Goal: Task Accomplishment & Management: Manage account settings

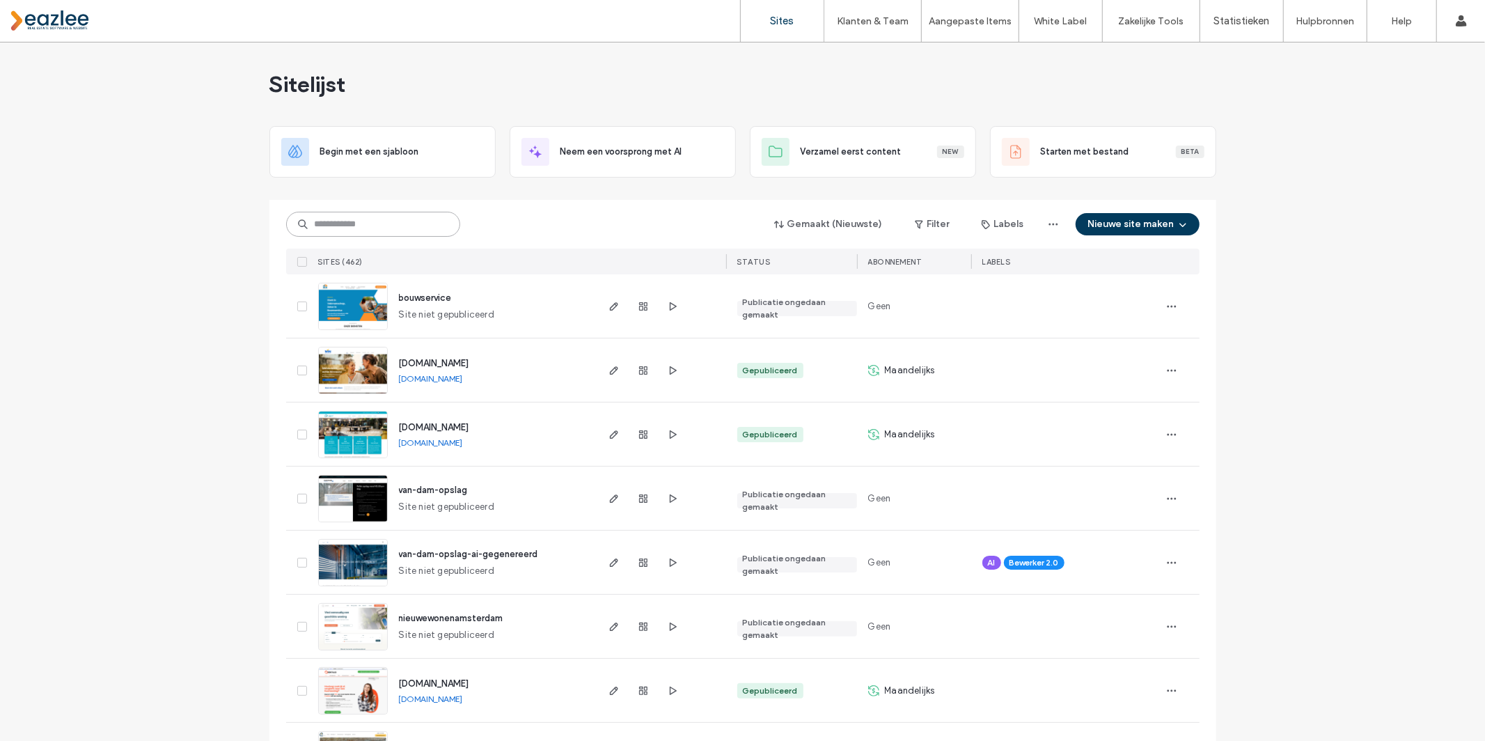
click at [351, 221] on input at bounding box center [373, 224] width 174 height 25
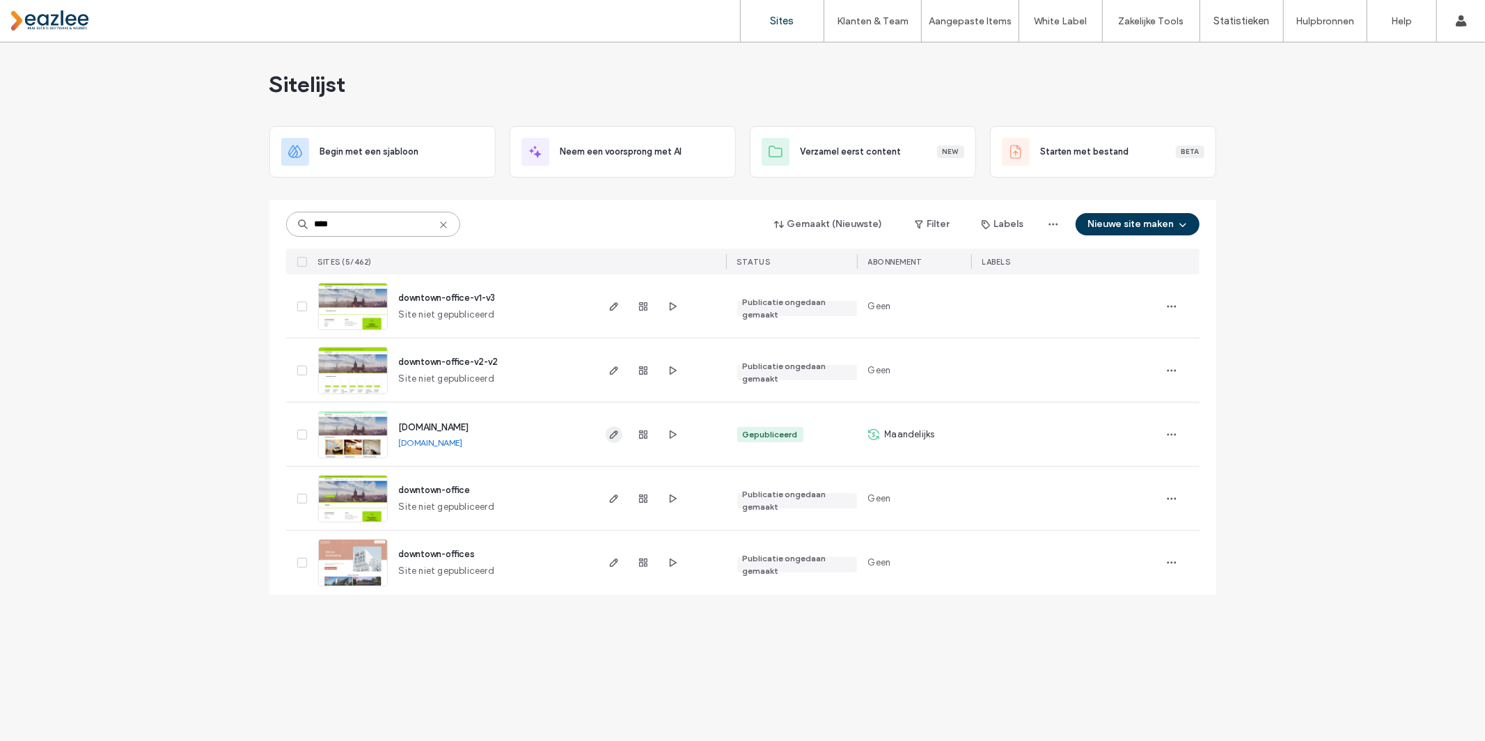
type input "****"
click at [610, 434] on use "button" at bounding box center [613, 434] width 8 height 8
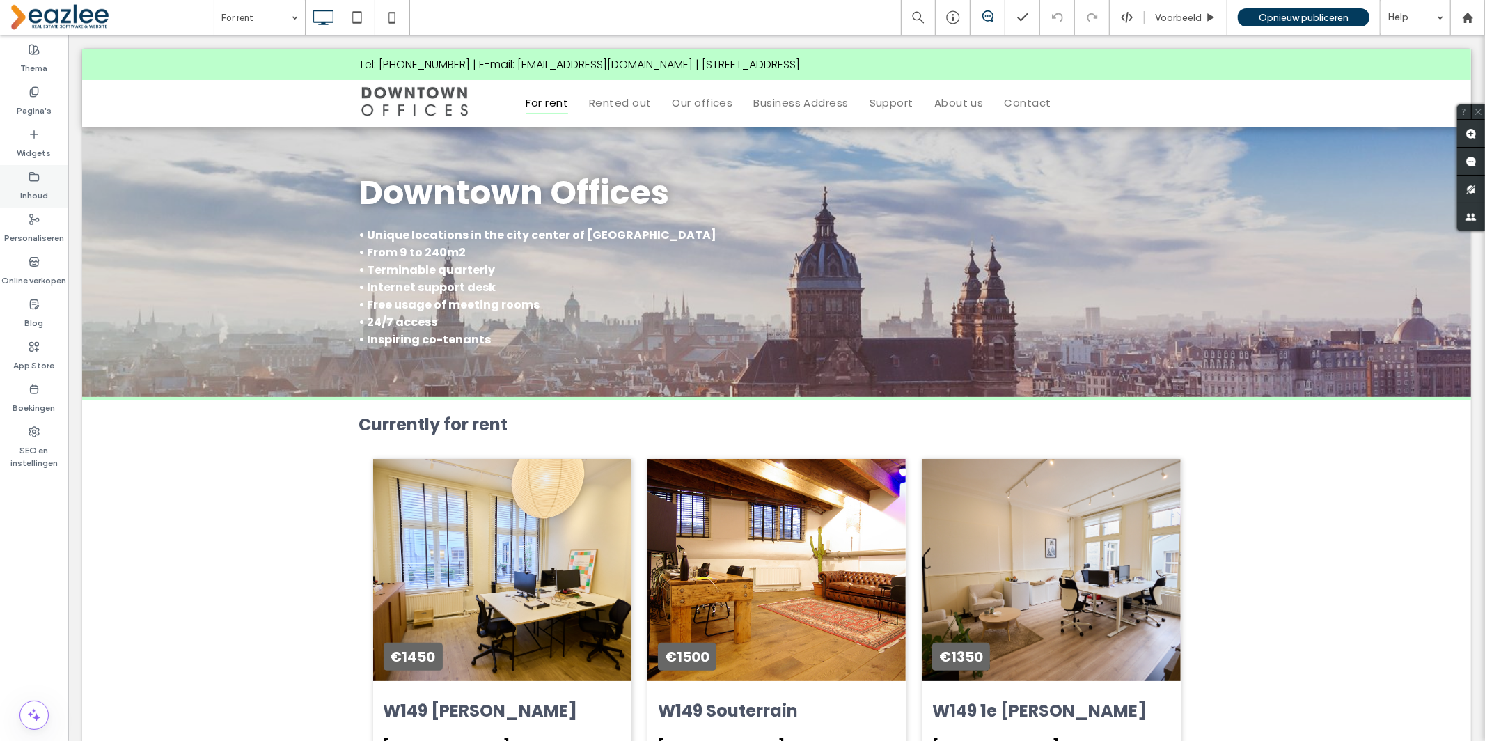
click at [38, 183] on label "Inhoud" at bounding box center [34, 191] width 28 height 19
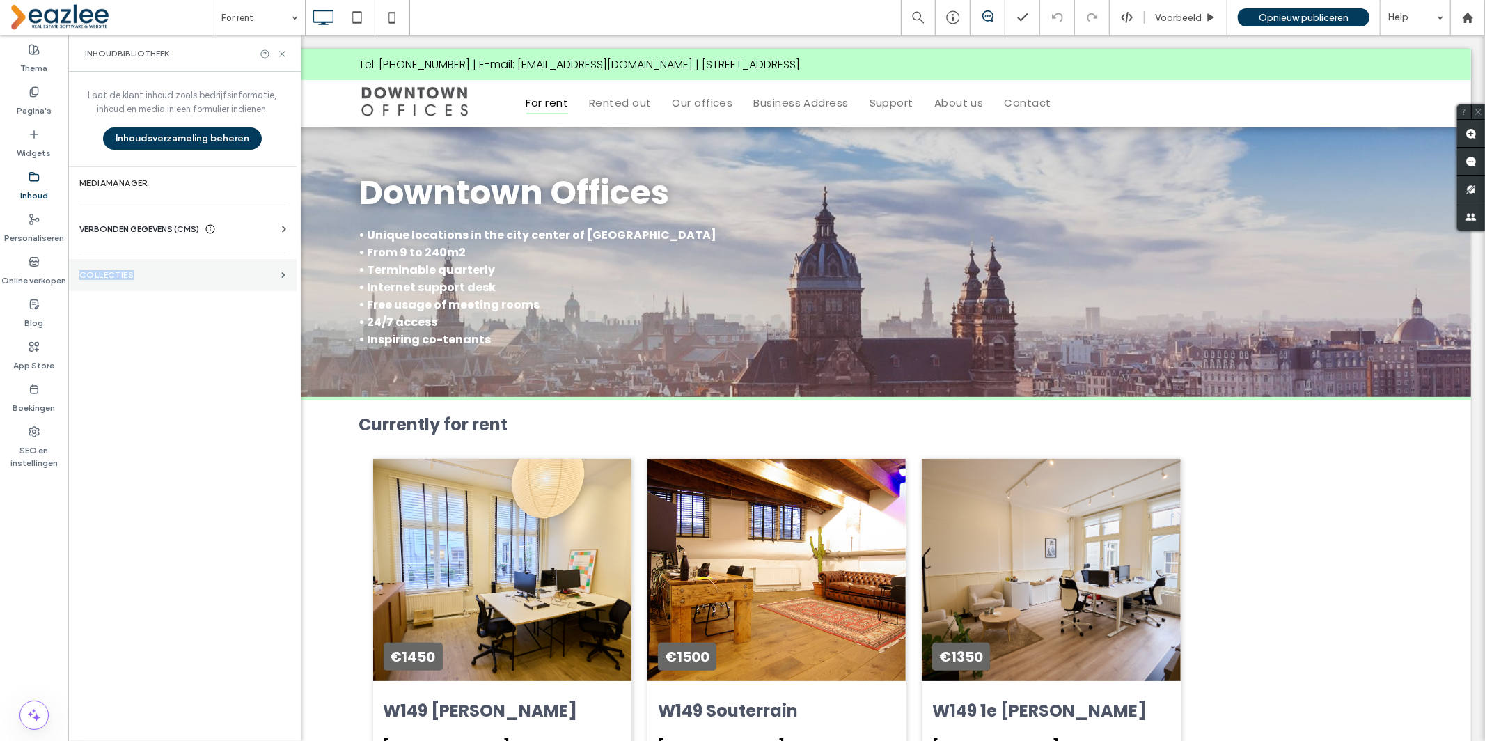
click at [95, 274] on label "COLLECTIES" at bounding box center [177, 275] width 196 height 10
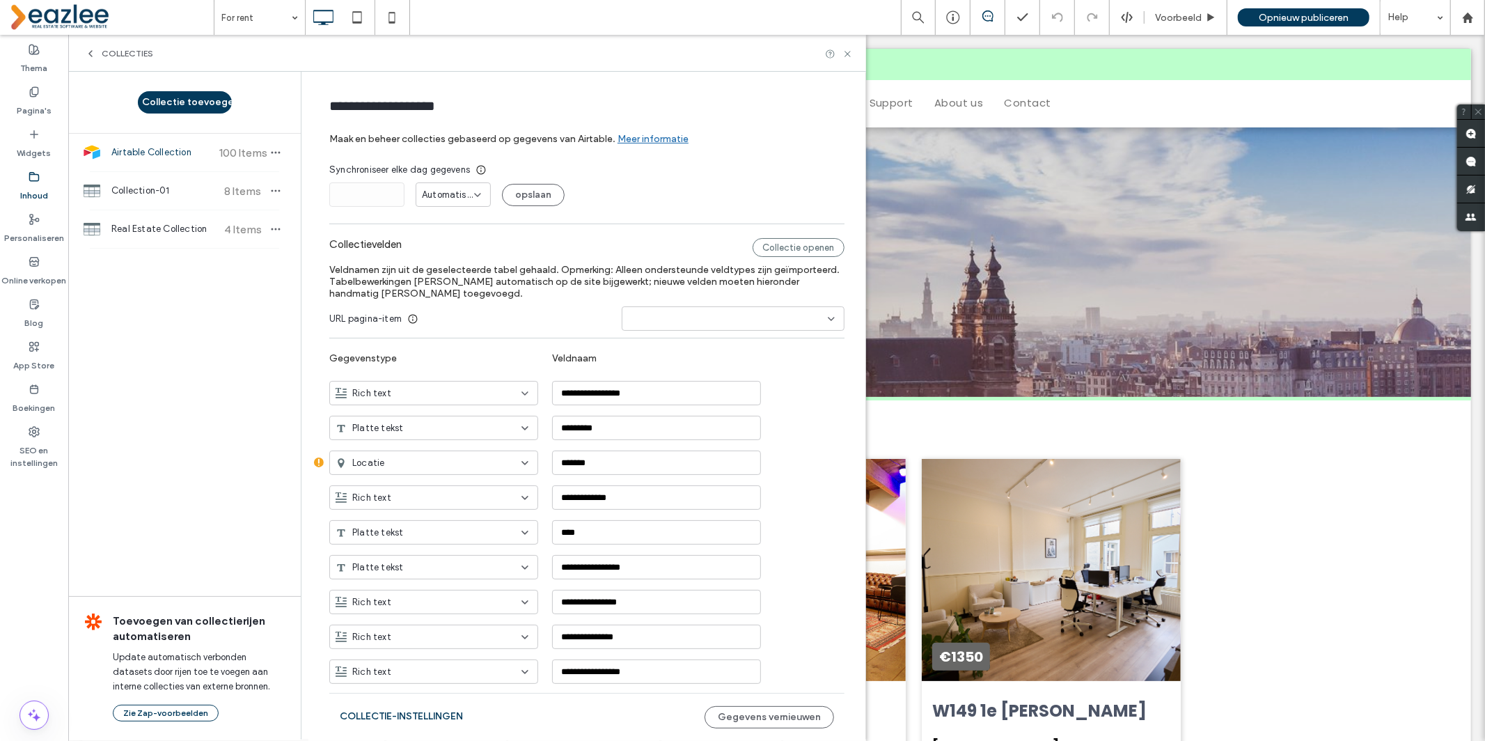
click at [167, 157] on span "Airtable Collection" at bounding box center [163, 152] width 104 height 14
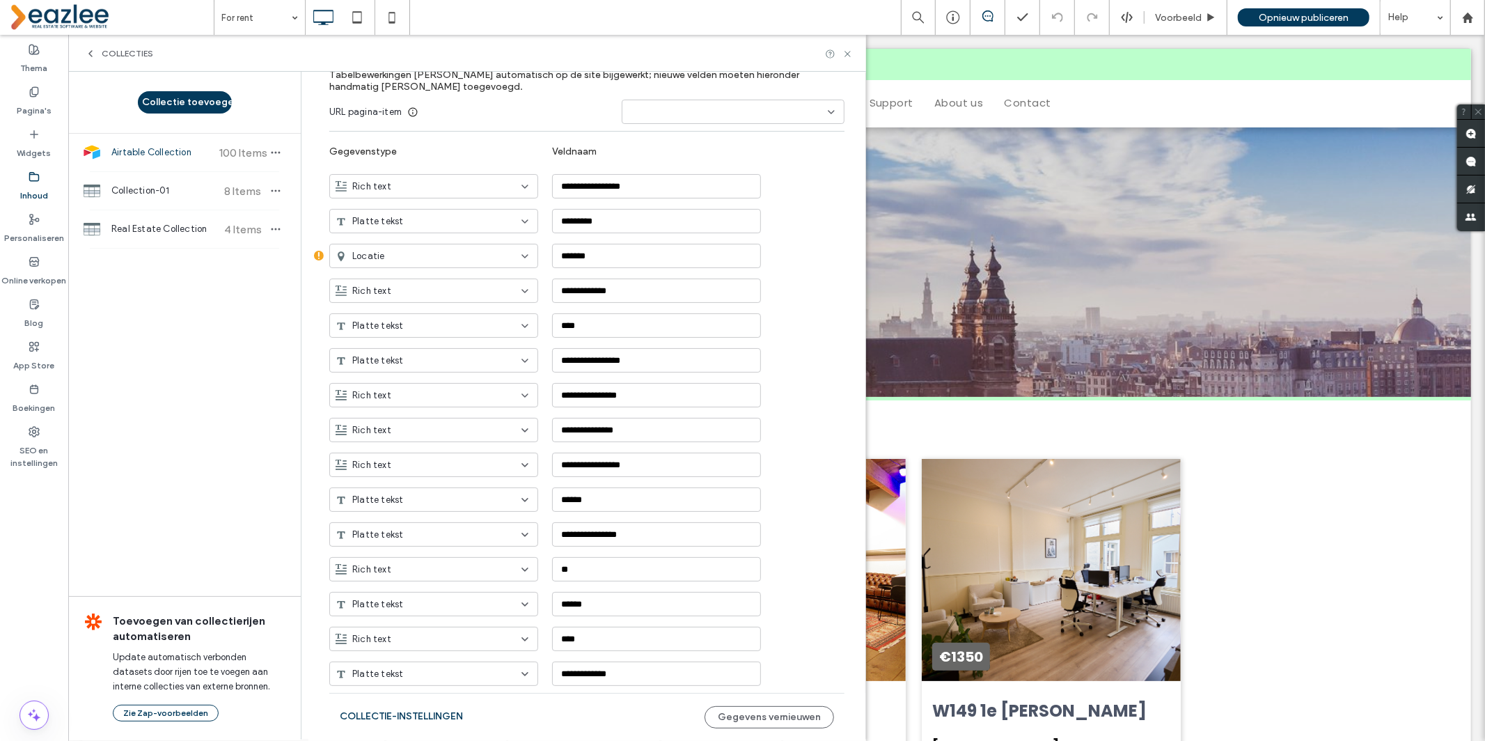
scroll to position [204, 0]
click at [845, 56] on icon at bounding box center [847, 54] width 10 height 10
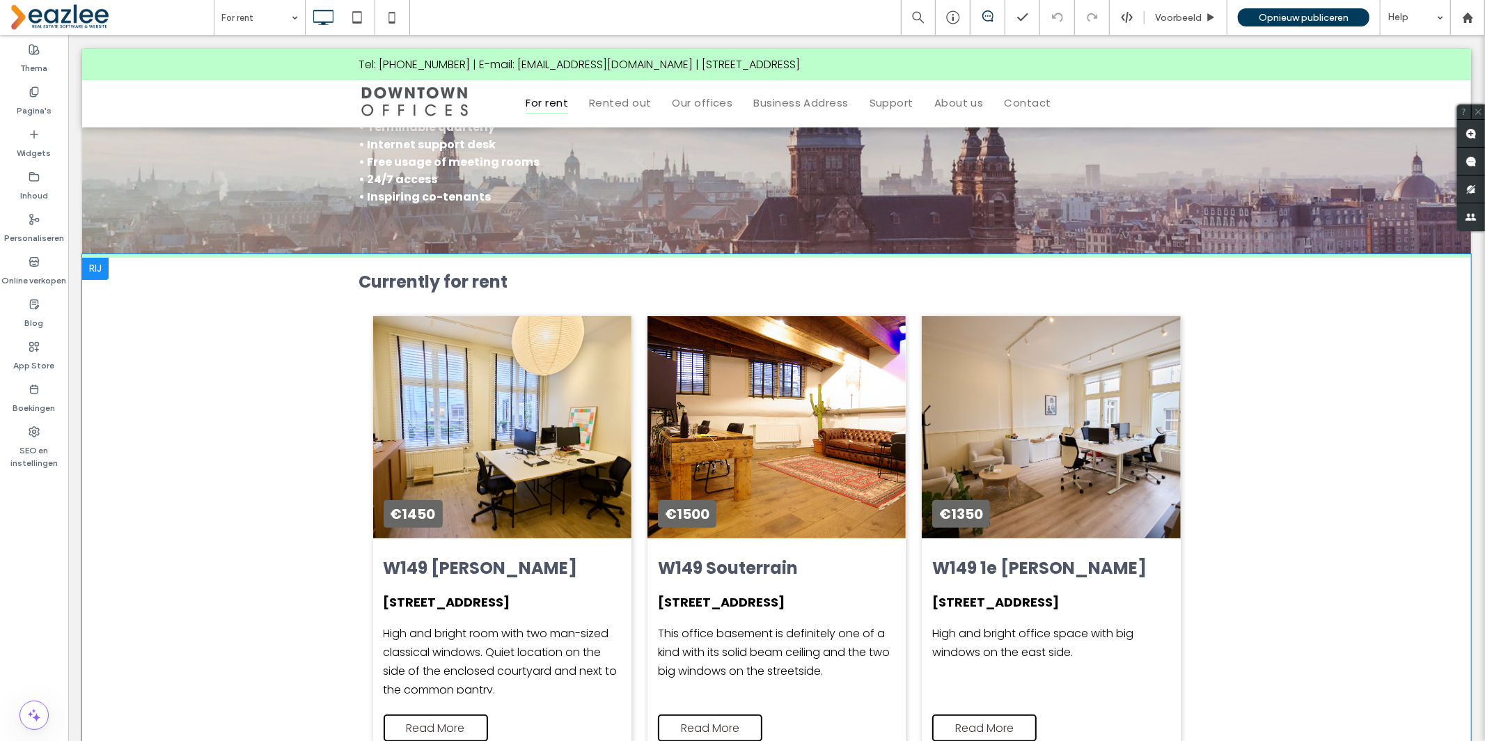
scroll to position [210, 0]
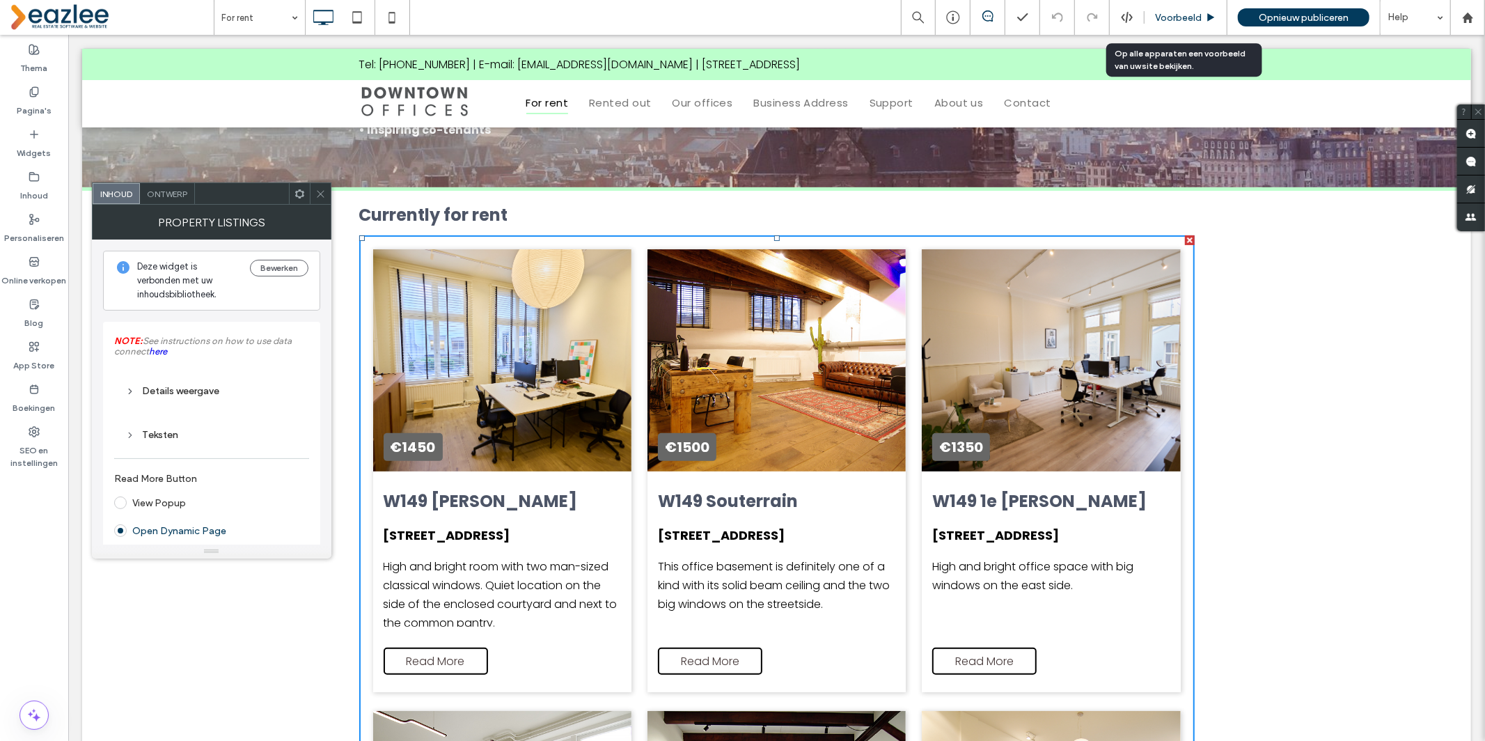
click at [1166, 15] on span "Voorbeeld" at bounding box center [1178, 18] width 47 height 12
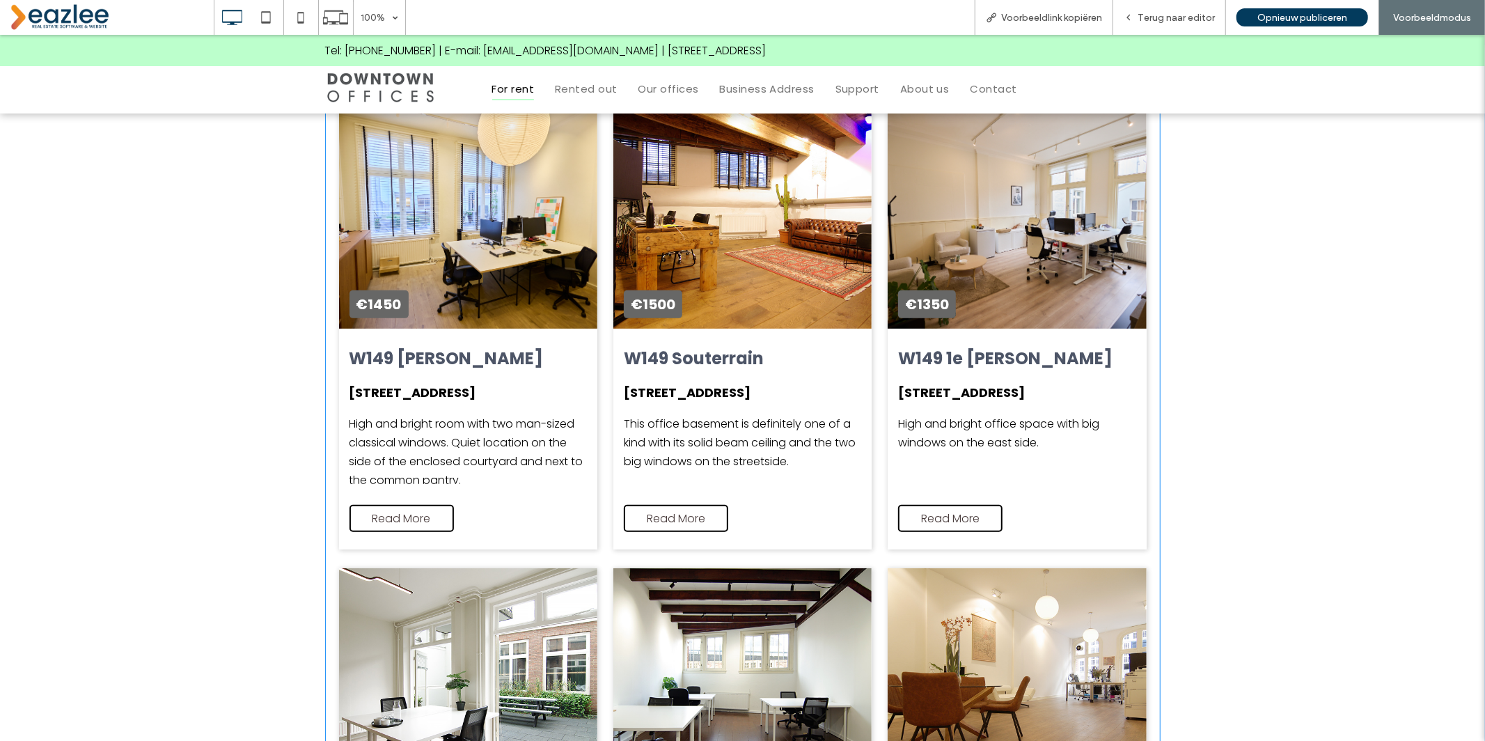
scroll to position [342, 0]
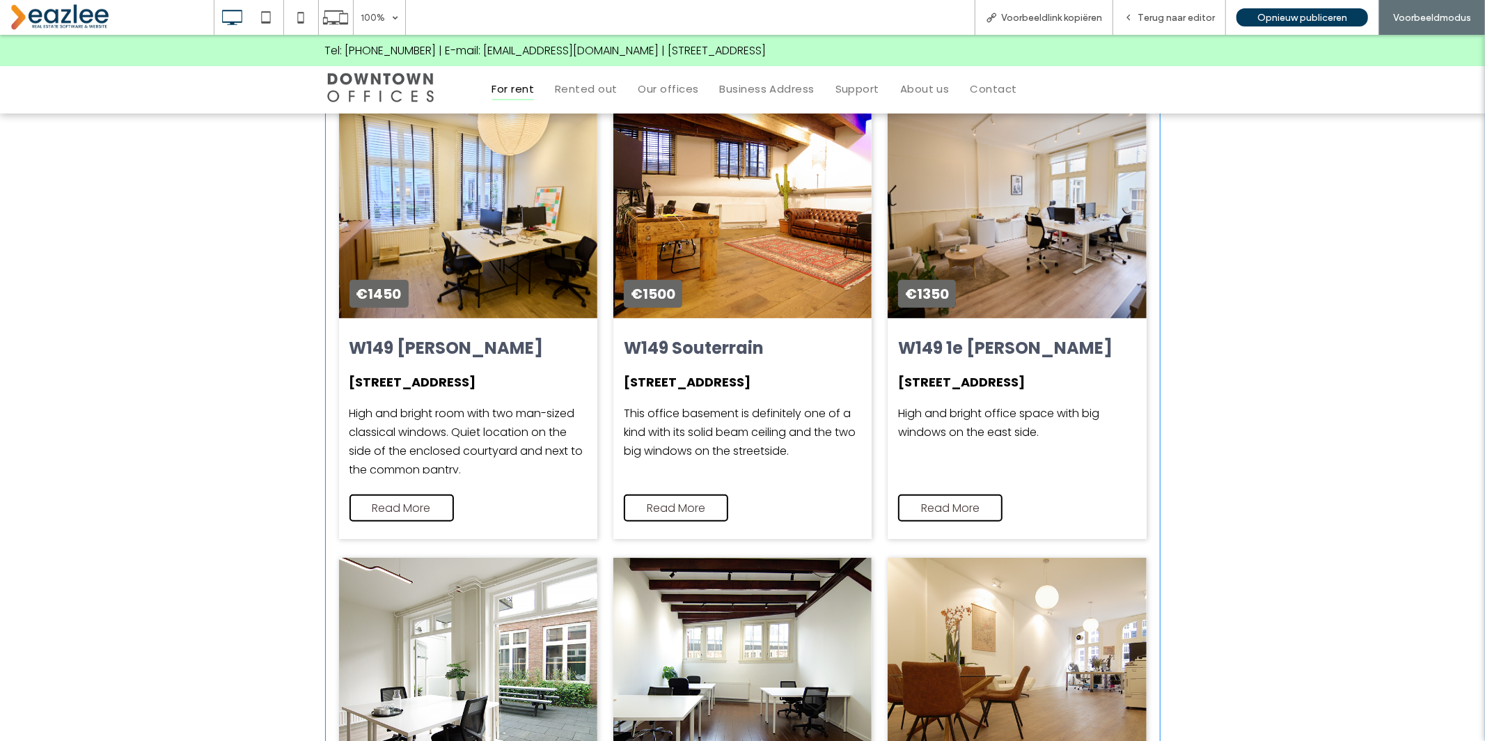
scroll to position [350, 0]
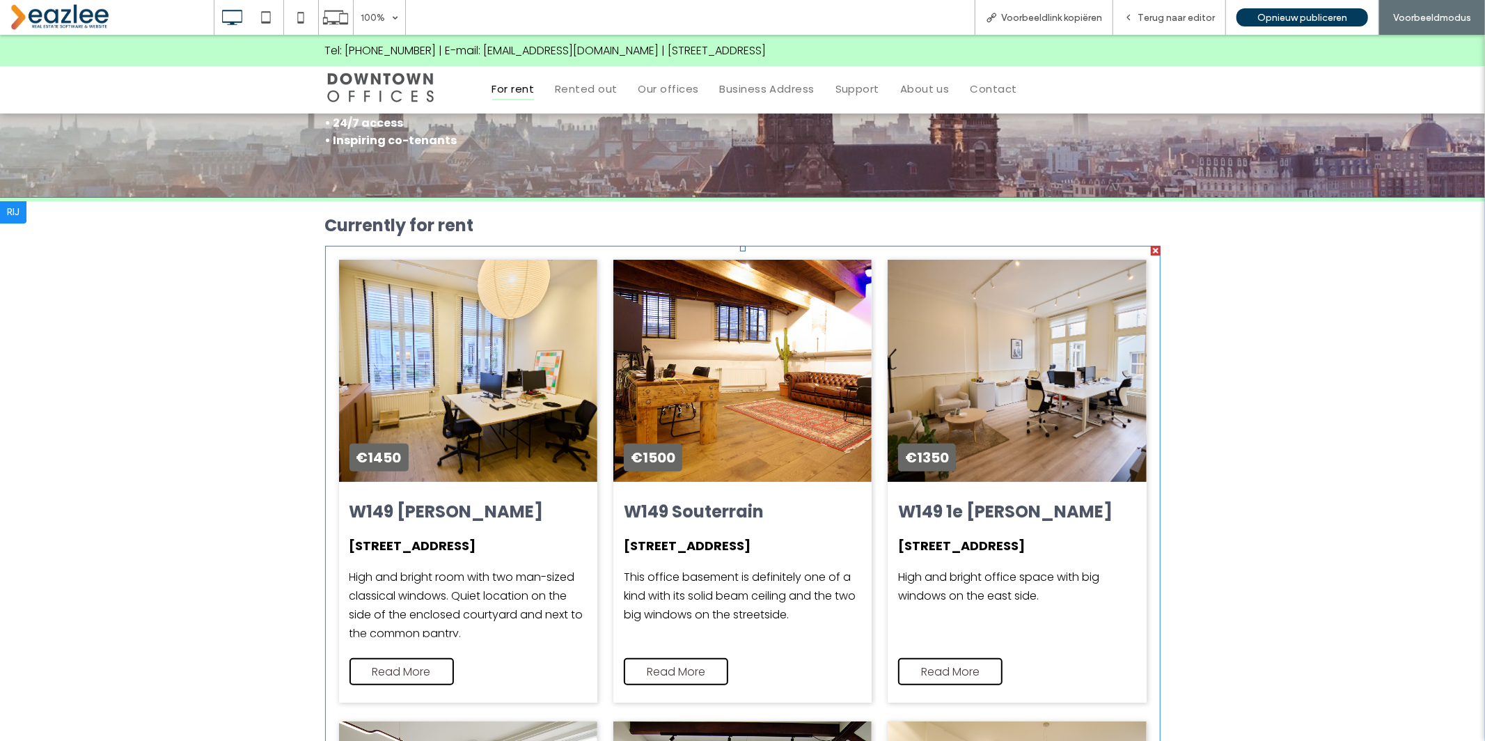
scroll to position [0, 0]
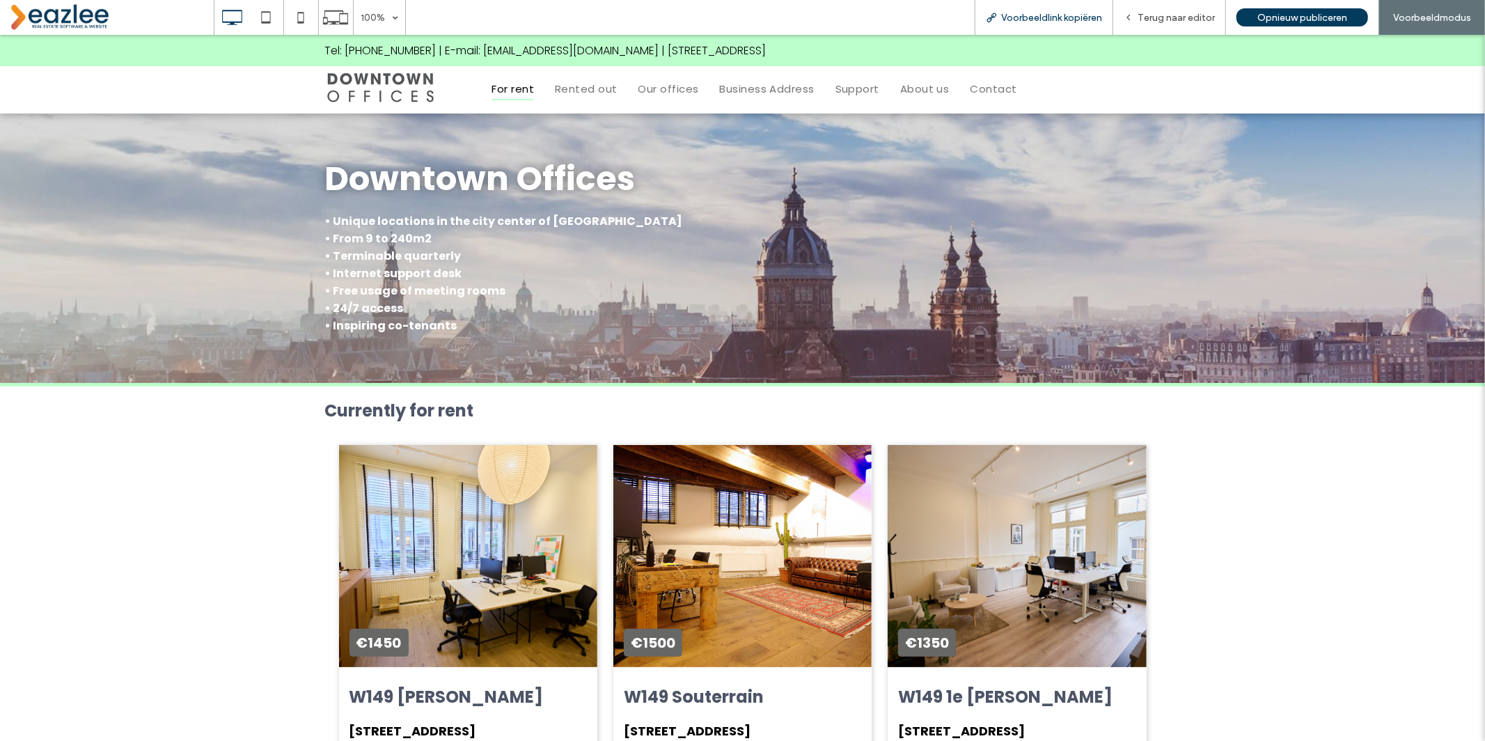
click at [1019, 19] on span "Voorbeeldlink kopiëren" at bounding box center [1051, 18] width 101 height 12
click at [1025, 15] on span "Voorbeeldlink kopiëren" at bounding box center [1051, 18] width 101 height 12
click at [1039, 14] on span "Voorbeeldlink kopiëren" at bounding box center [1051, 18] width 101 height 12
click at [1040, 15] on span "Voorbeeldlink kopiëren" at bounding box center [1051, 18] width 101 height 12
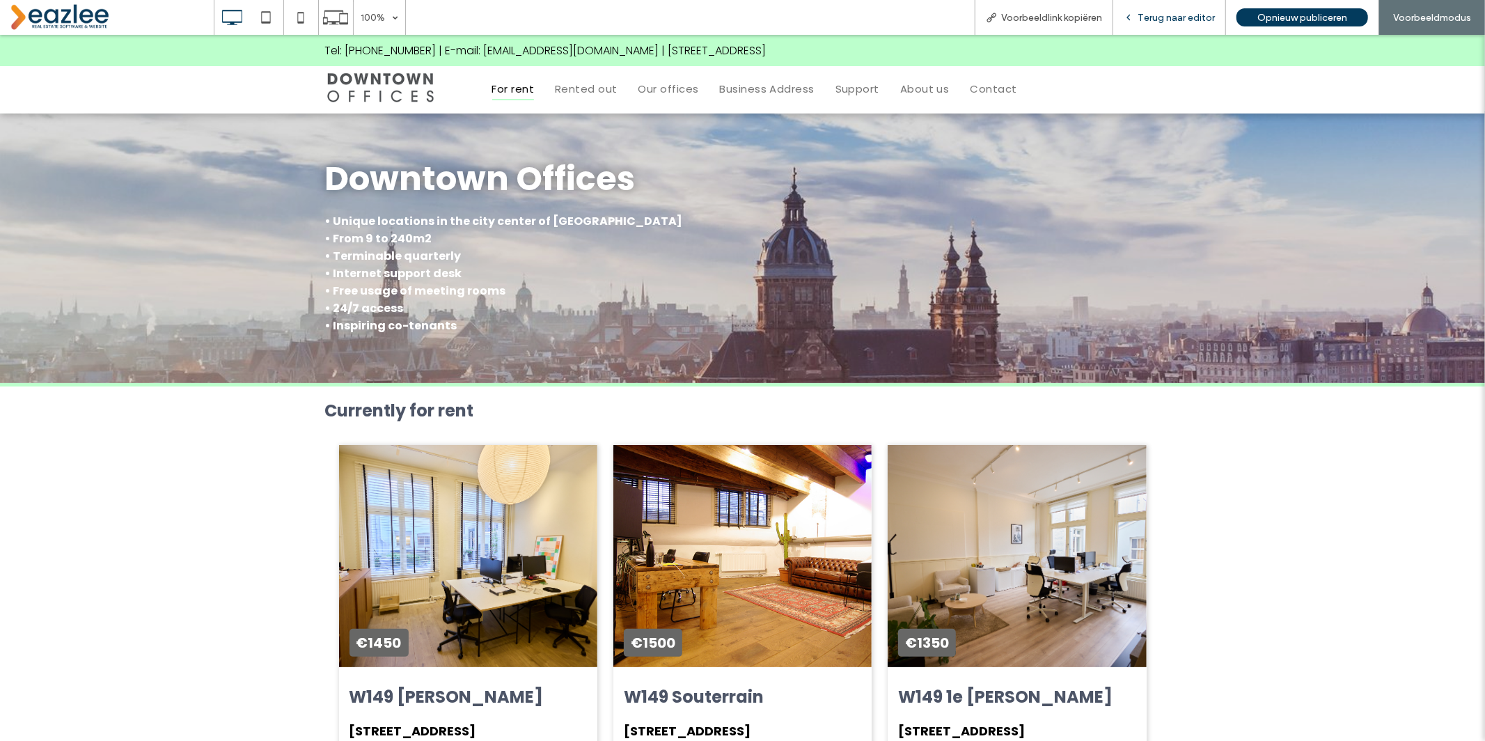
click at [1153, 17] on span "Terug naar editor" at bounding box center [1175, 18] width 77 height 12
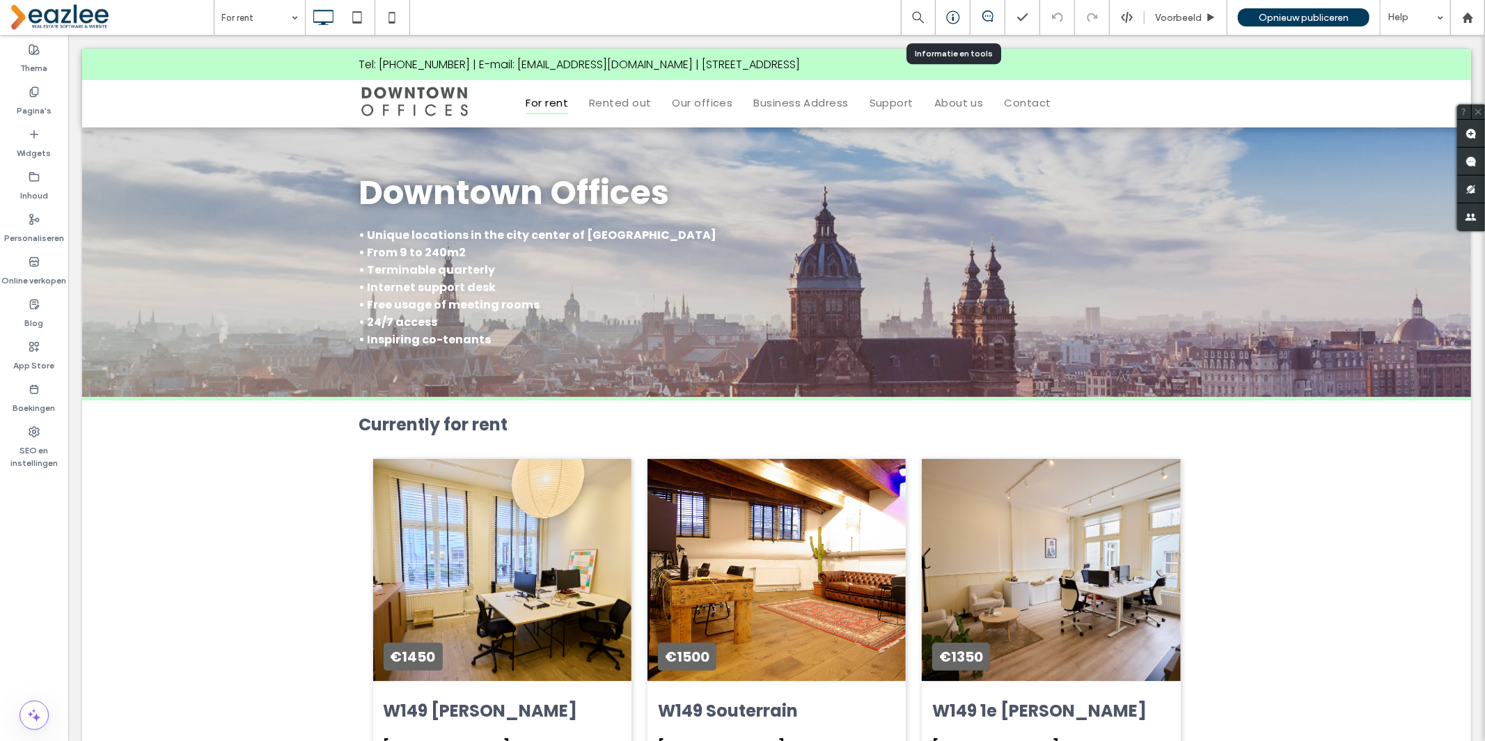
click at [952, 18] on icon at bounding box center [953, 17] width 14 height 14
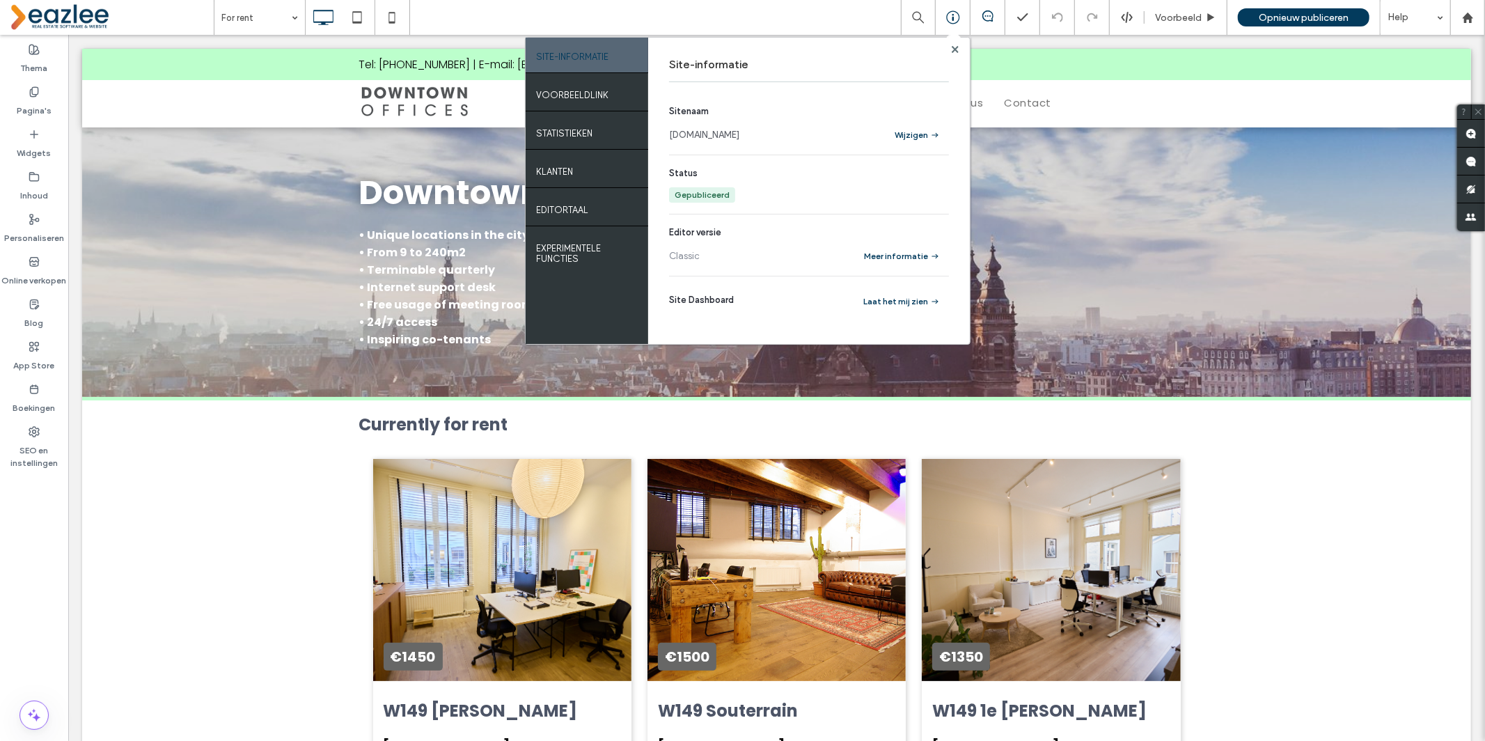
click at [739, 136] on link "www.downtownoffices.nl" at bounding box center [704, 135] width 70 height 14
click at [953, 49] on use at bounding box center [954, 48] width 7 height 7
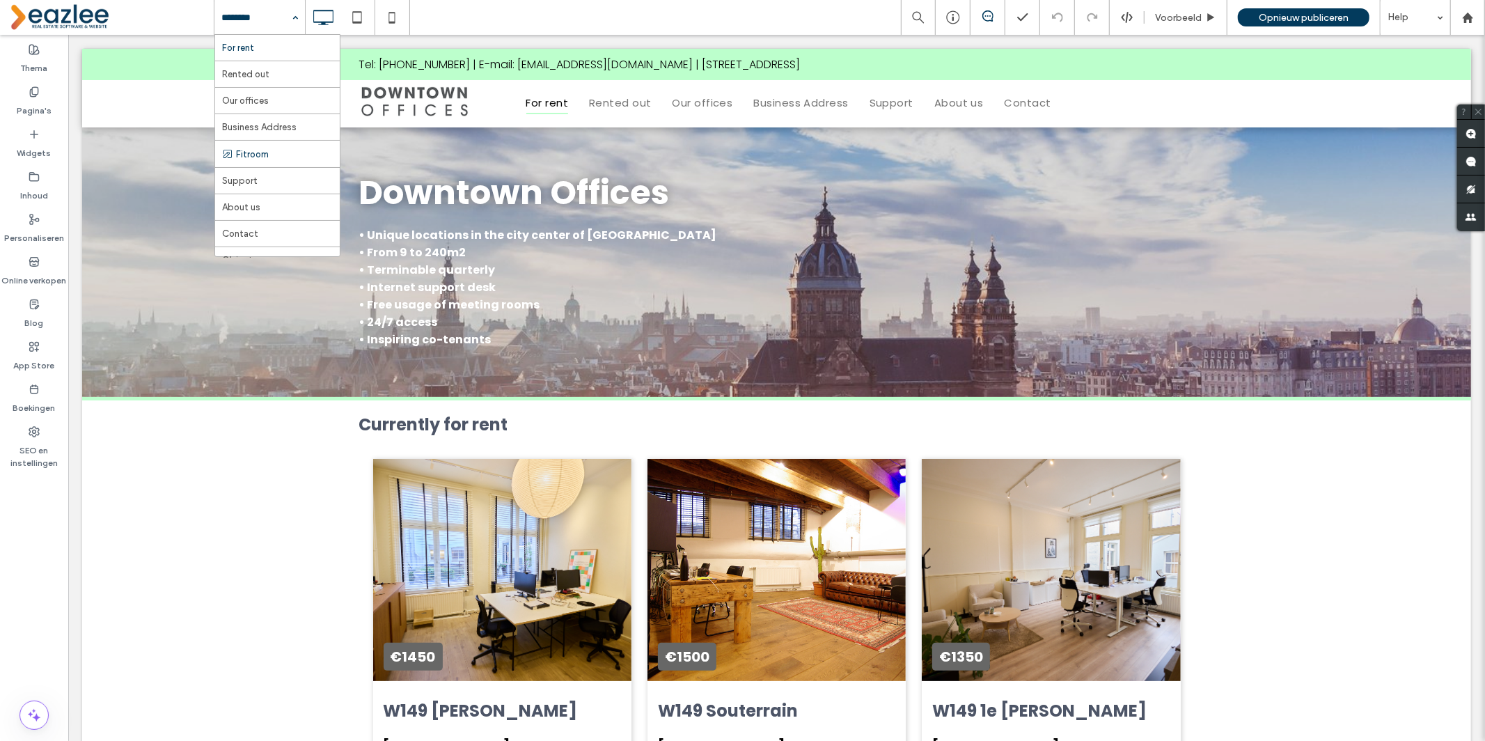
scroll to position [72, 0]
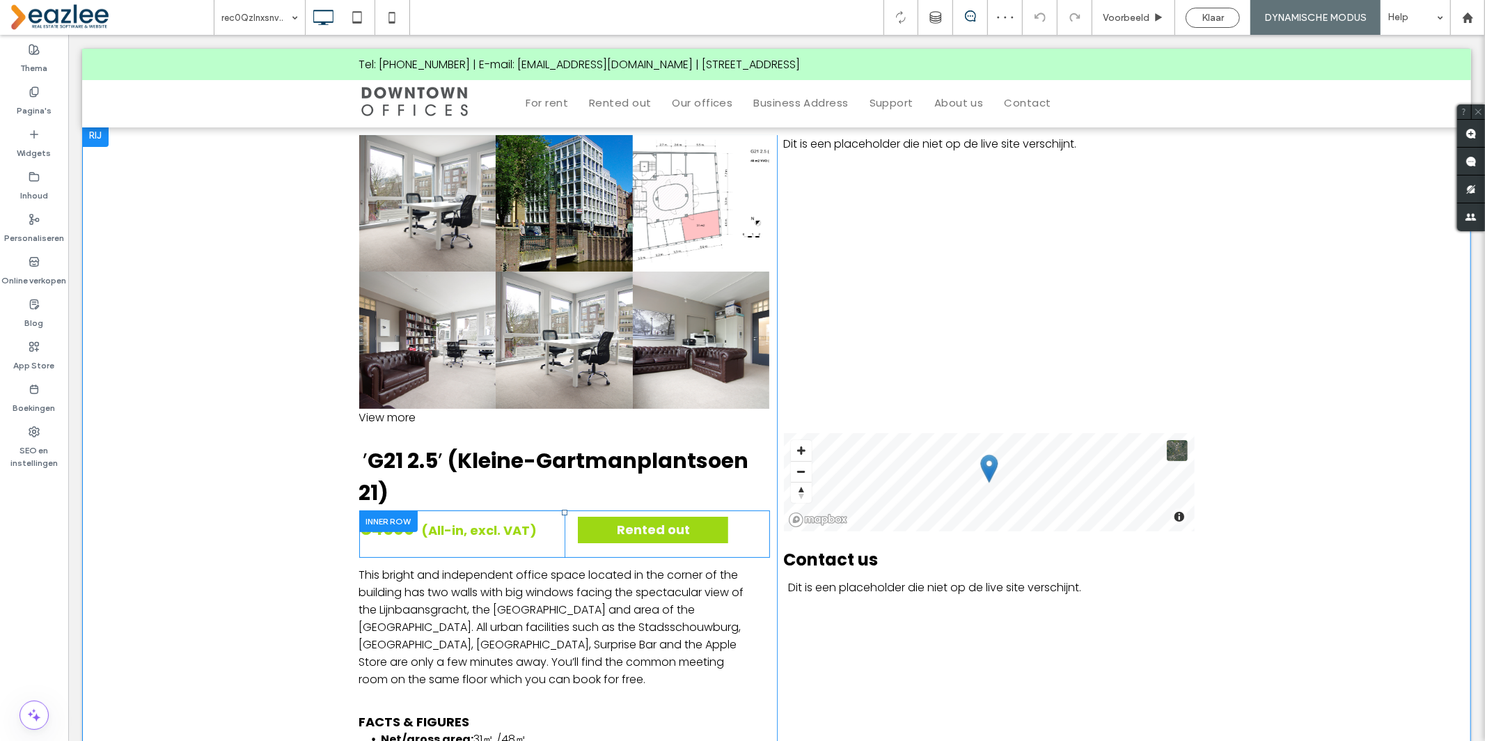
click at [401, 526] on div at bounding box center [387, 521] width 58 height 22
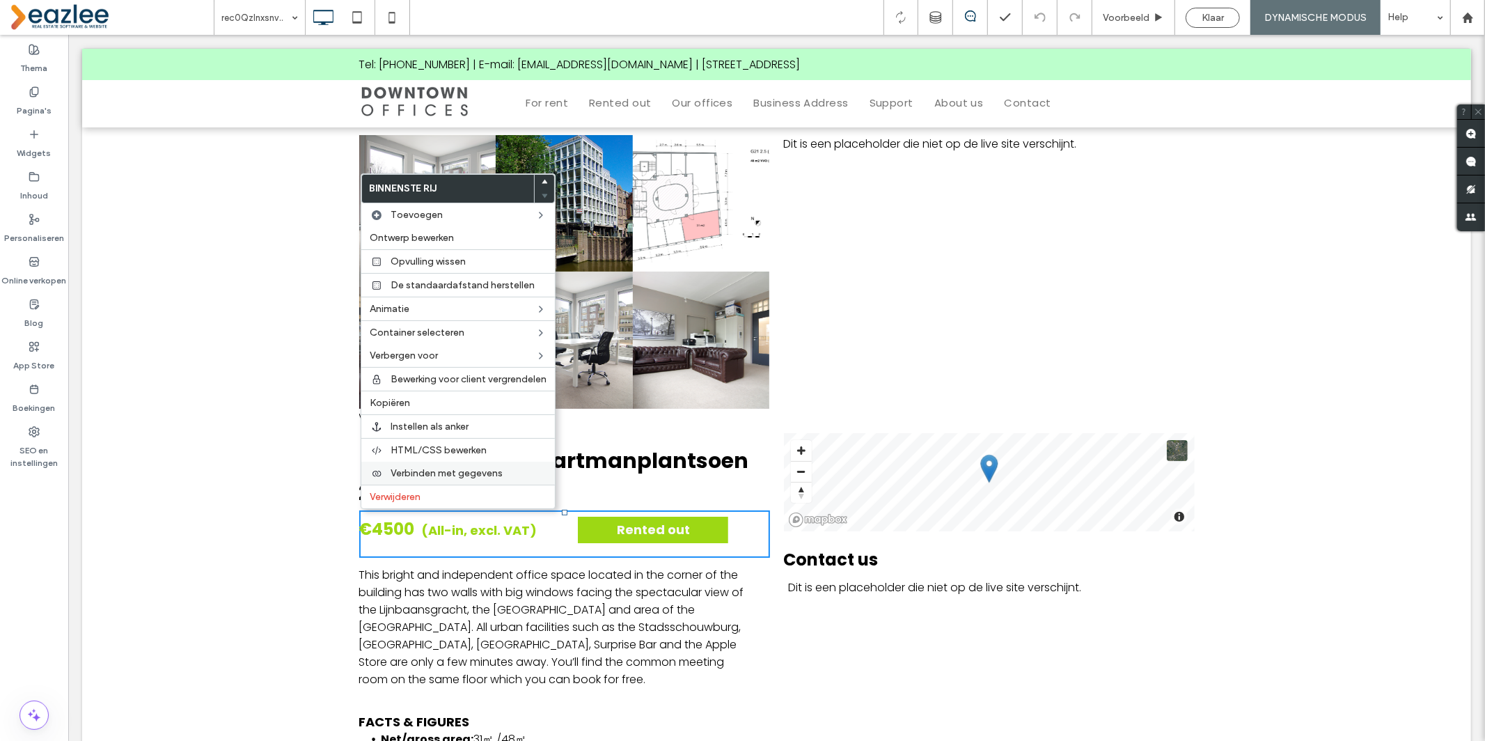
click at [415, 473] on span "Verbinden met gegevens" at bounding box center [446, 473] width 112 height 12
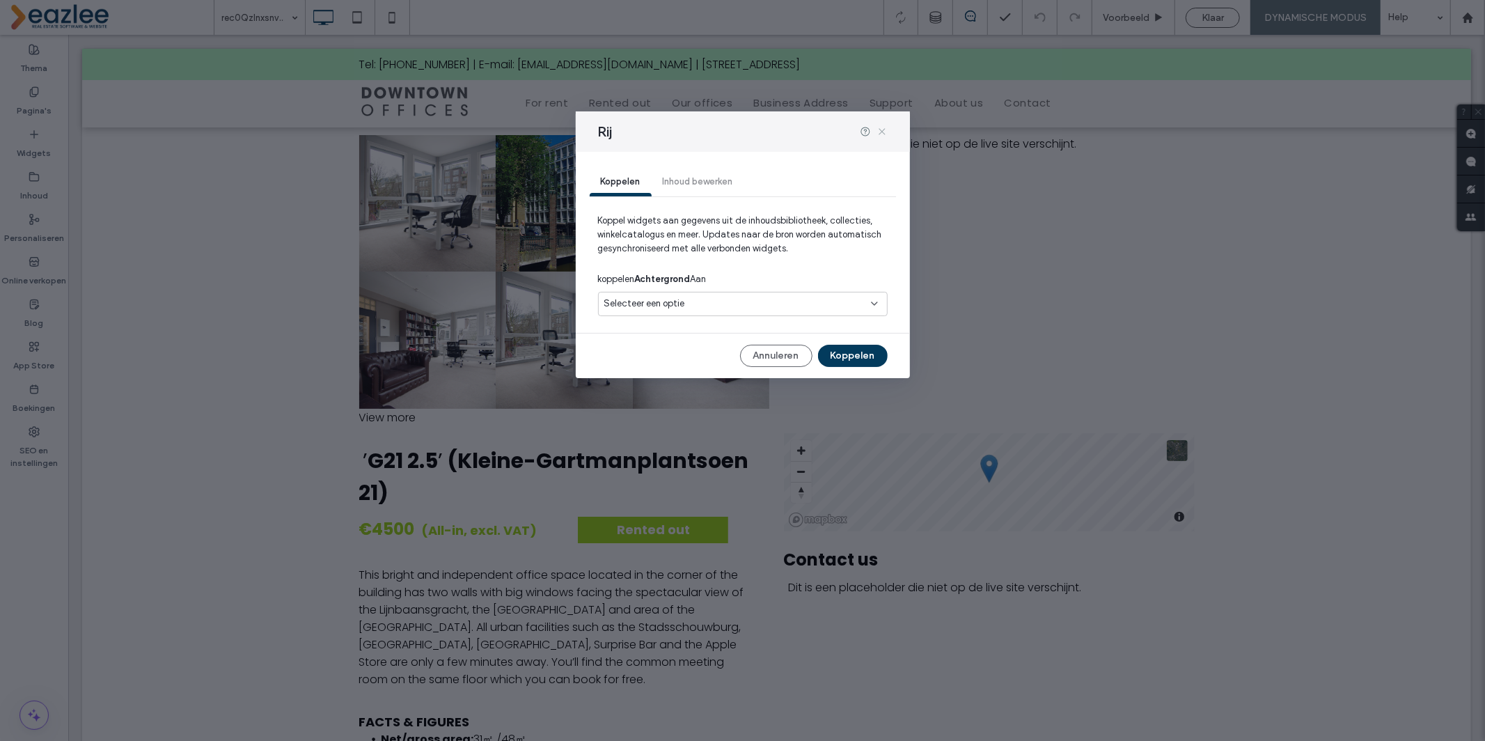
click at [882, 132] on use at bounding box center [881, 131] width 6 height 6
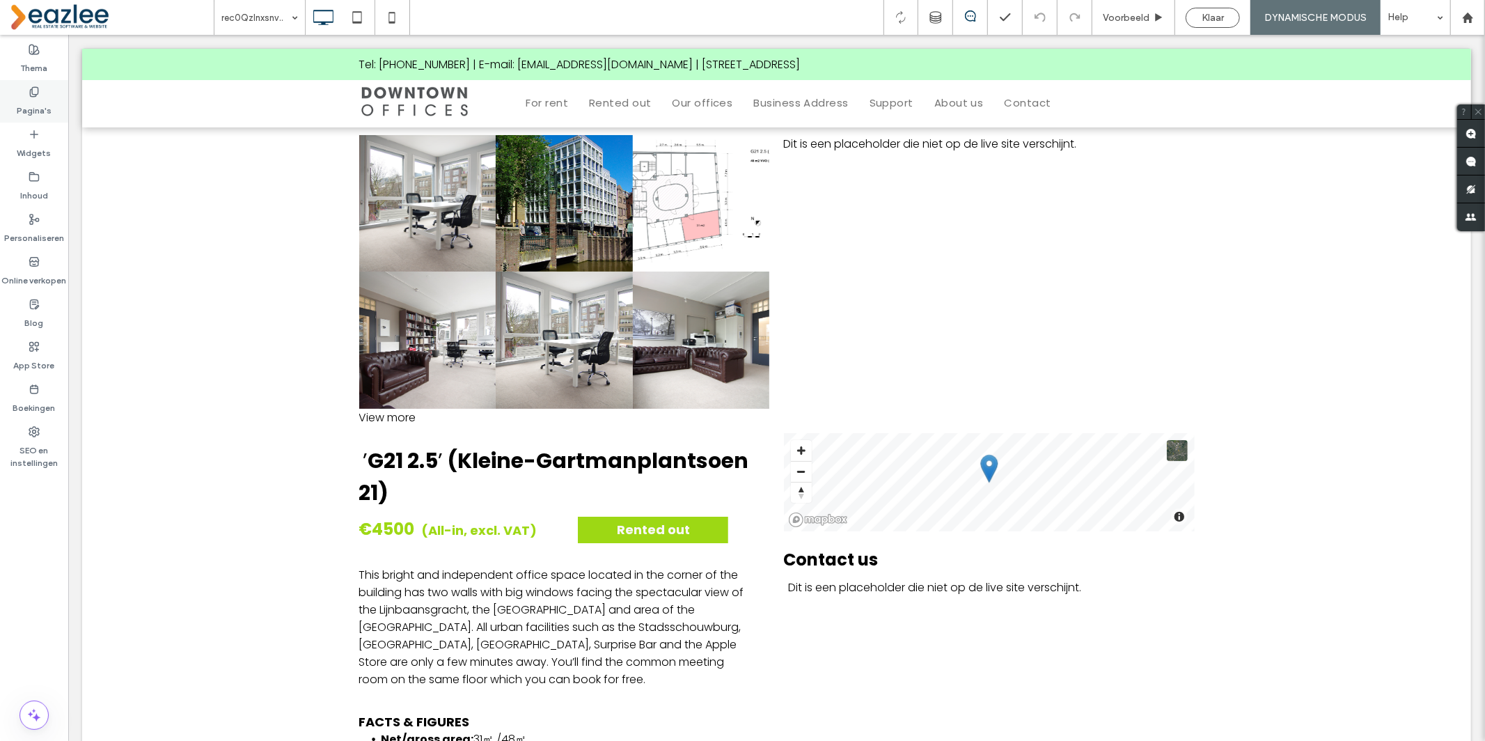
click at [36, 98] on label "Pagina's" at bounding box center [34, 106] width 35 height 19
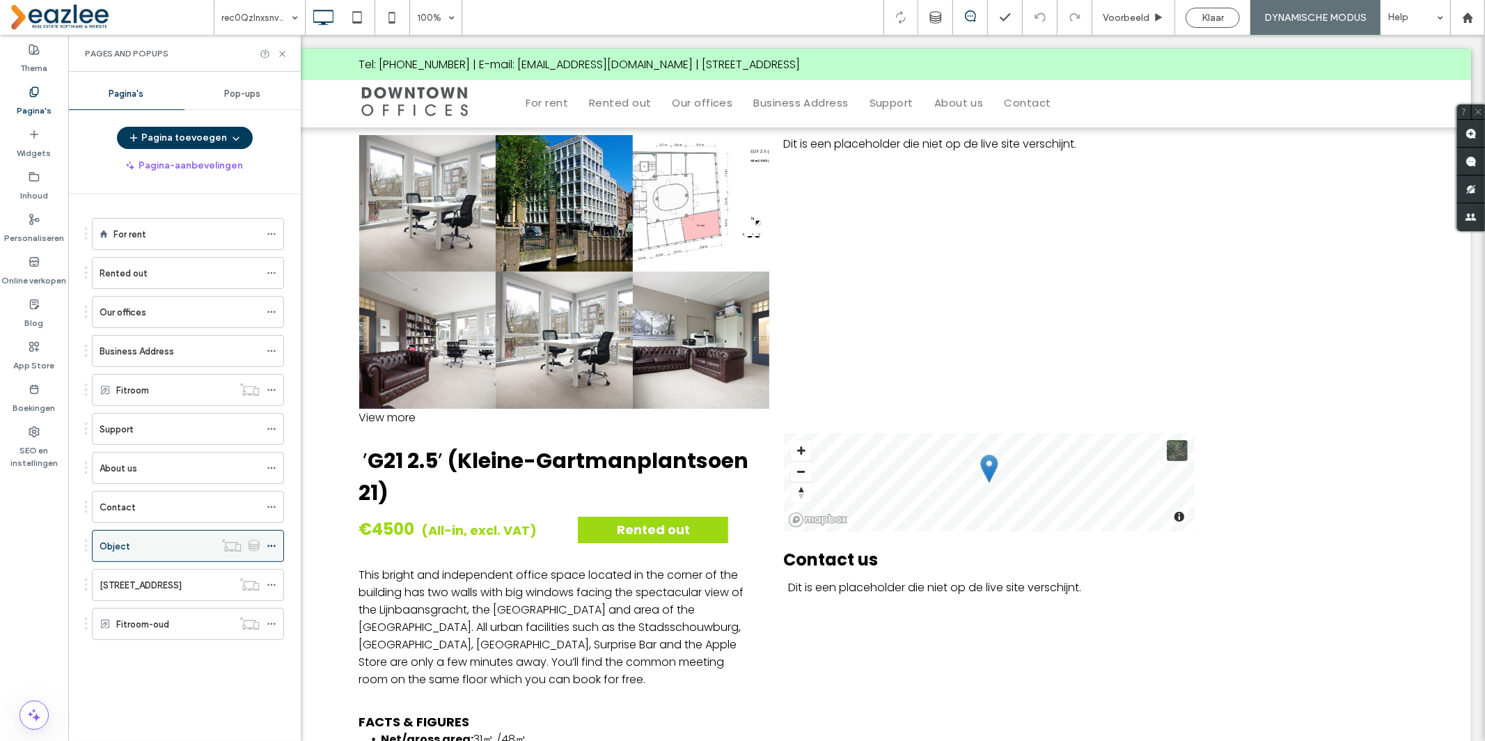
click at [131, 553] on div "Object" at bounding box center [157, 546] width 115 height 15
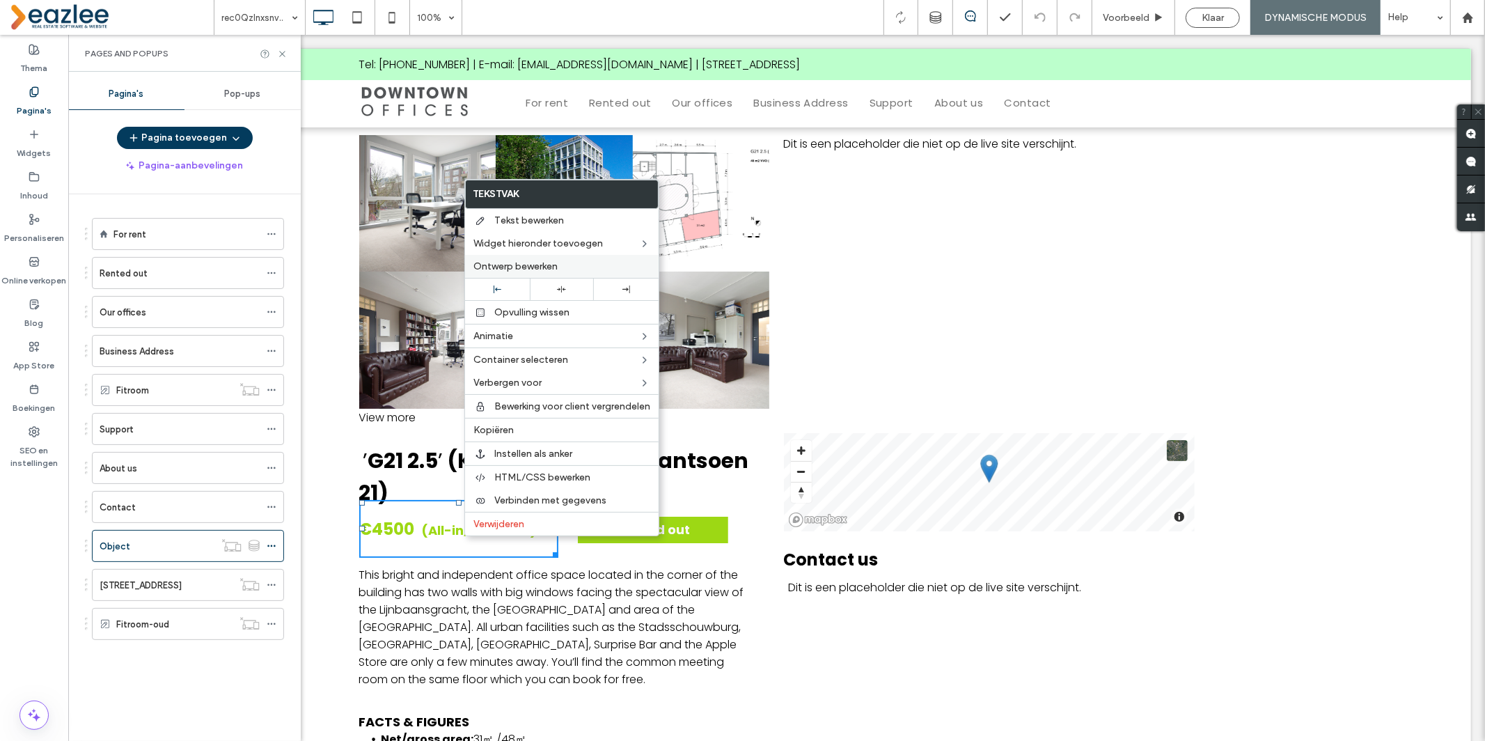
click at [527, 261] on span "Ontwerp bewerken" at bounding box center [515, 266] width 84 height 12
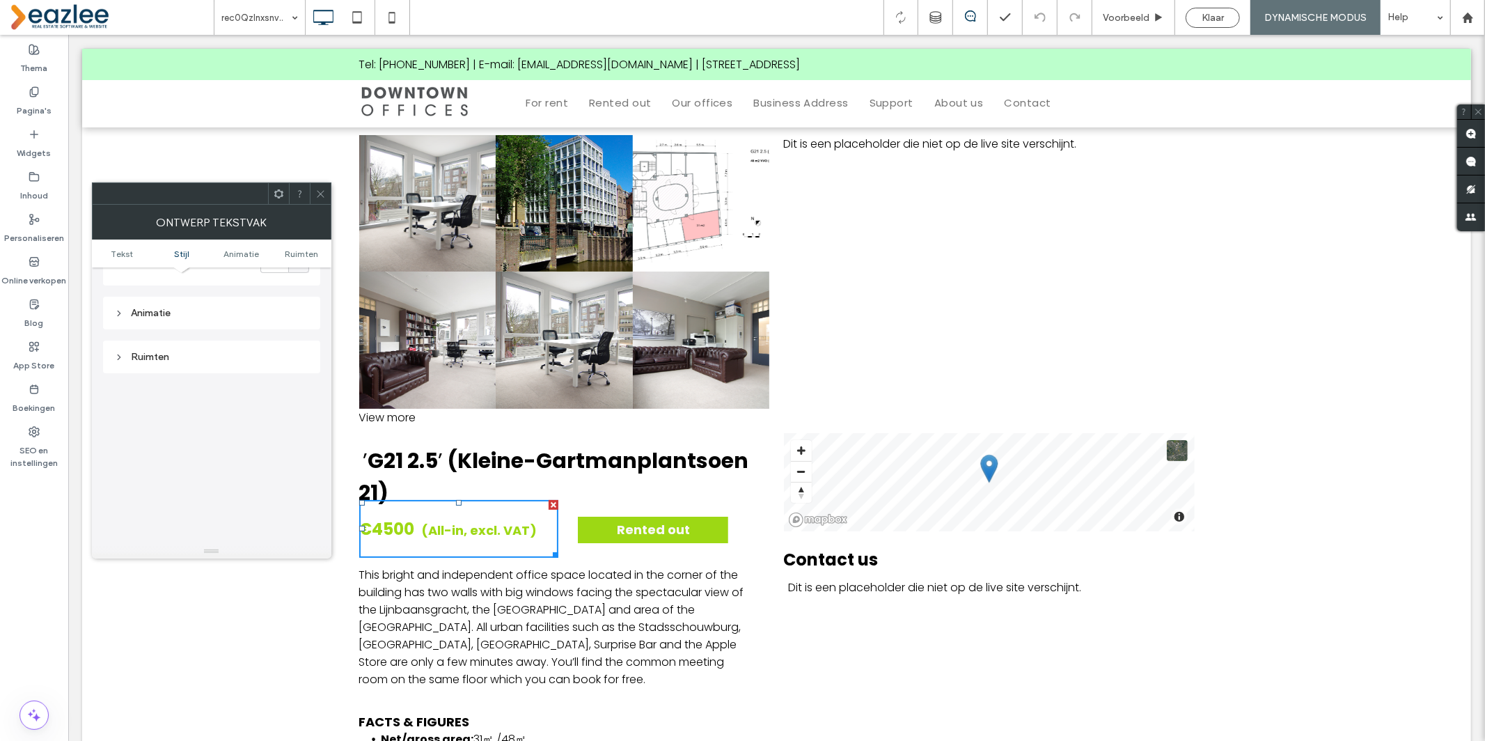
scroll to position [338, 0]
click at [318, 191] on use at bounding box center [320, 193] width 7 height 7
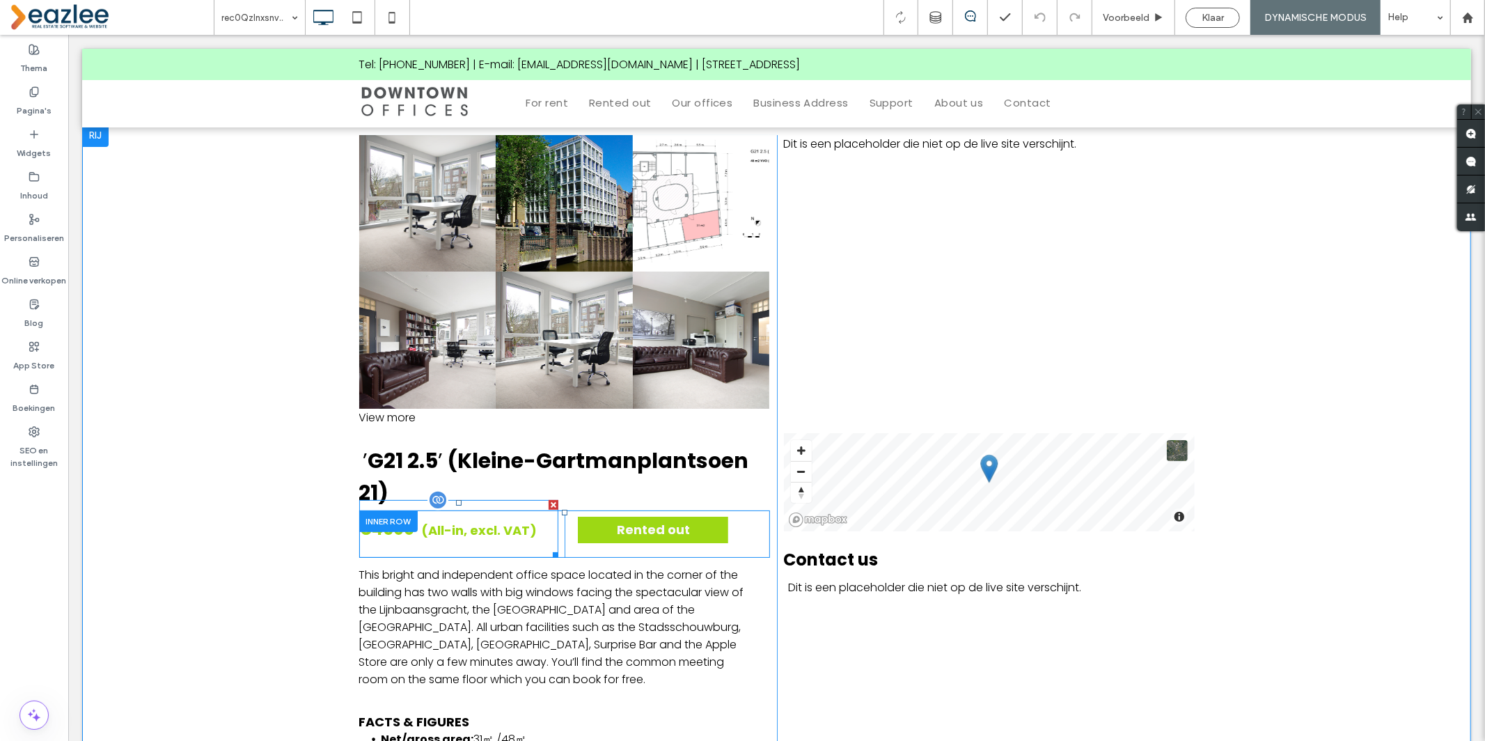
click at [491, 523] on span "(All-in, excl. VAT)" at bounding box center [479, 529] width 116 height 17
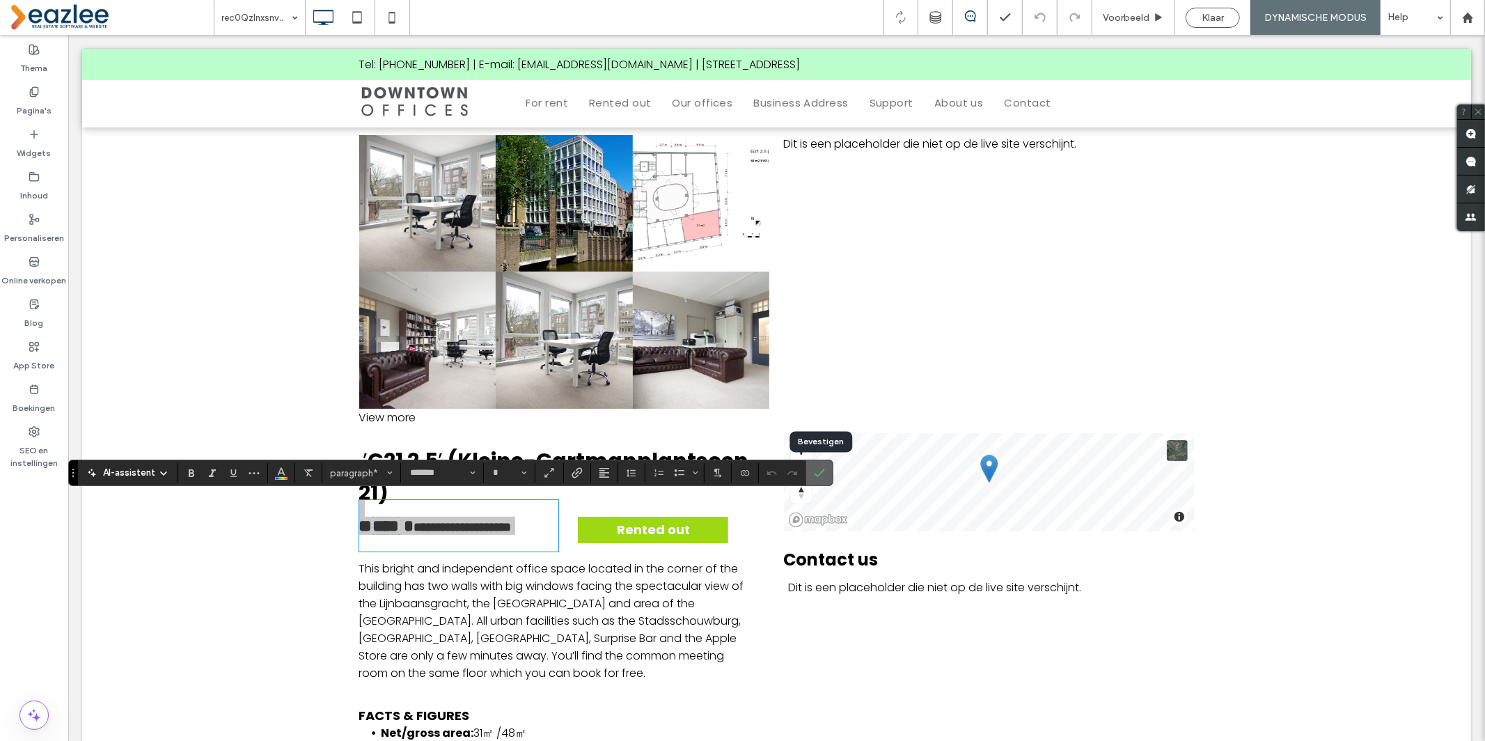
click at [824, 470] on use "Bevestigen" at bounding box center [819, 472] width 11 height 8
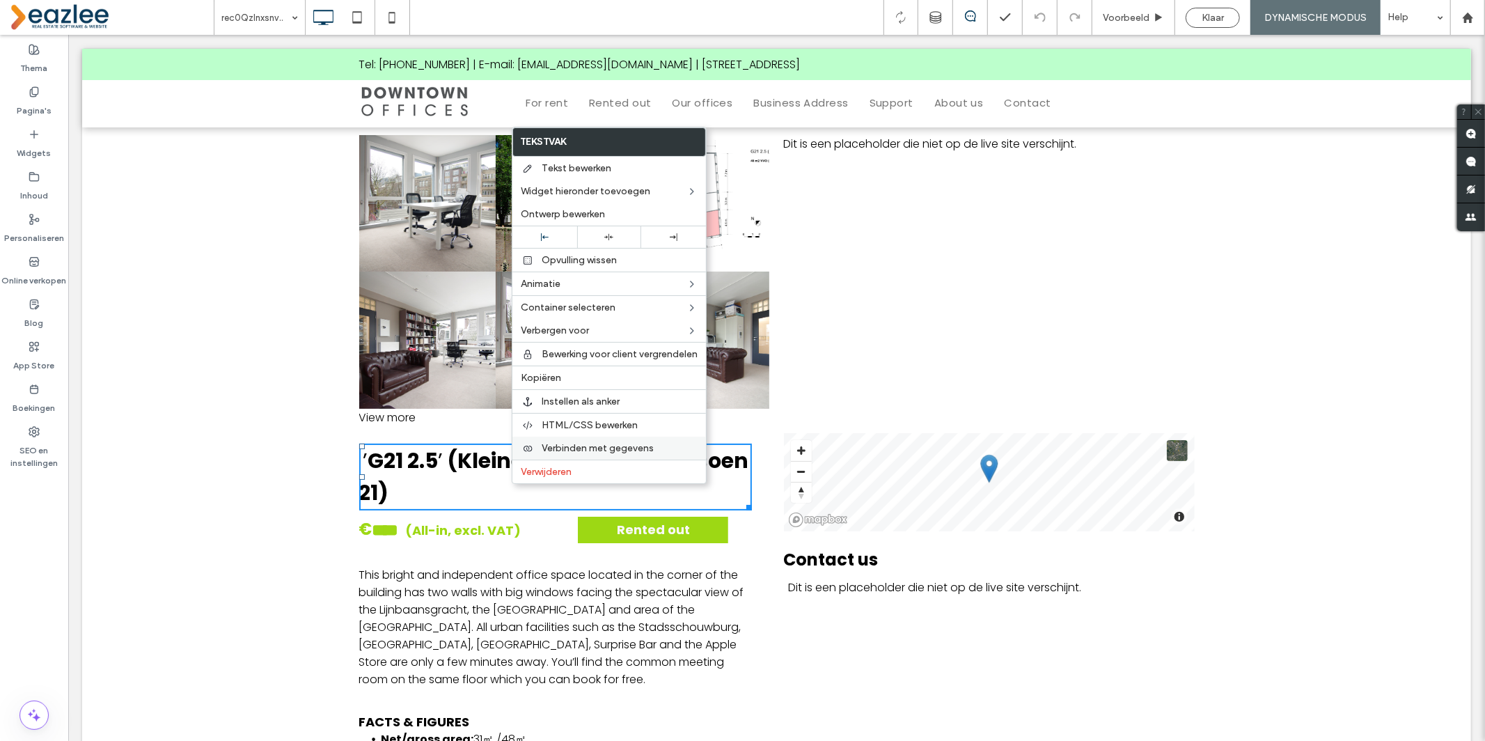
click at [560, 443] on span "Verbinden met gegevens" at bounding box center [598, 448] width 112 height 12
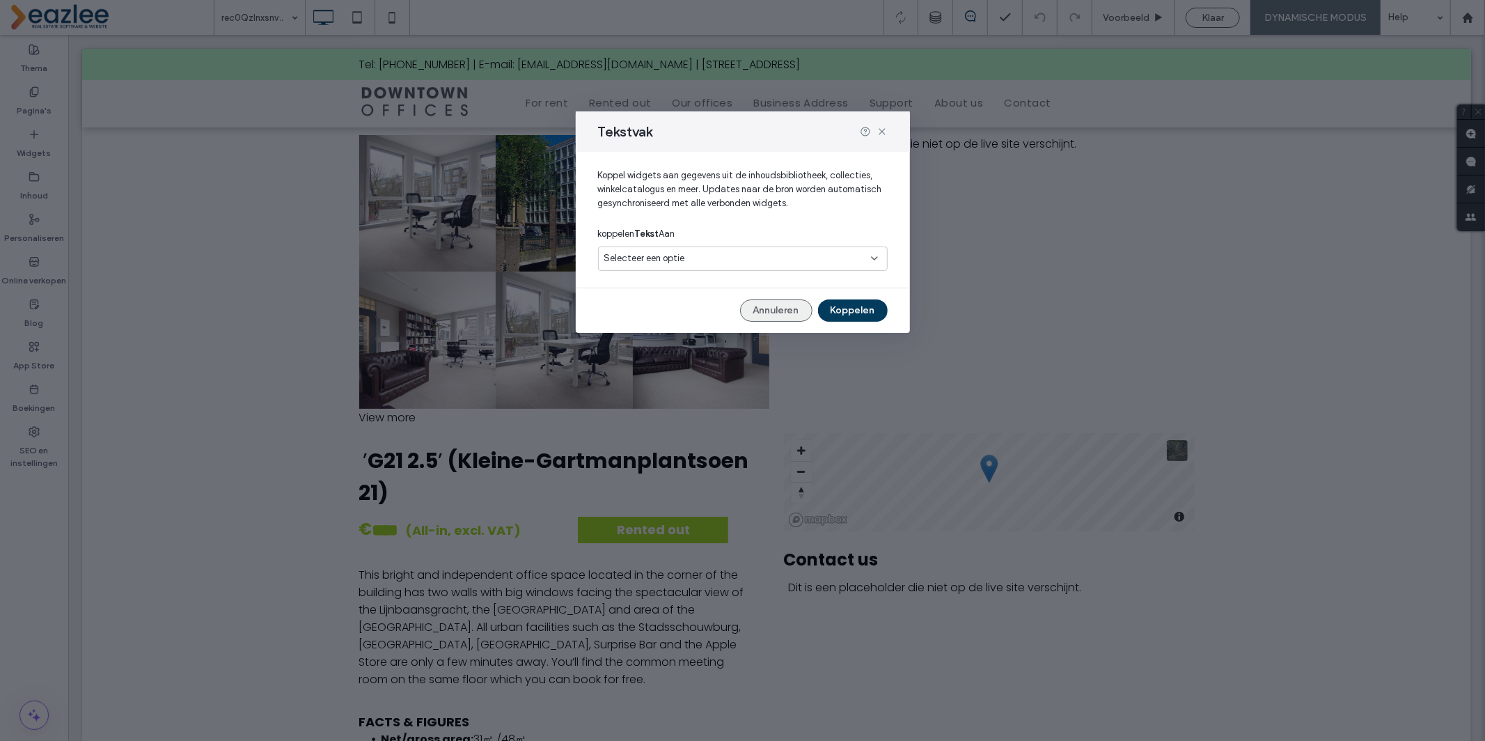
click at [788, 309] on button "Annuleren" at bounding box center [776, 310] width 72 height 22
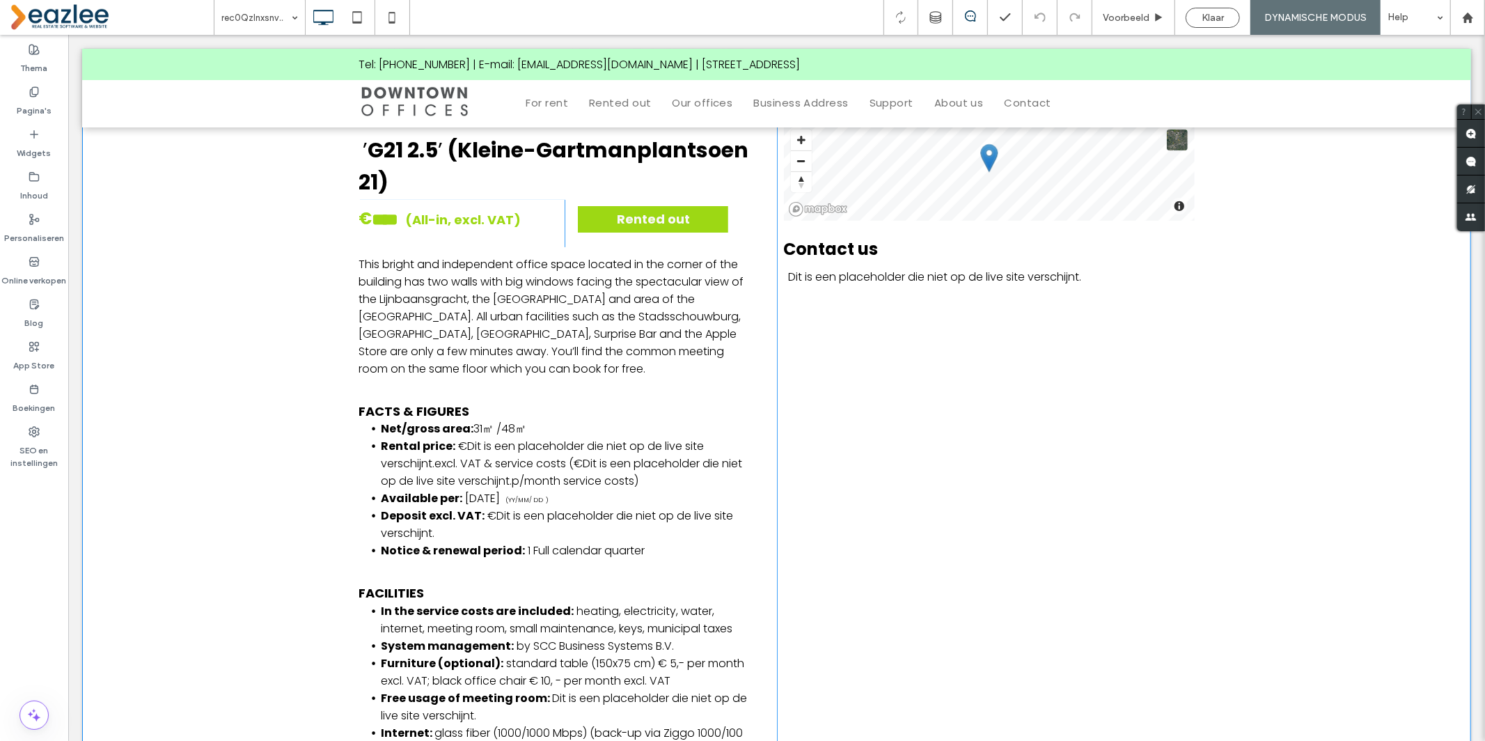
scroll to position [391, 0]
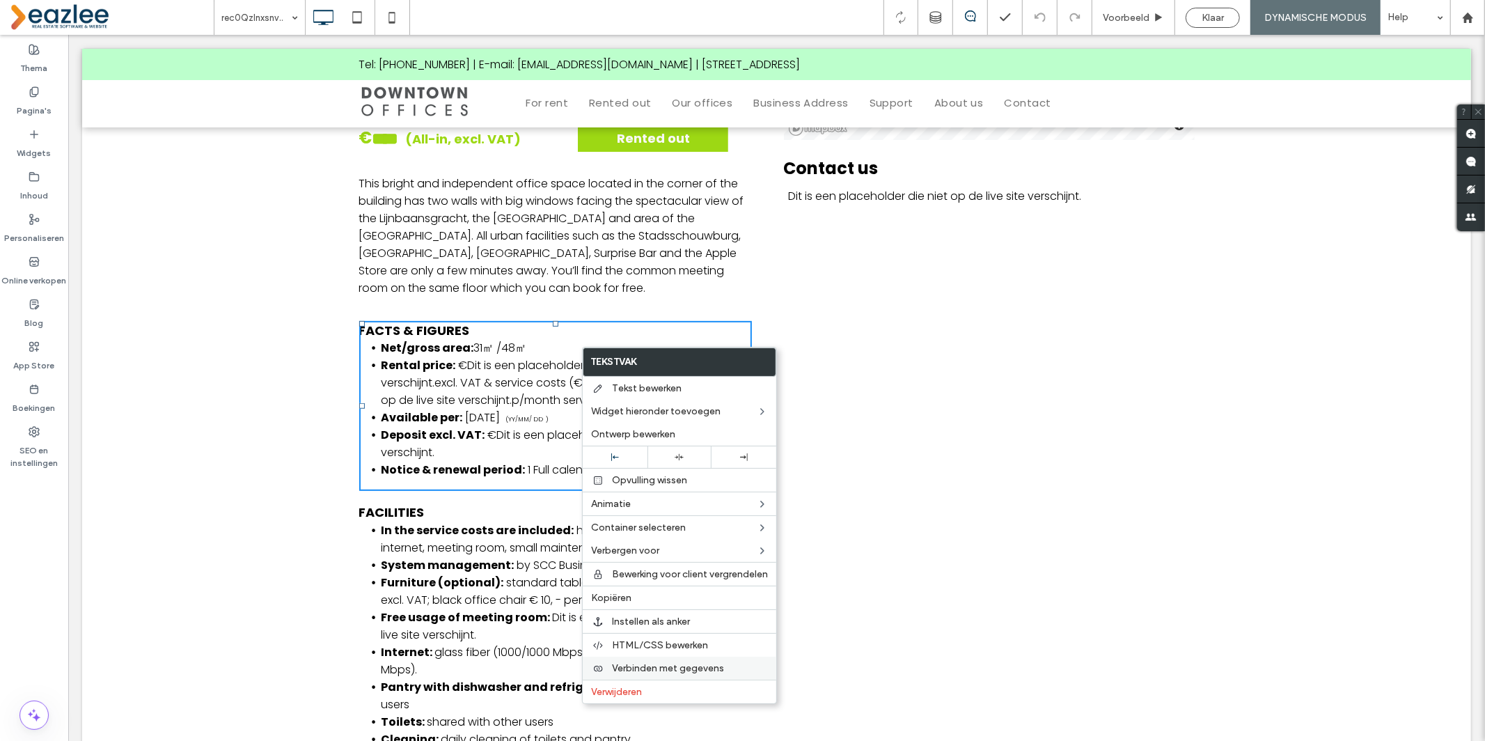
click at [709, 668] on span "Verbinden met gegevens" at bounding box center [668, 668] width 112 height 12
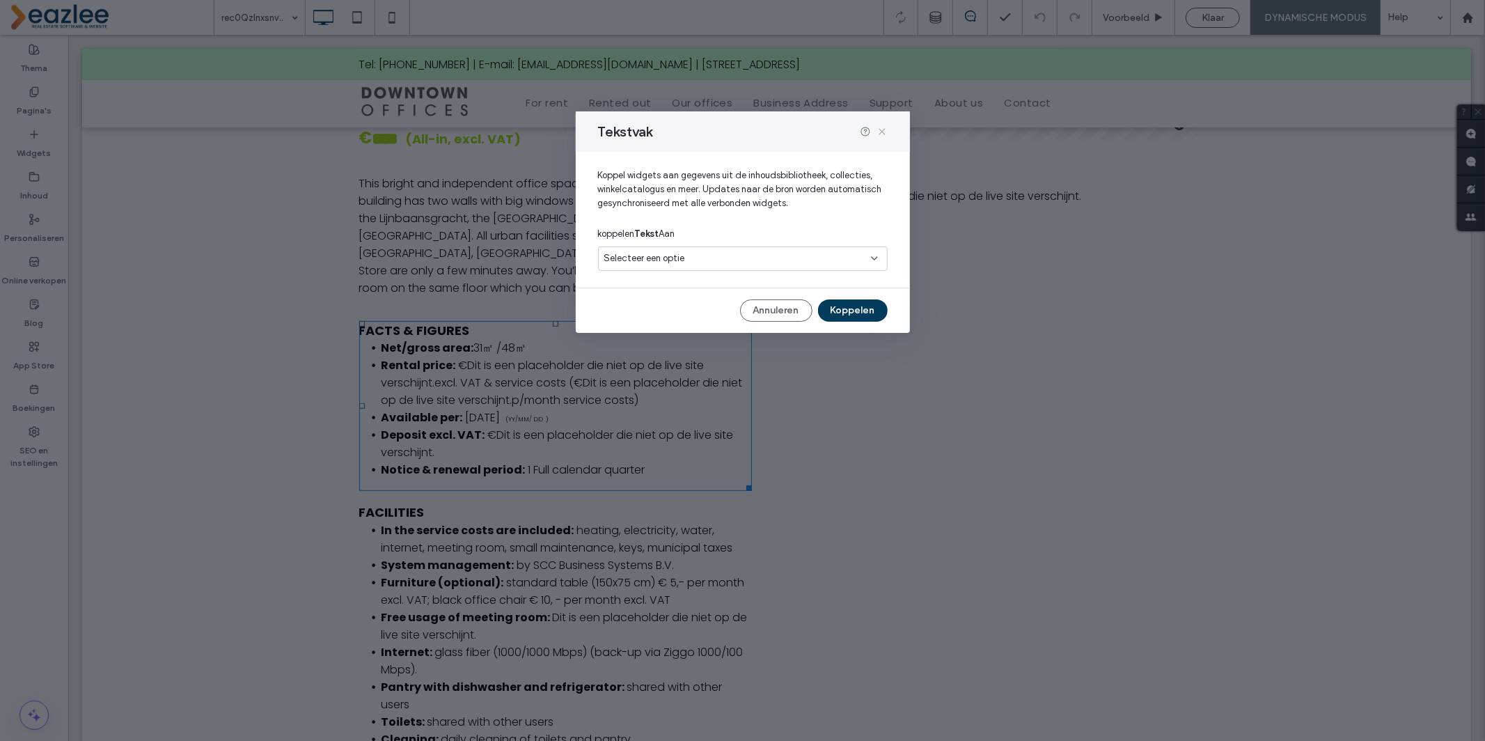
click at [883, 131] on icon at bounding box center [881, 131] width 11 height 11
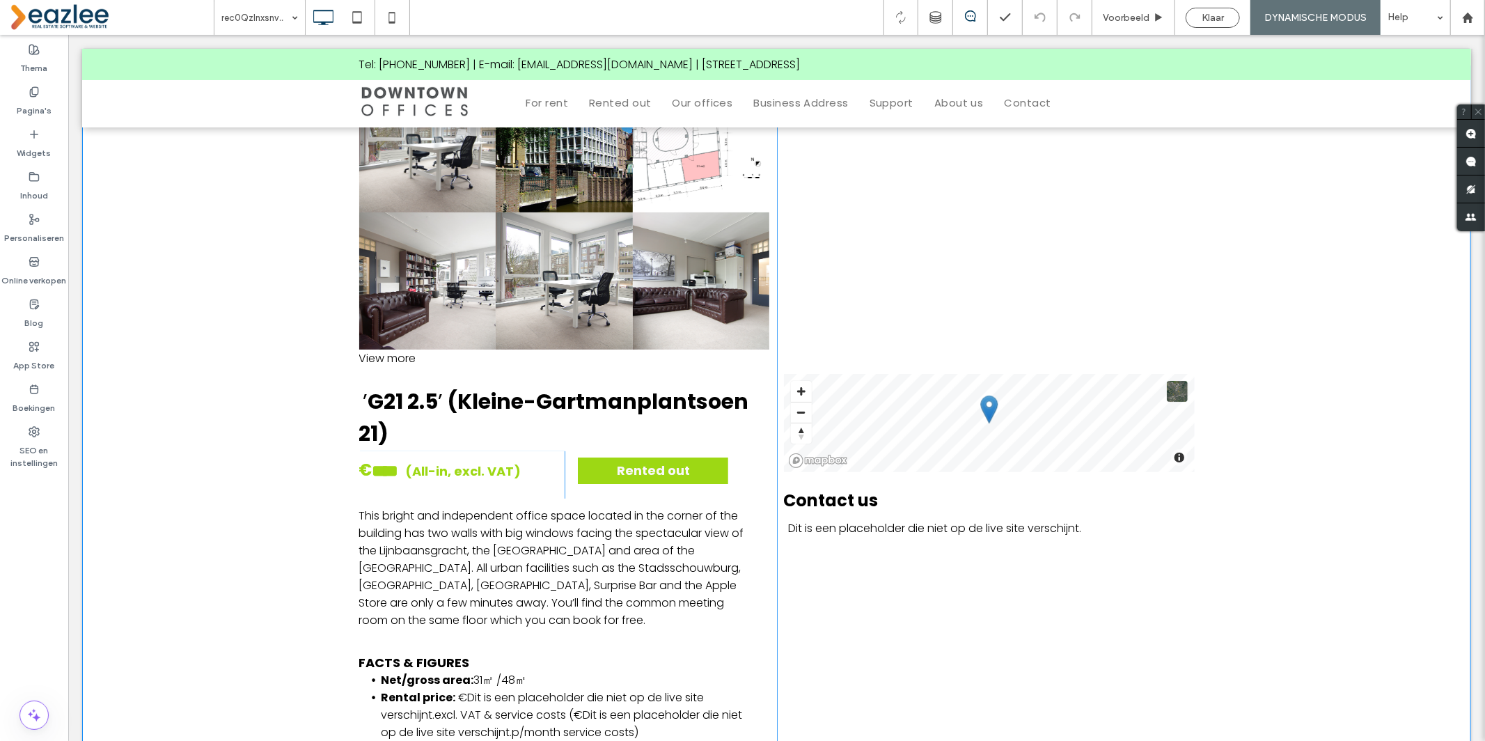
scroll to position [0, 0]
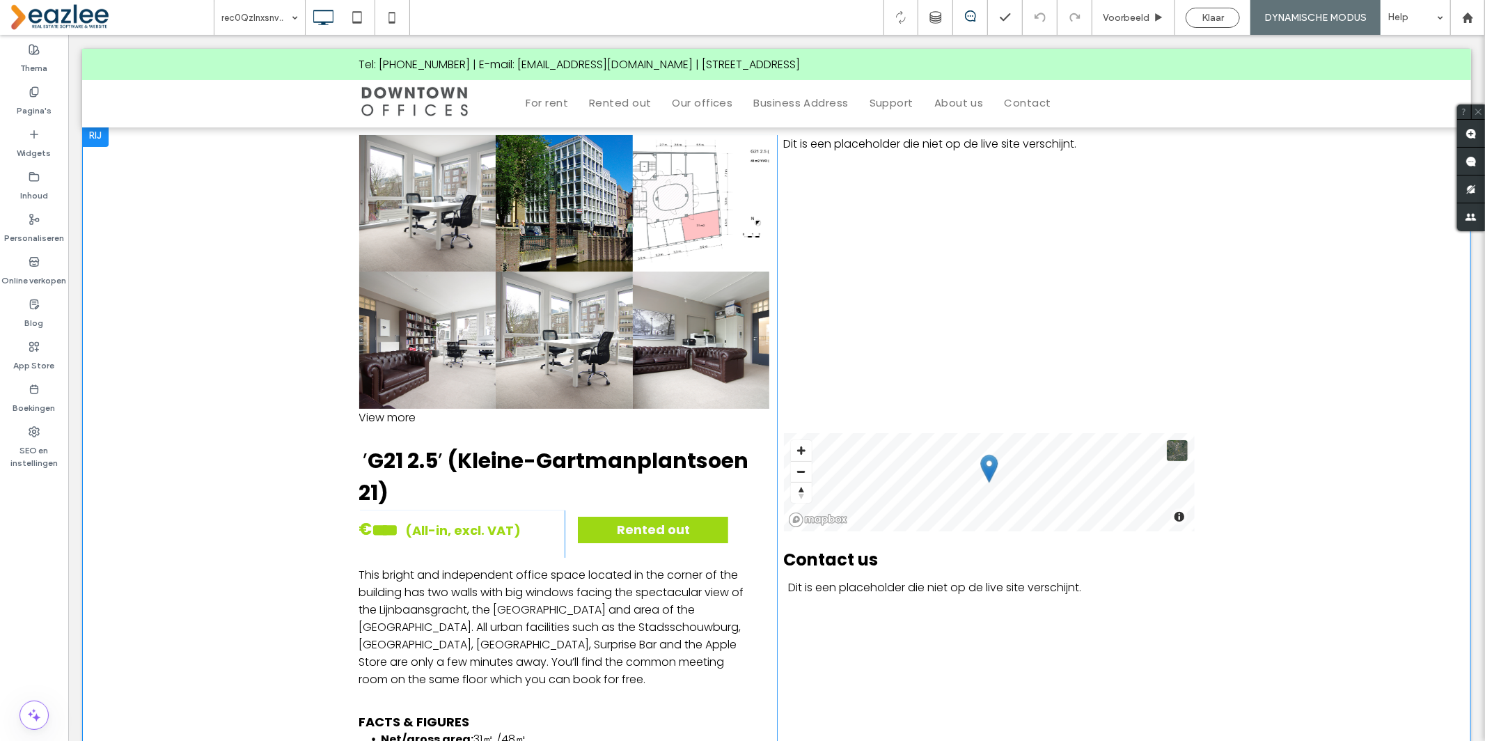
click at [173, 388] on div "Button Button Button Button Button Button Button Button View more Click To Past…" at bounding box center [775, 654] width 1389 height 1061
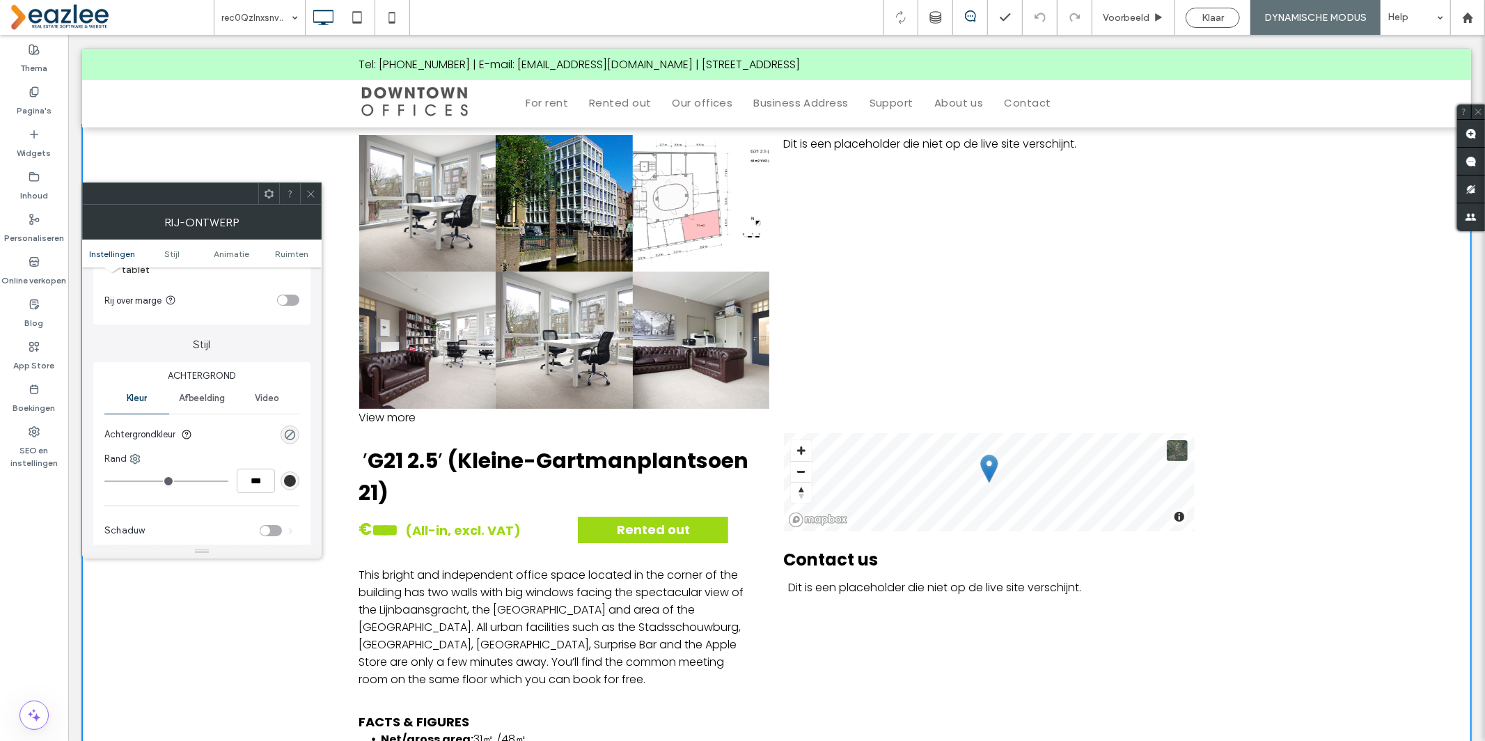
scroll to position [75, 0]
click at [310, 194] on use at bounding box center [310, 193] width 7 height 7
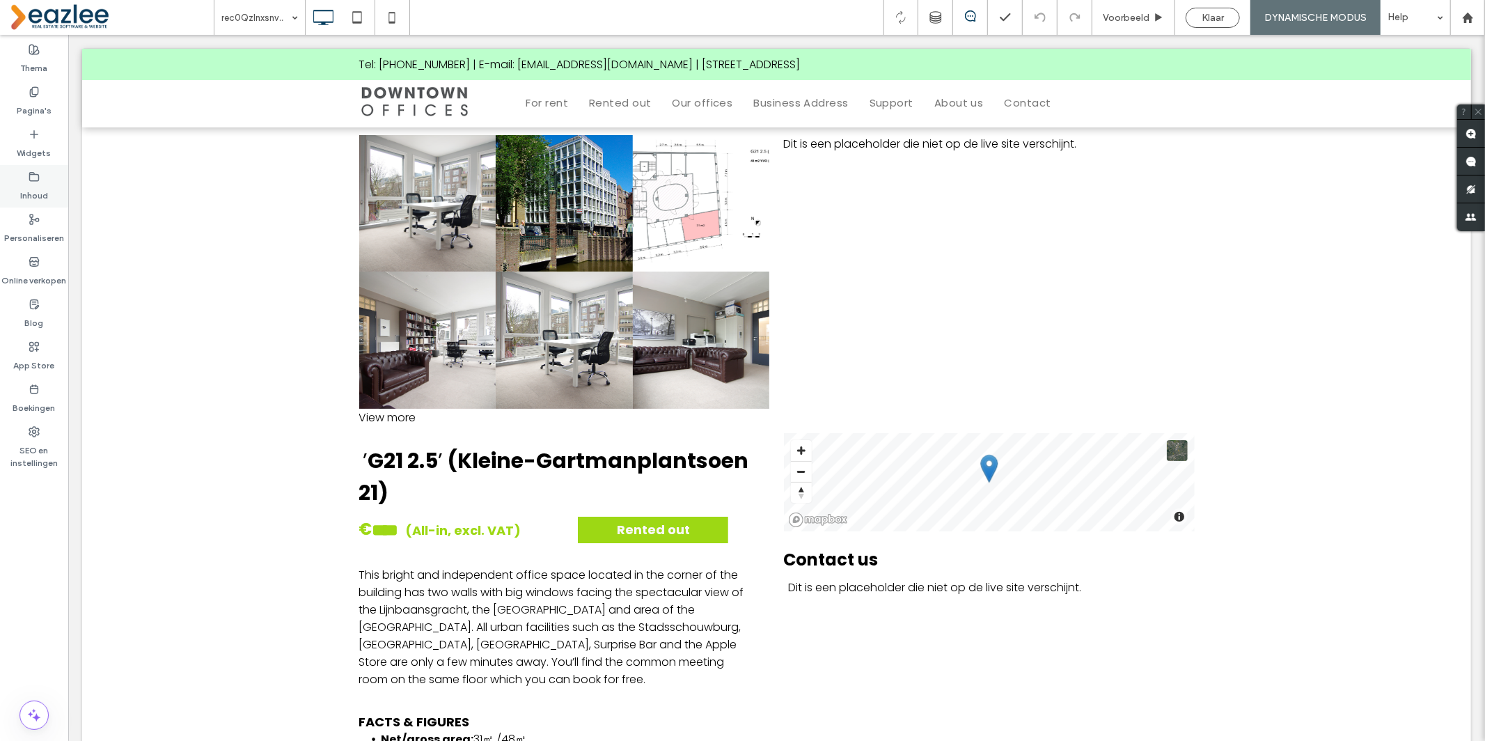
click at [33, 184] on label "Inhoud" at bounding box center [34, 191] width 28 height 19
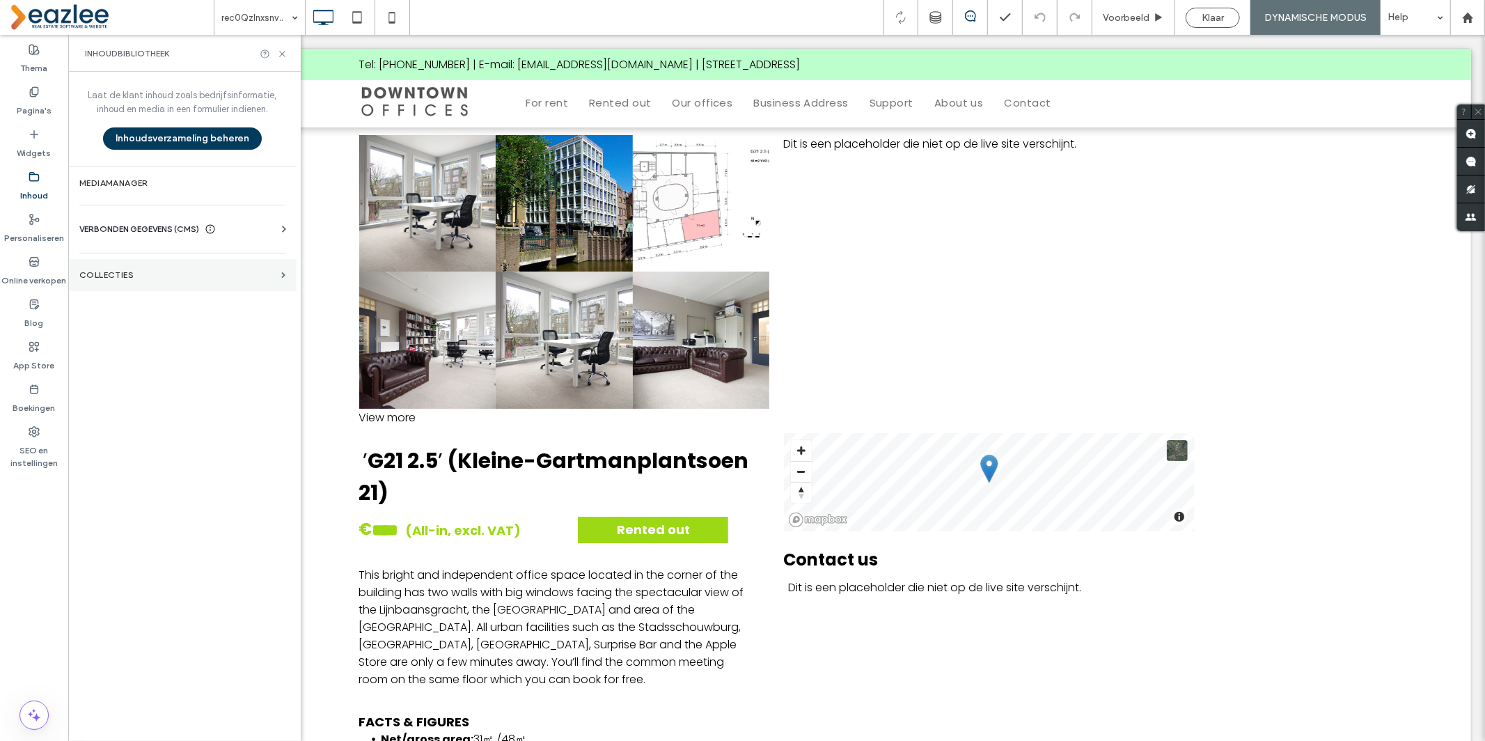
click at [125, 277] on label "COLLECTIES" at bounding box center [177, 275] width 196 height 10
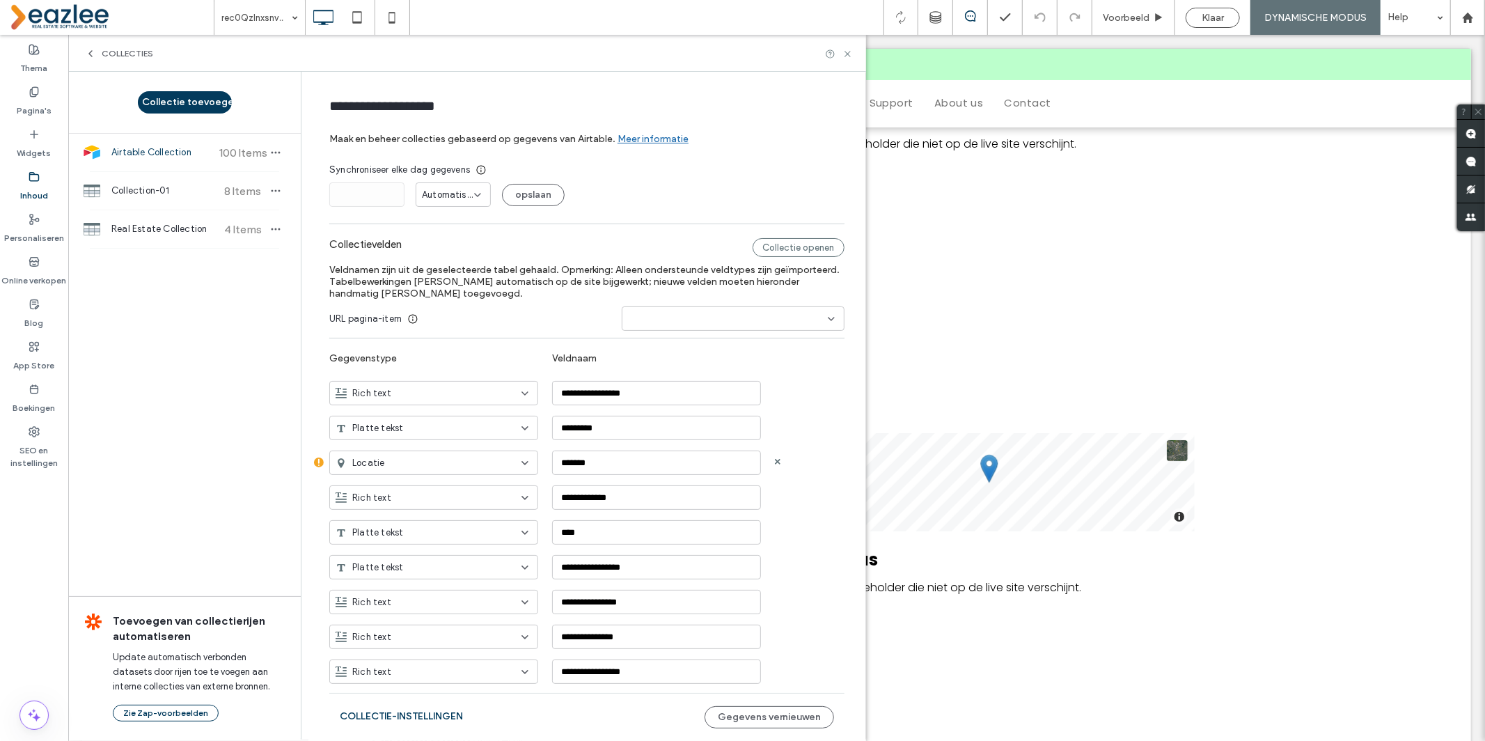
click at [314, 462] on icon at bounding box center [319, 462] width 10 height 11
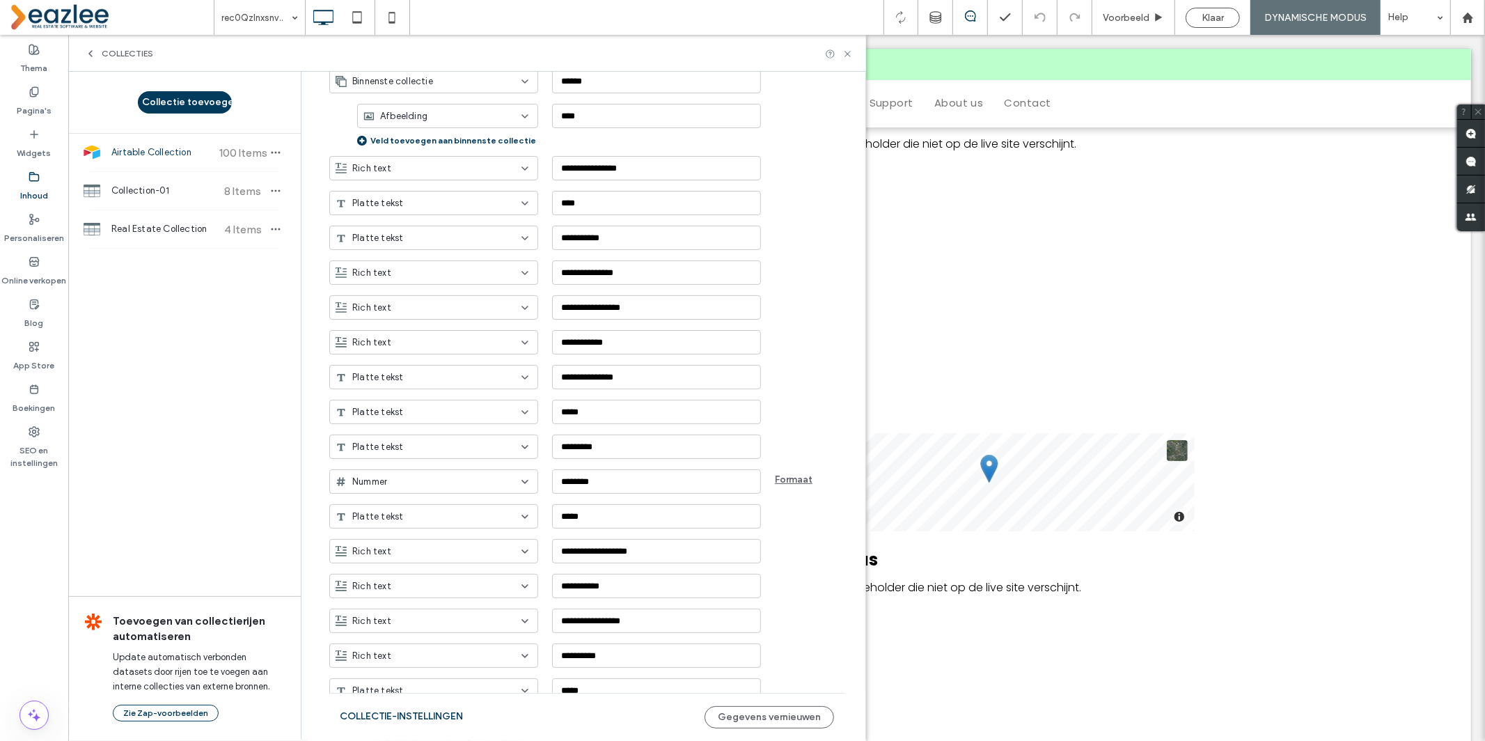
scroll to position [876, 0]
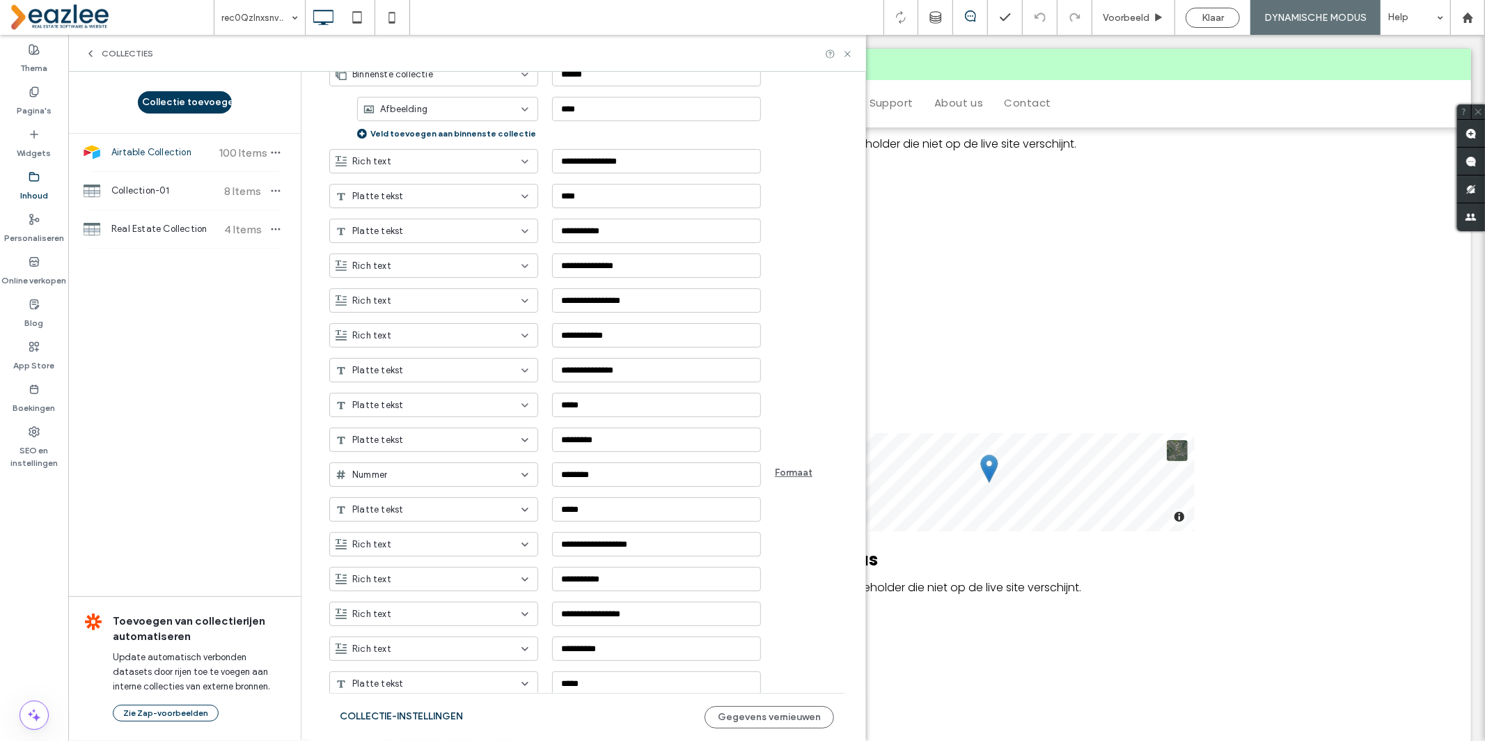
click at [442, 716] on button "Collectie-instellingen" at bounding box center [401, 716] width 123 height 22
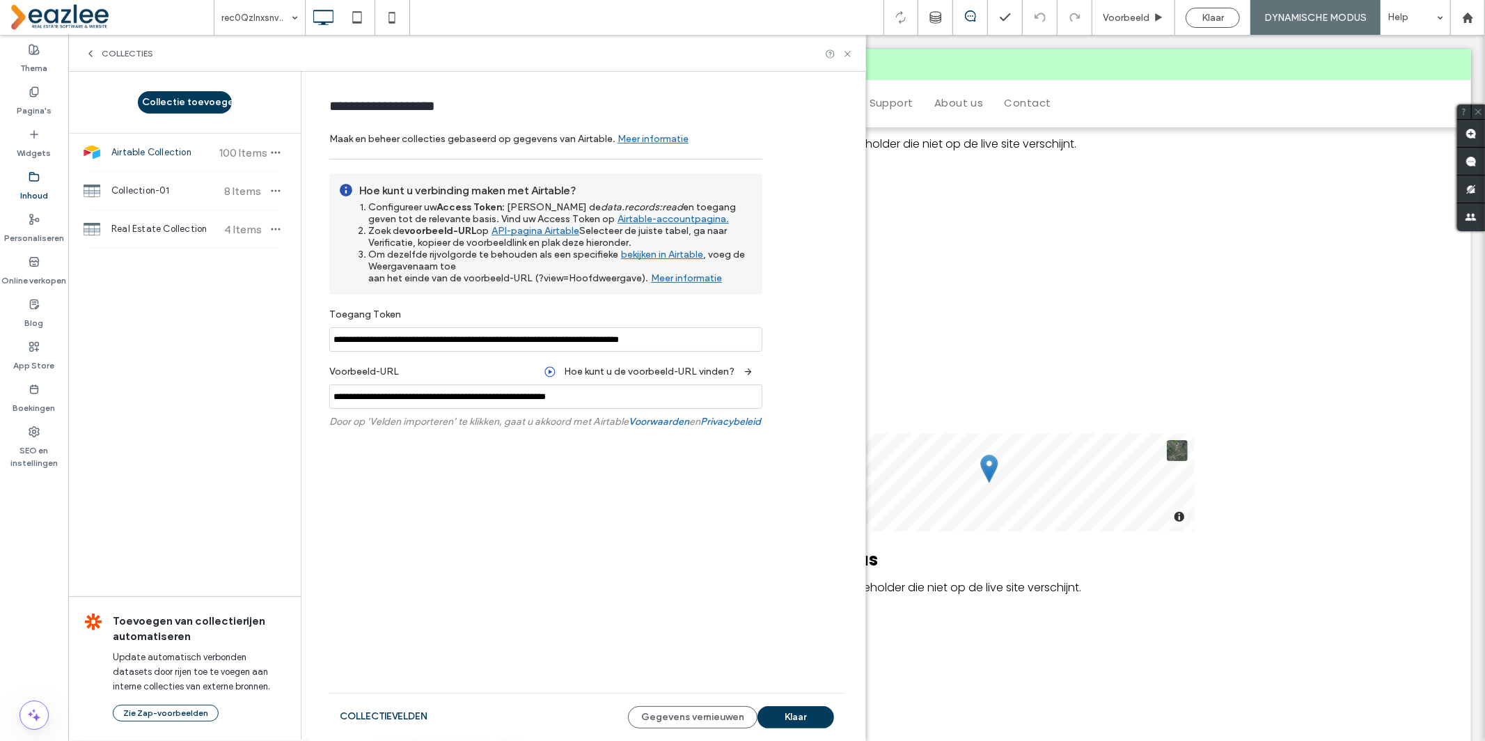
scroll to position [0, 0]
drag, startPoint x: 631, startPoint y: 399, endPoint x: 371, endPoint y: 505, distance: 281.0
click at [327, 394] on form "**********" at bounding box center [586, 301] width 557 height 432
click at [431, 335] on input "**********" at bounding box center [545, 339] width 433 height 24
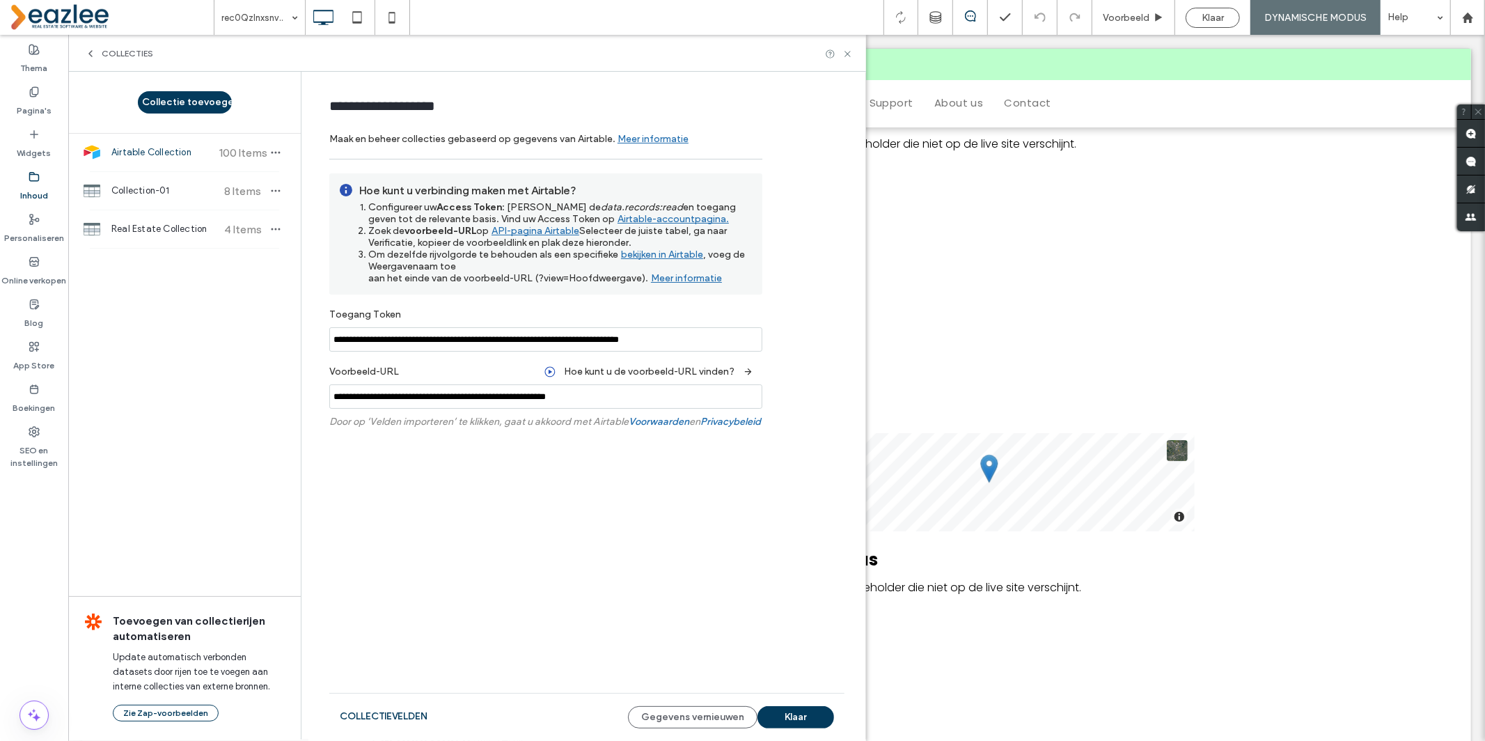
click at [431, 335] on input "**********" at bounding box center [545, 339] width 433 height 24
click at [372, 340] on input "**********" at bounding box center [545, 339] width 433 height 24
drag, startPoint x: 411, startPoint y: 340, endPoint x: 315, endPoint y: 341, distance: 95.4
click at [315, 341] on form "**********" at bounding box center [586, 301] width 557 height 432
click at [443, 261] on span ", voeg de Weergavenaam toe aan het einde van de voorbeeld-URL (?view=Hoofdweerg…" at bounding box center [556, 265] width 377 height 35
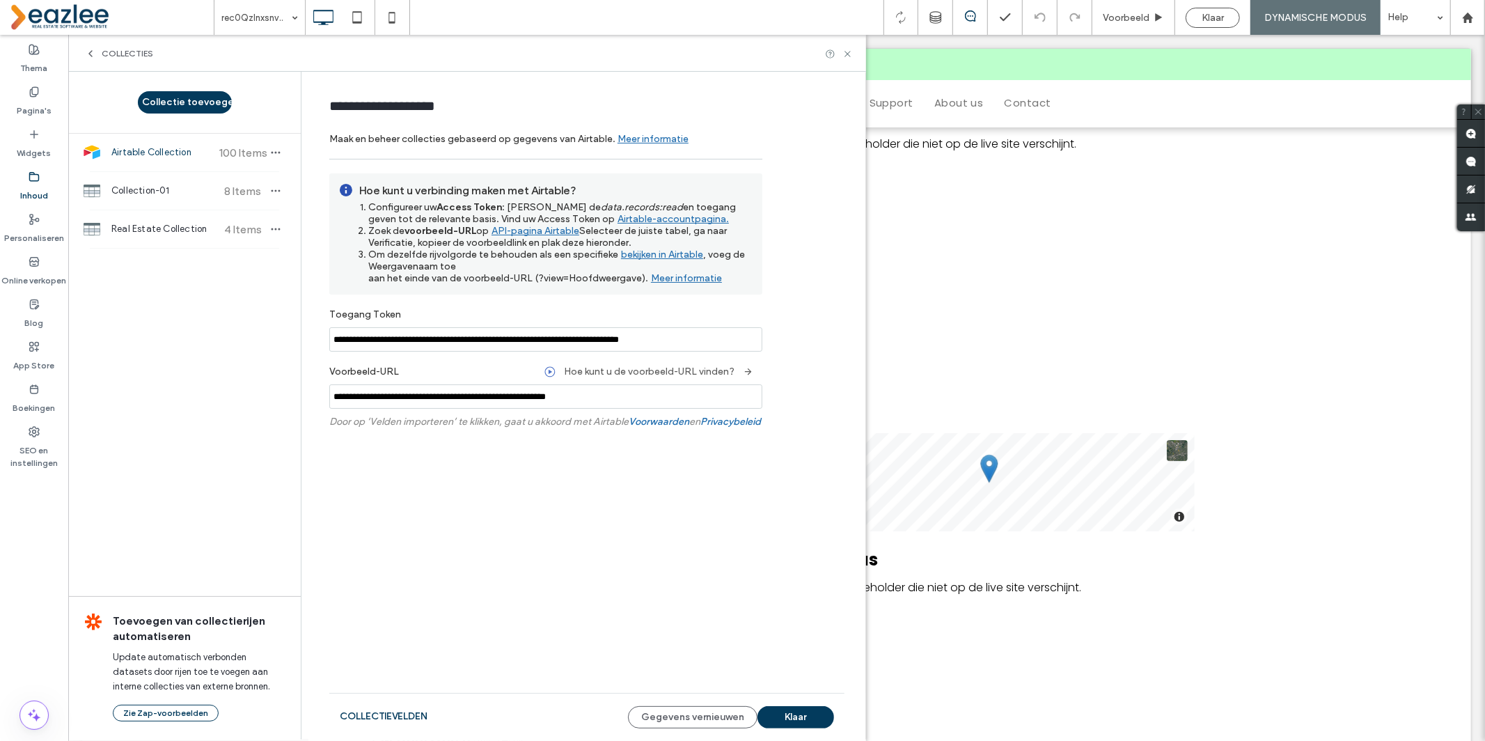
click at [610, 372] on label "Hoe kunt u de voorbeeld-URL vinden?" at bounding box center [649, 371] width 171 height 26
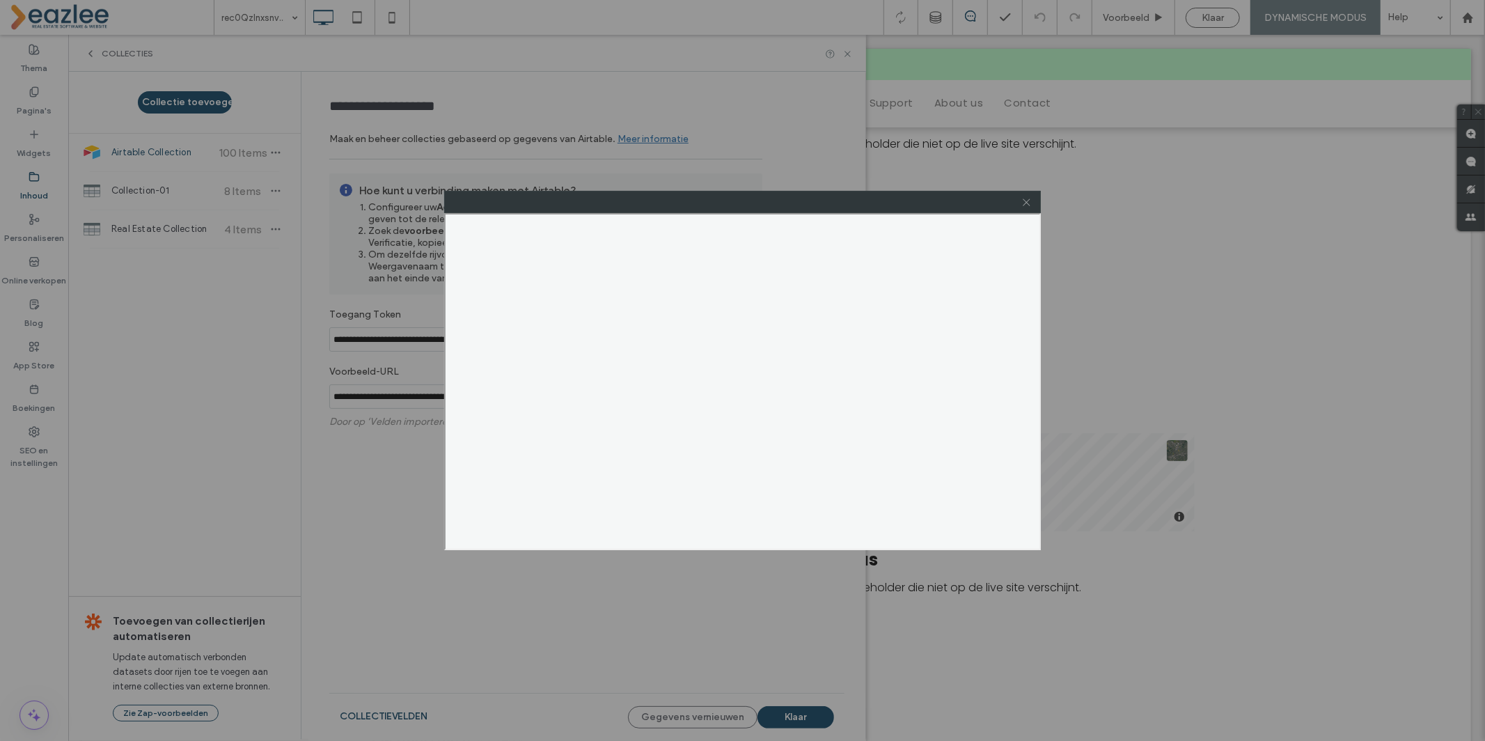
click at [1026, 202] on use at bounding box center [1026, 201] width 7 height 7
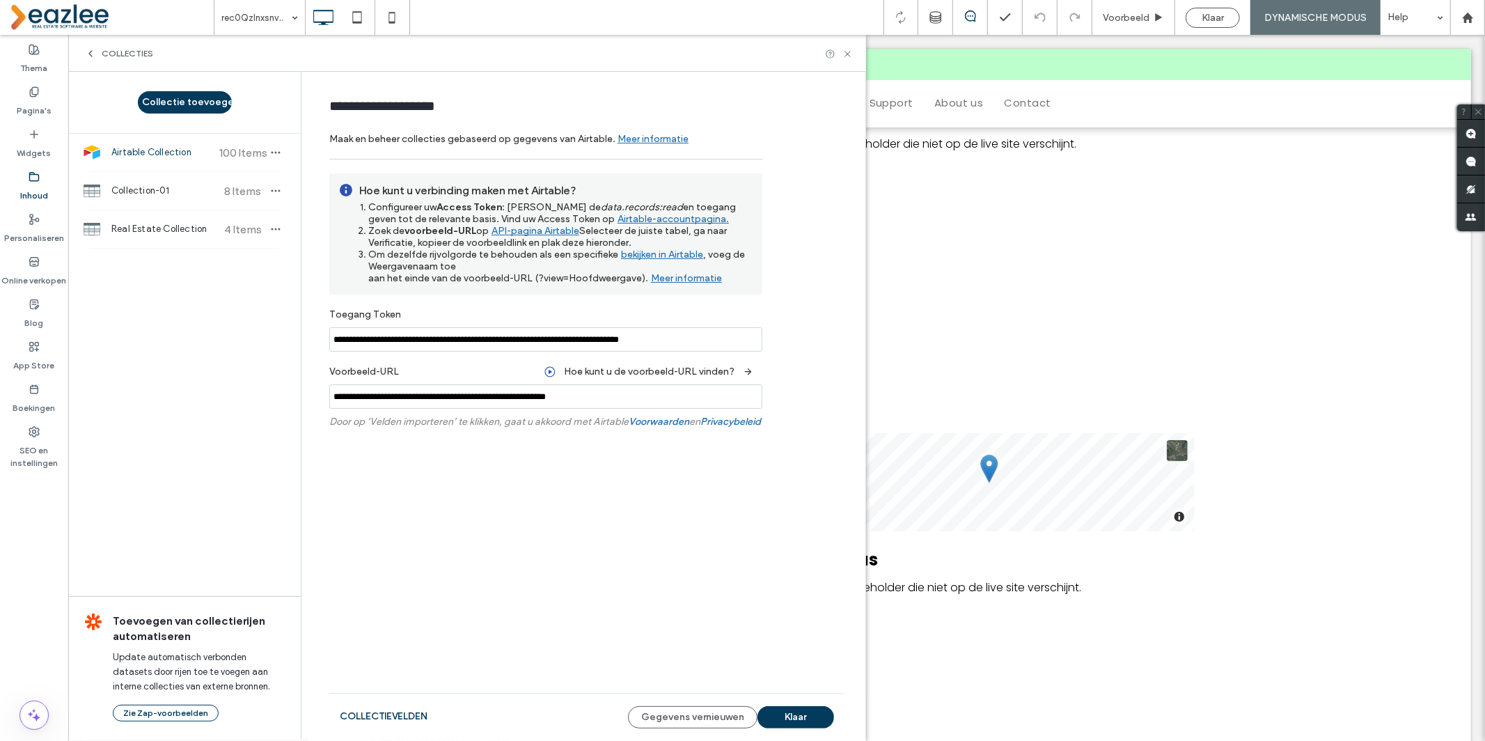
click at [155, 154] on span "Airtable Collection" at bounding box center [163, 152] width 104 height 14
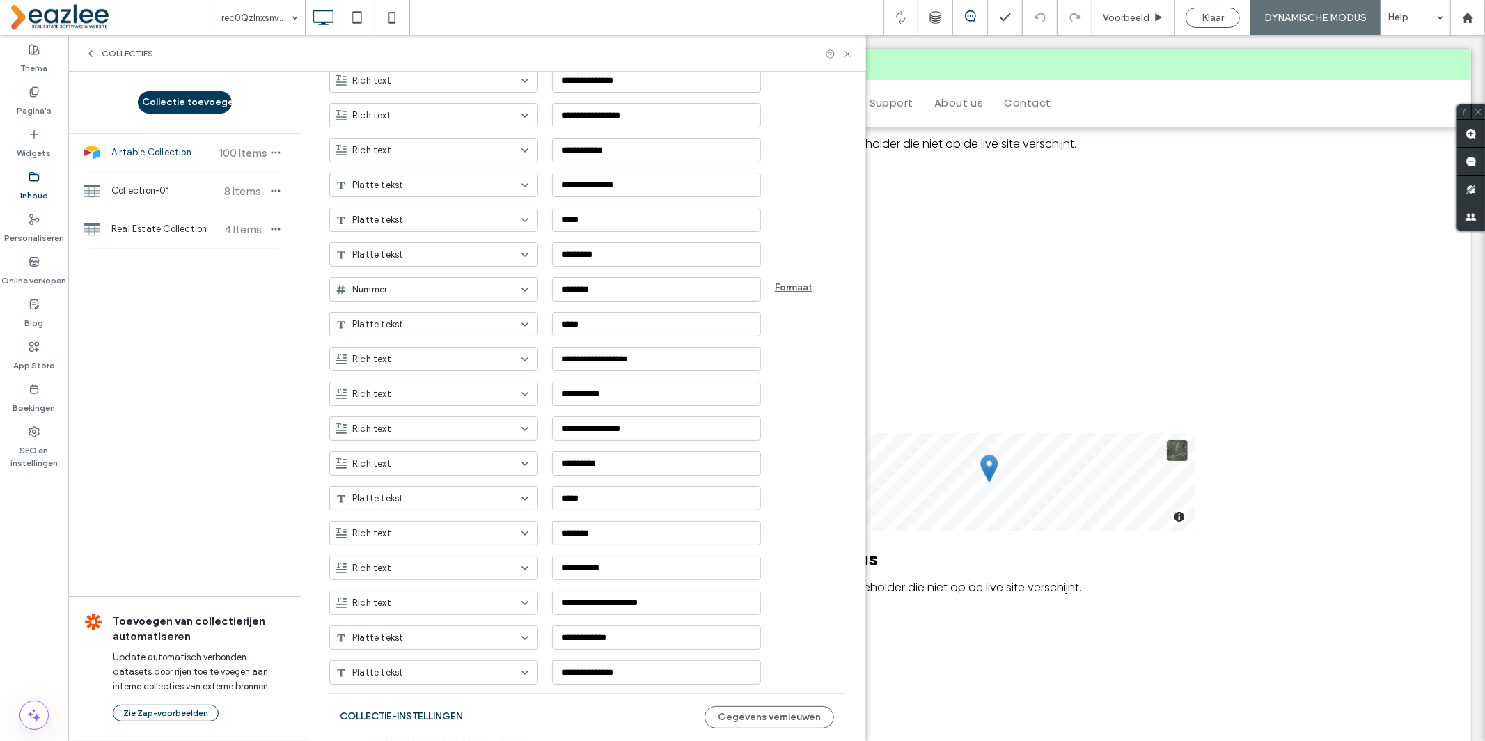
scroll to position [1009, 0]
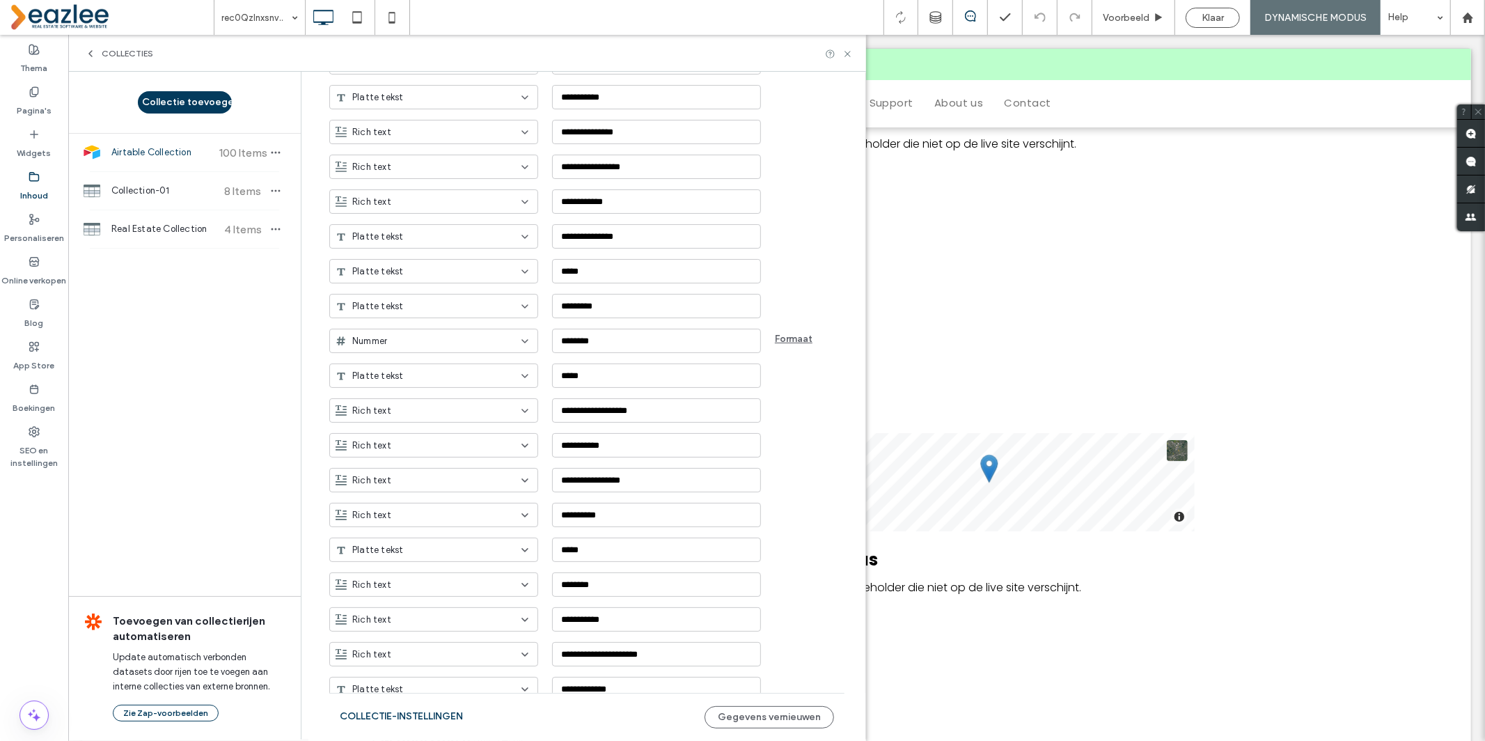
click at [286, 390] on div "Collectie toevoegen Airtable Collection 100 Items Collection-01 8 Items Real Es…" at bounding box center [184, 405] width 232 height 666
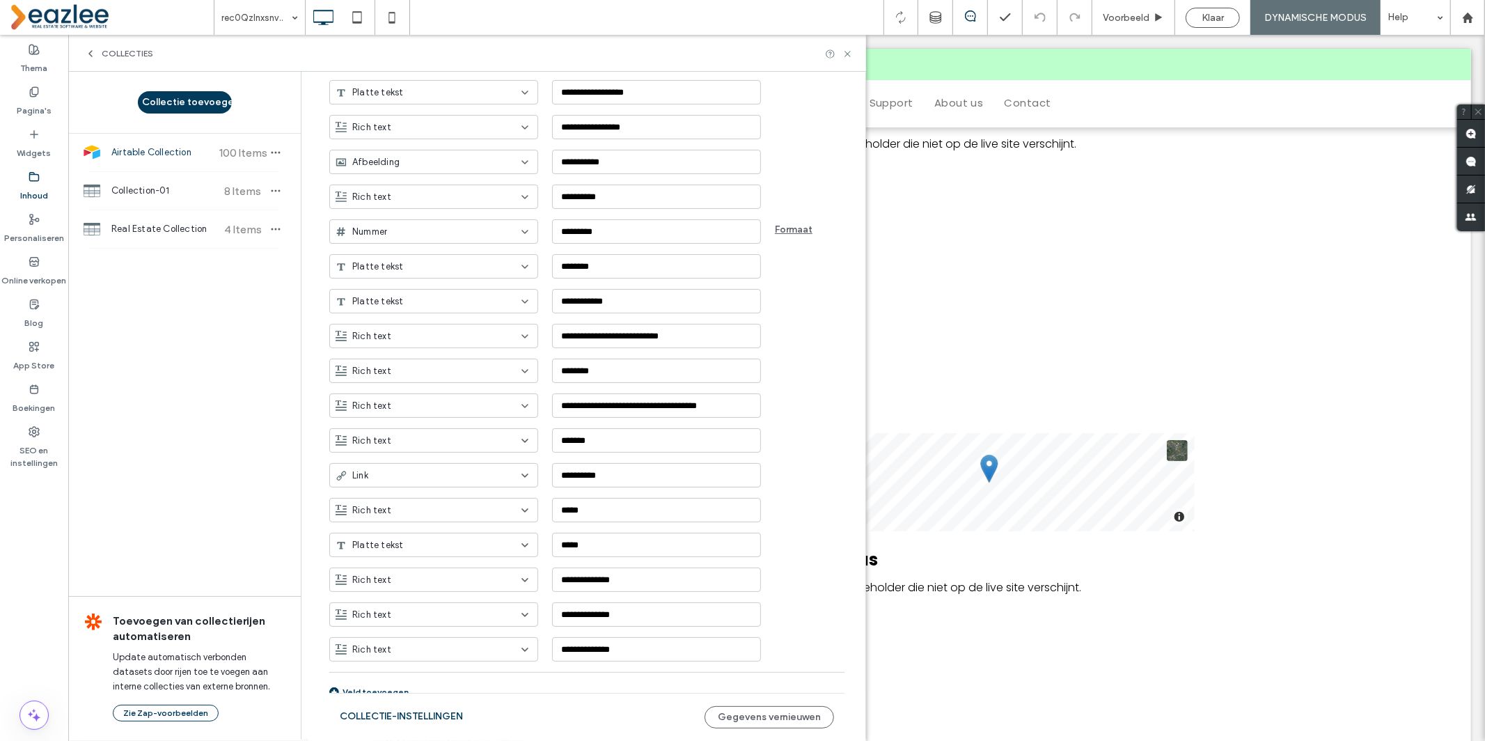
scroll to position [1927, 0]
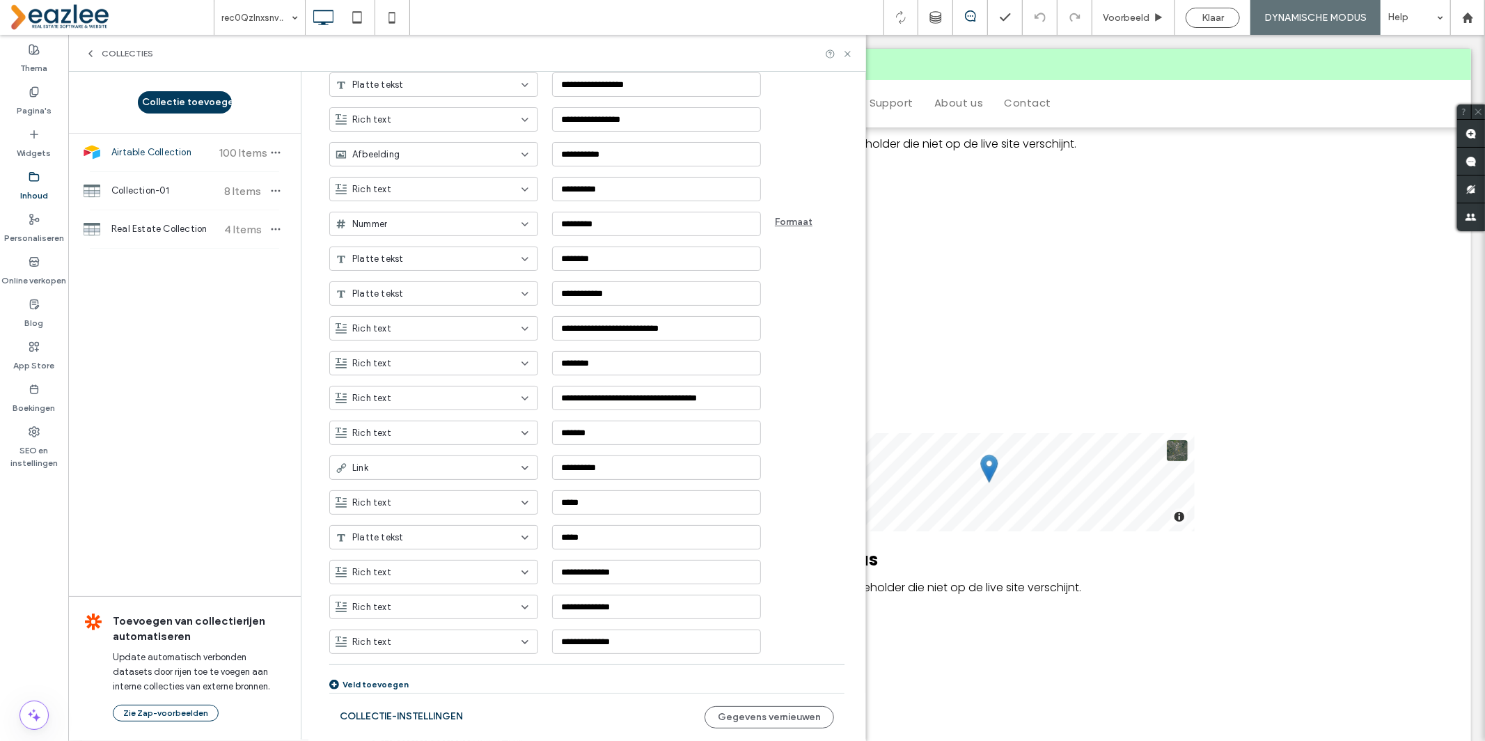
click at [399, 715] on button "Collectie-instellingen" at bounding box center [401, 716] width 123 height 22
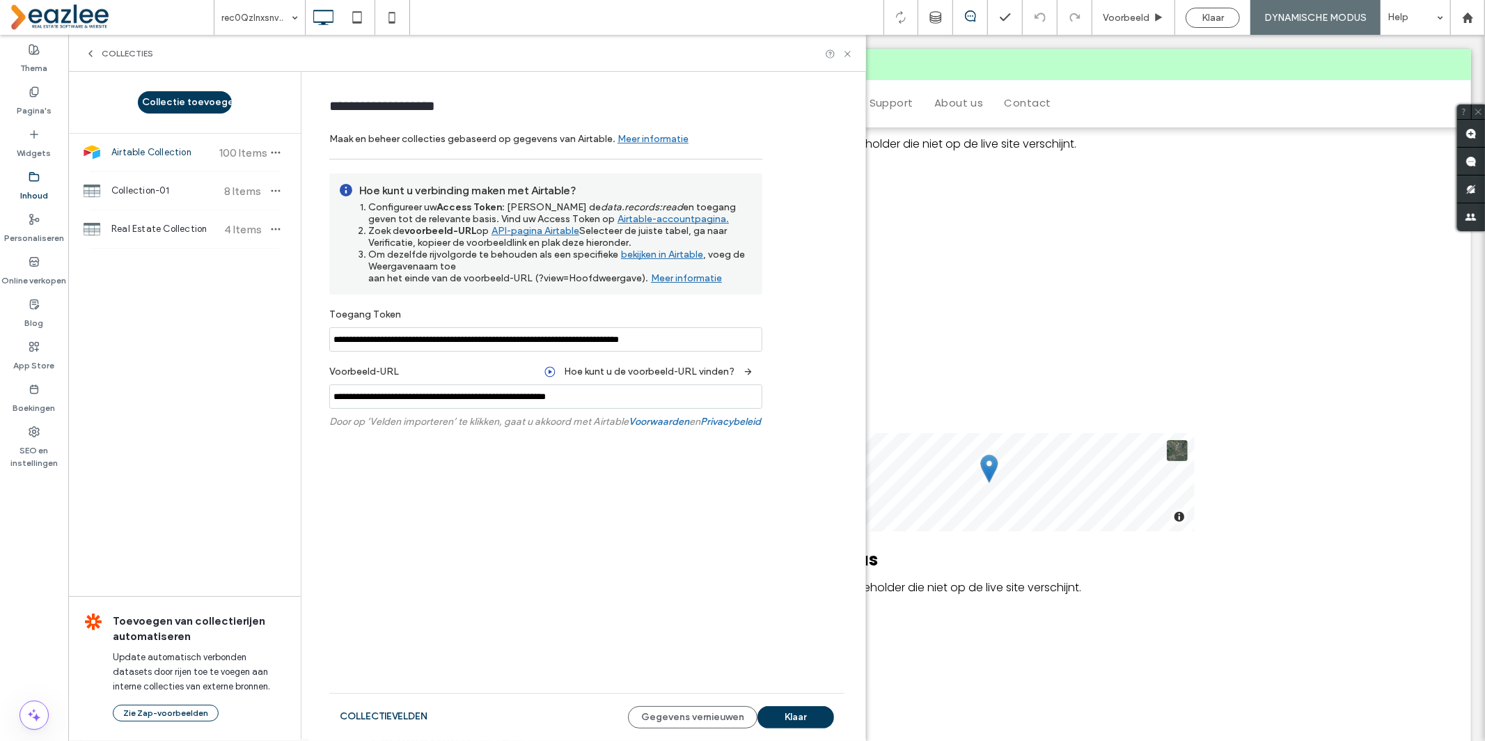
scroll to position [0, 0]
drag, startPoint x: 621, startPoint y: 395, endPoint x: 358, endPoint y: 388, distance: 263.2
click at [358, 388] on input "**********" at bounding box center [545, 396] width 433 height 24
click at [427, 412] on div "**********" at bounding box center [545, 399] width 433 height 31
click at [444, 338] on input "**********" at bounding box center [545, 339] width 433 height 24
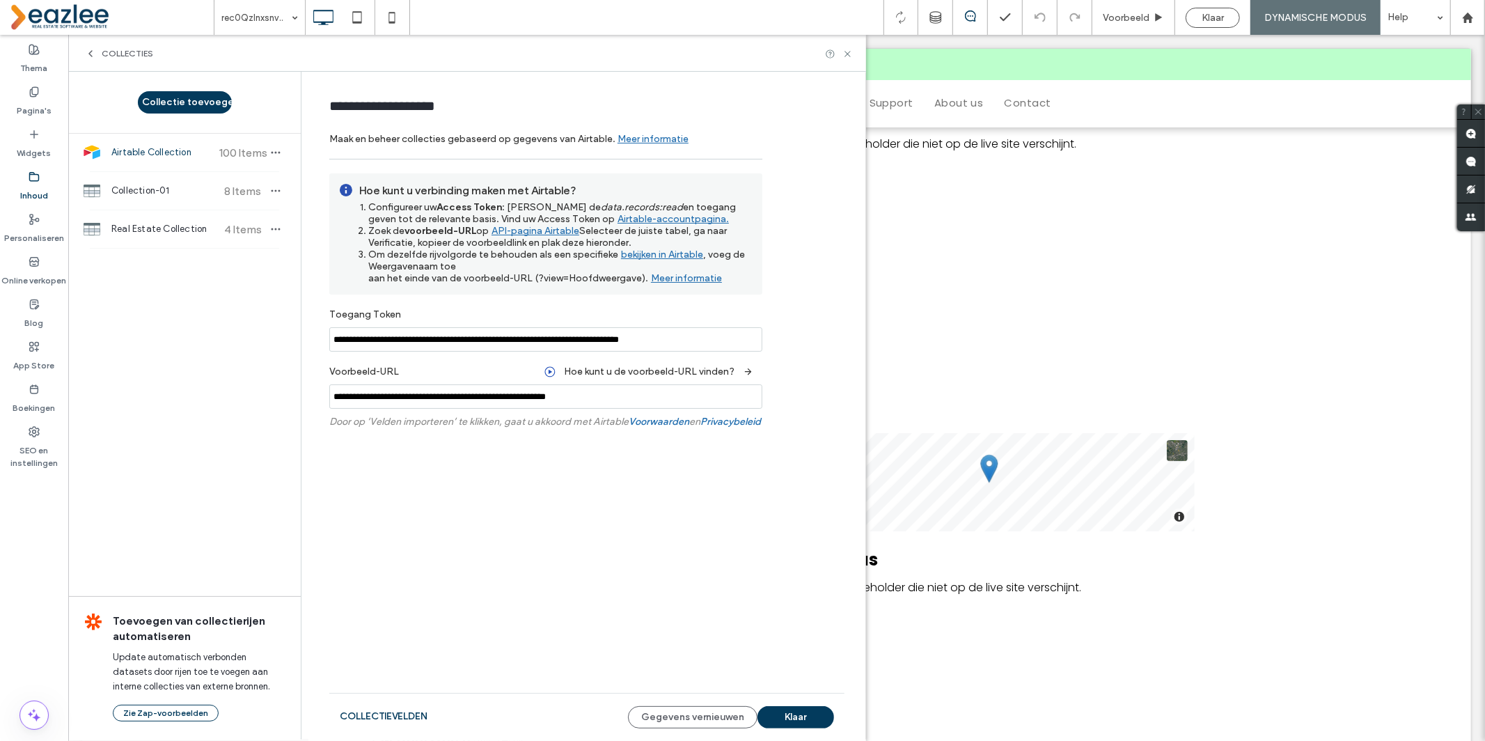
click at [444, 338] on input "**********" at bounding box center [545, 339] width 433 height 24
drag, startPoint x: 624, startPoint y: 398, endPoint x: 319, endPoint y: 410, distance: 305.1
click at [330, 396] on input "**********" at bounding box center [545, 396] width 433 height 24
click at [699, 718] on button "Gegevens vernieuwen" at bounding box center [692, 717] width 129 height 22
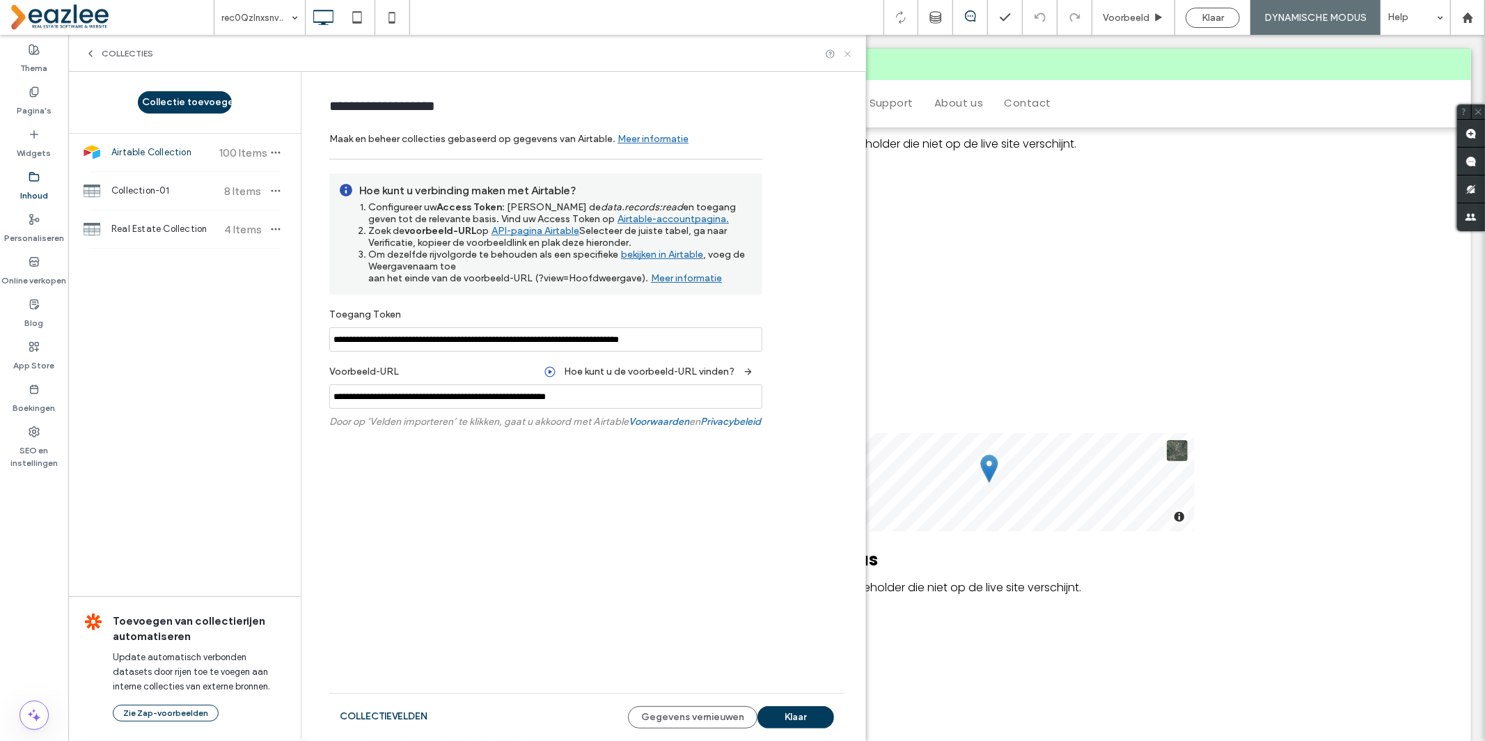
drag, startPoint x: 846, startPoint y: 55, endPoint x: 1133, endPoint y: 26, distance: 288.2
click at [846, 55] on icon at bounding box center [847, 54] width 10 height 10
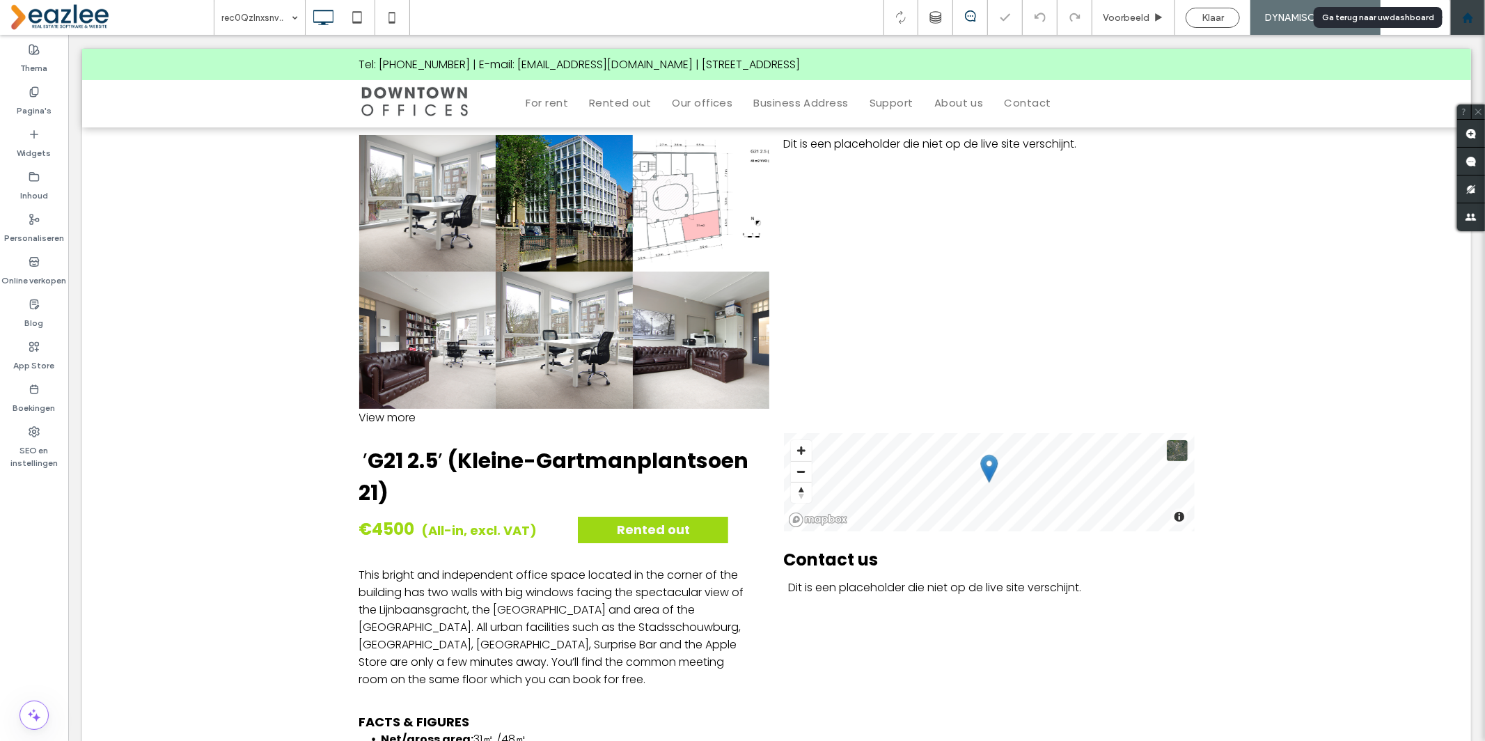
click at [1466, 24] on div at bounding box center [1467, 17] width 35 height 35
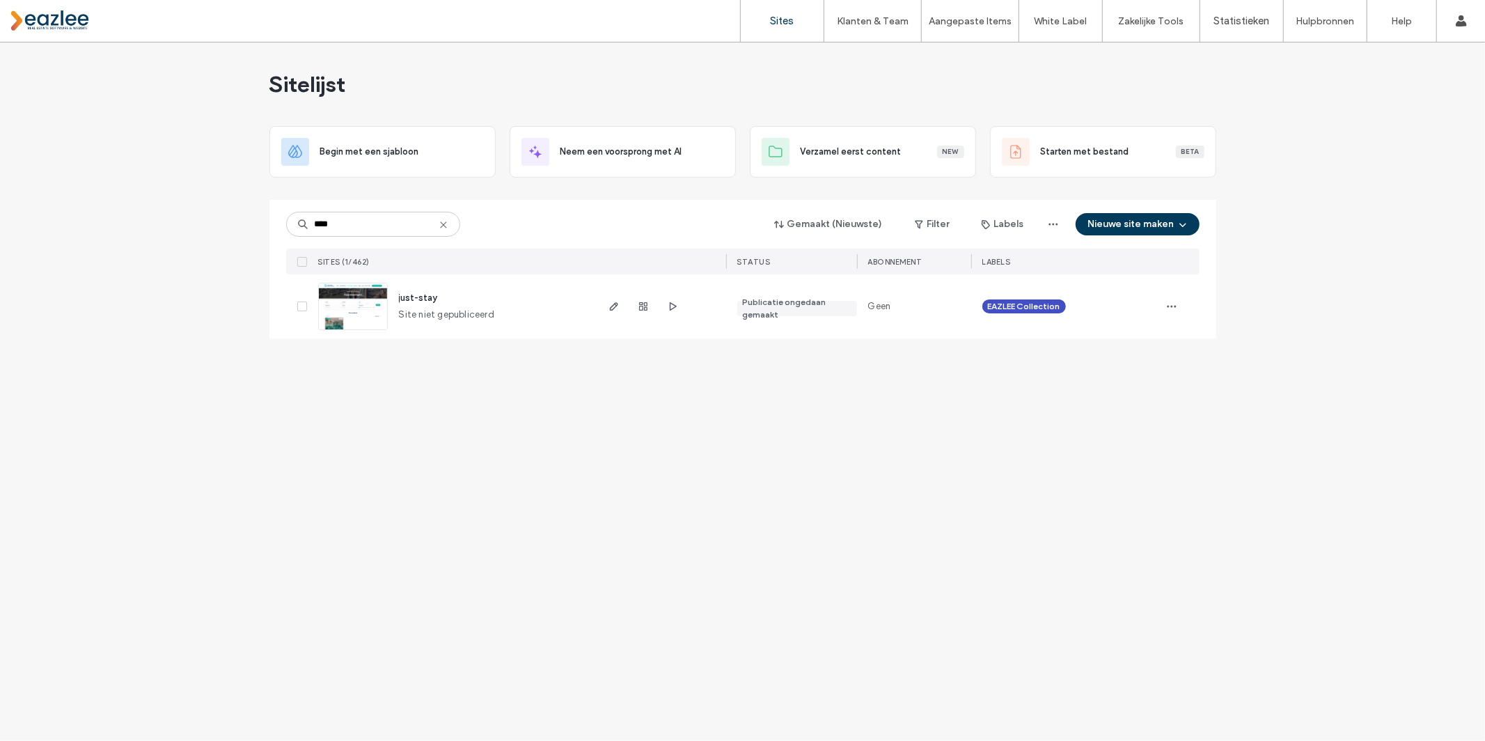
type input "****"
click at [226, 177] on div "Sitelijst Begin met een sjabloon Neem een voorsprong met AI Verzamel eerst cont…" at bounding box center [742, 391] width 1485 height 698
click at [1456, 21] on icon at bounding box center [1460, 20] width 11 height 11
click at [1464, 23] on use at bounding box center [1460, 20] width 11 height 11
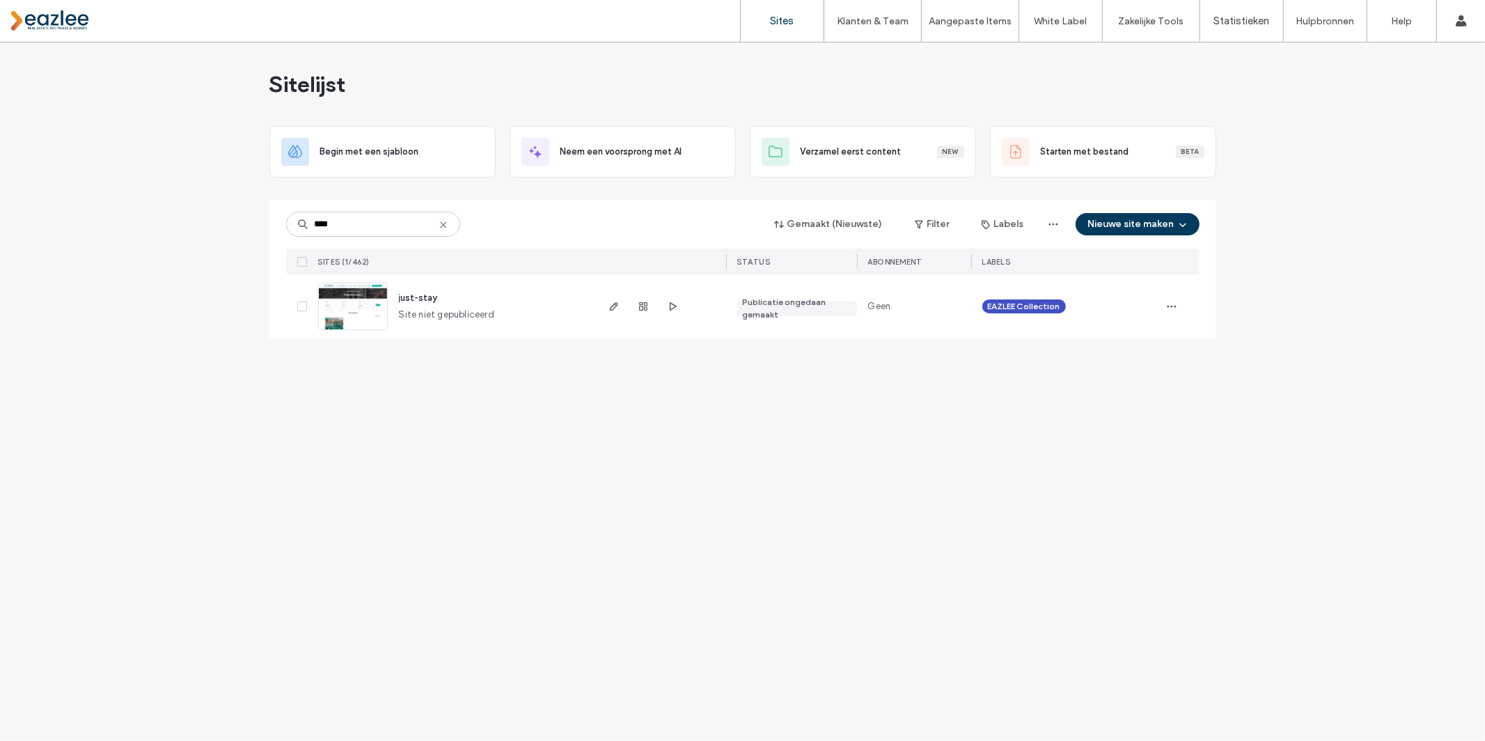
click at [1277, 82] on div "Sitelijst Begin met een sjabloon Neem een voorsprong met AI Verzamel eerst cont…" at bounding box center [742, 391] width 1485 height 698
click at [773, 21] on label "Sites" at bounding box center [783, 21] width 24 height 13
click at [775, 24] on label "Sites" at bounding box center [783, 21] width 24 height 13
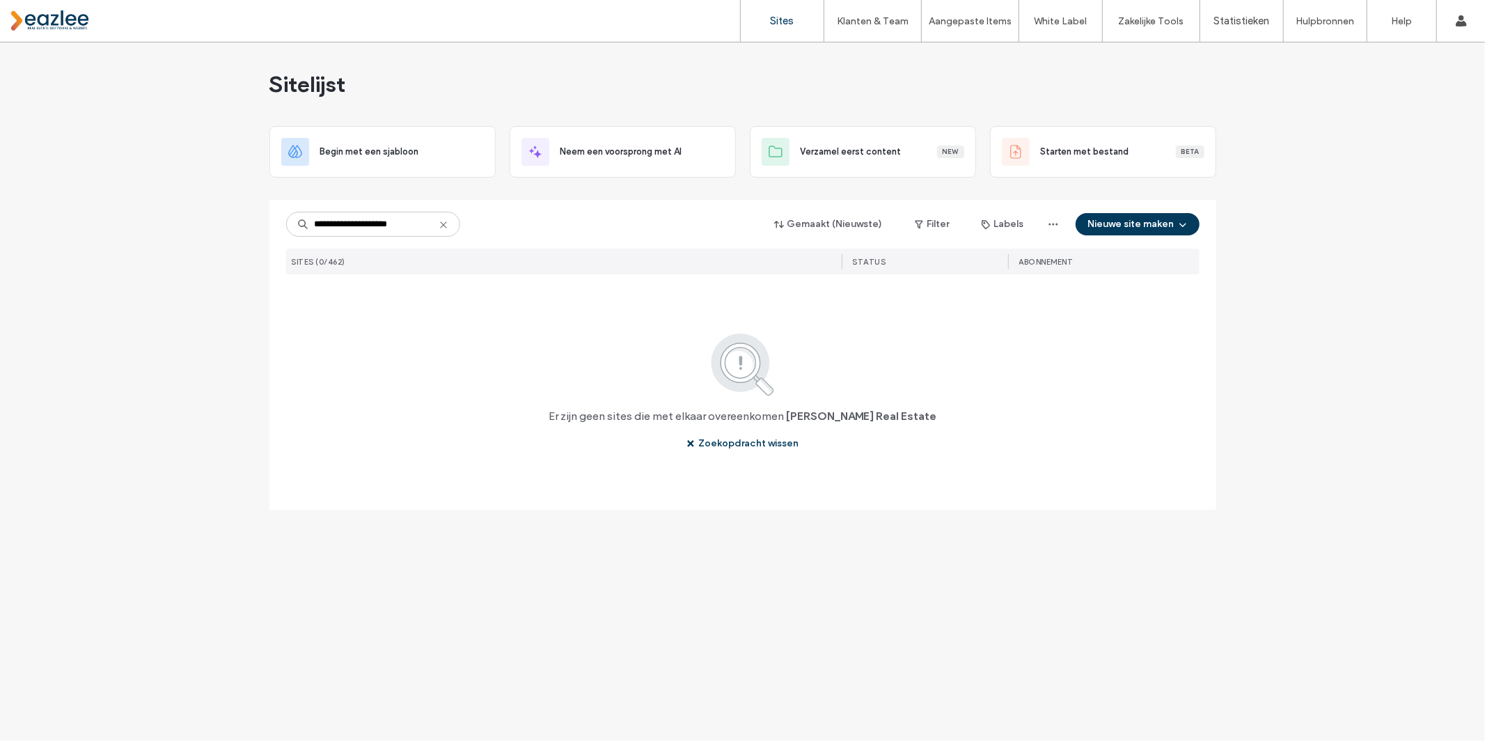
drag, startPoint x: 417, startPoint y: 227, endPoint x: 362, endPoint y: 220, distance: 55.4
click at [362, 220] on input "**********" at bounding box center [373, 224] width 174 height 25
type input "*********"
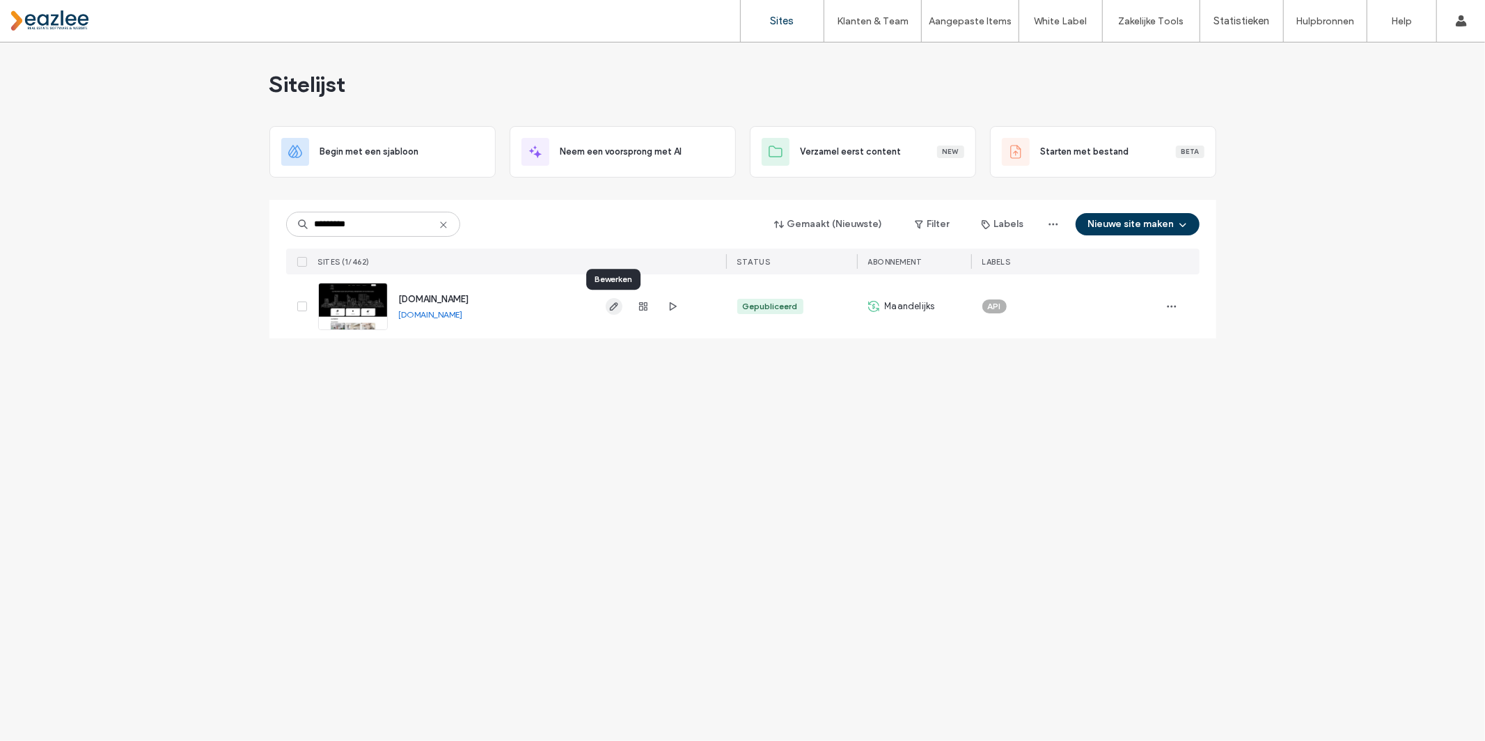
click at [613, 305] on use "button" at bounding box center [613, 306] width 8 height 8
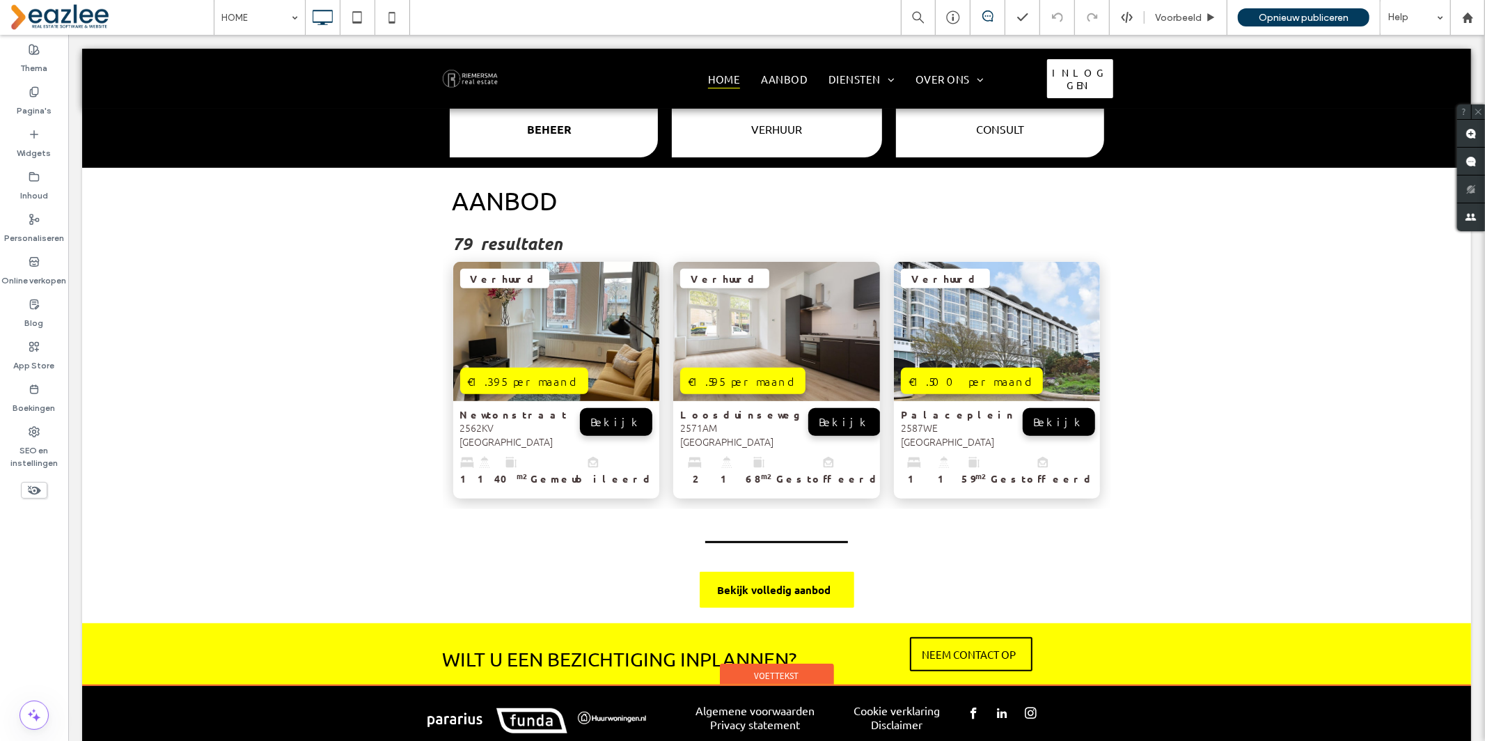
click at [766, 669] on span "Voettekst" at bounding box center [776, 675] width 45 height 12
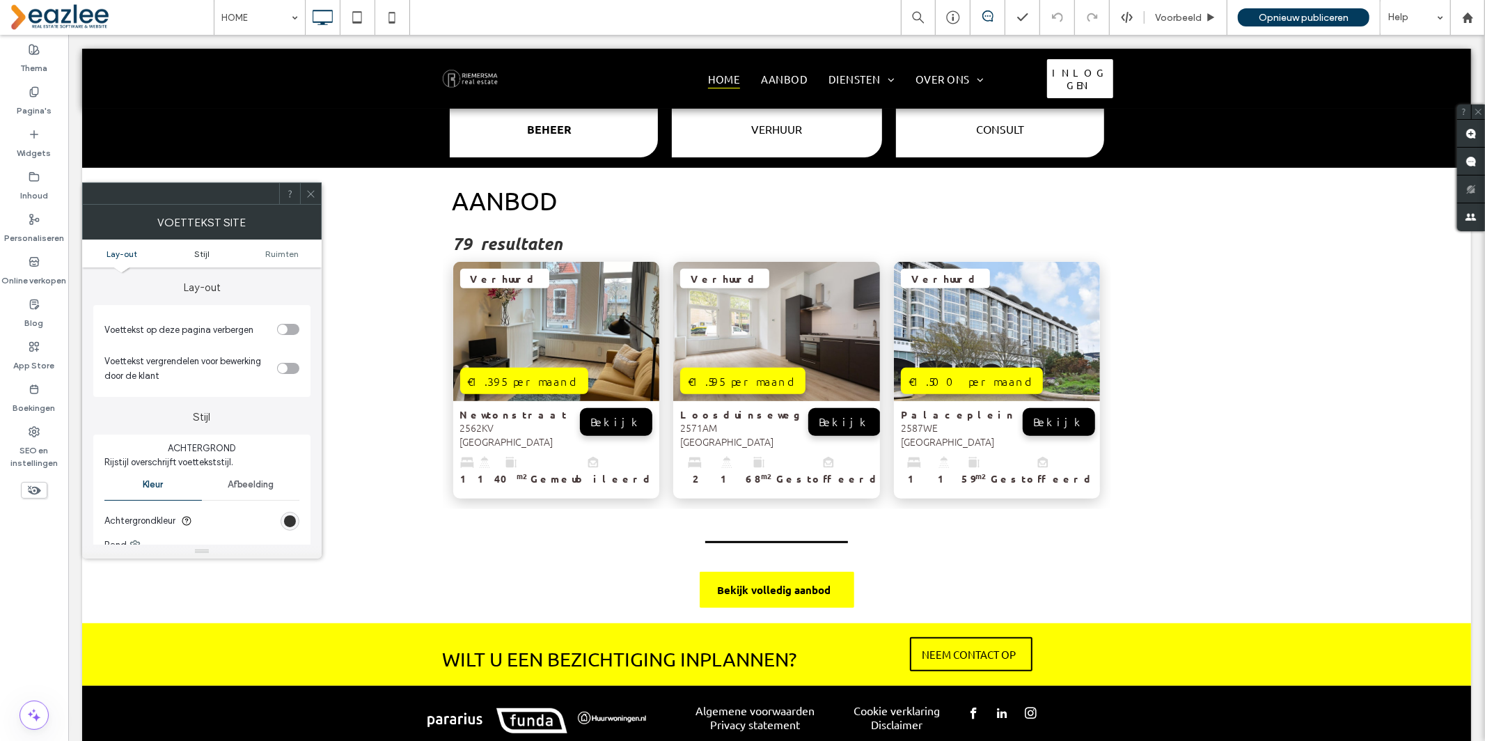
click at [200, 253] on span "Stijl" at bounding box center [201, 253] width 15 height 10
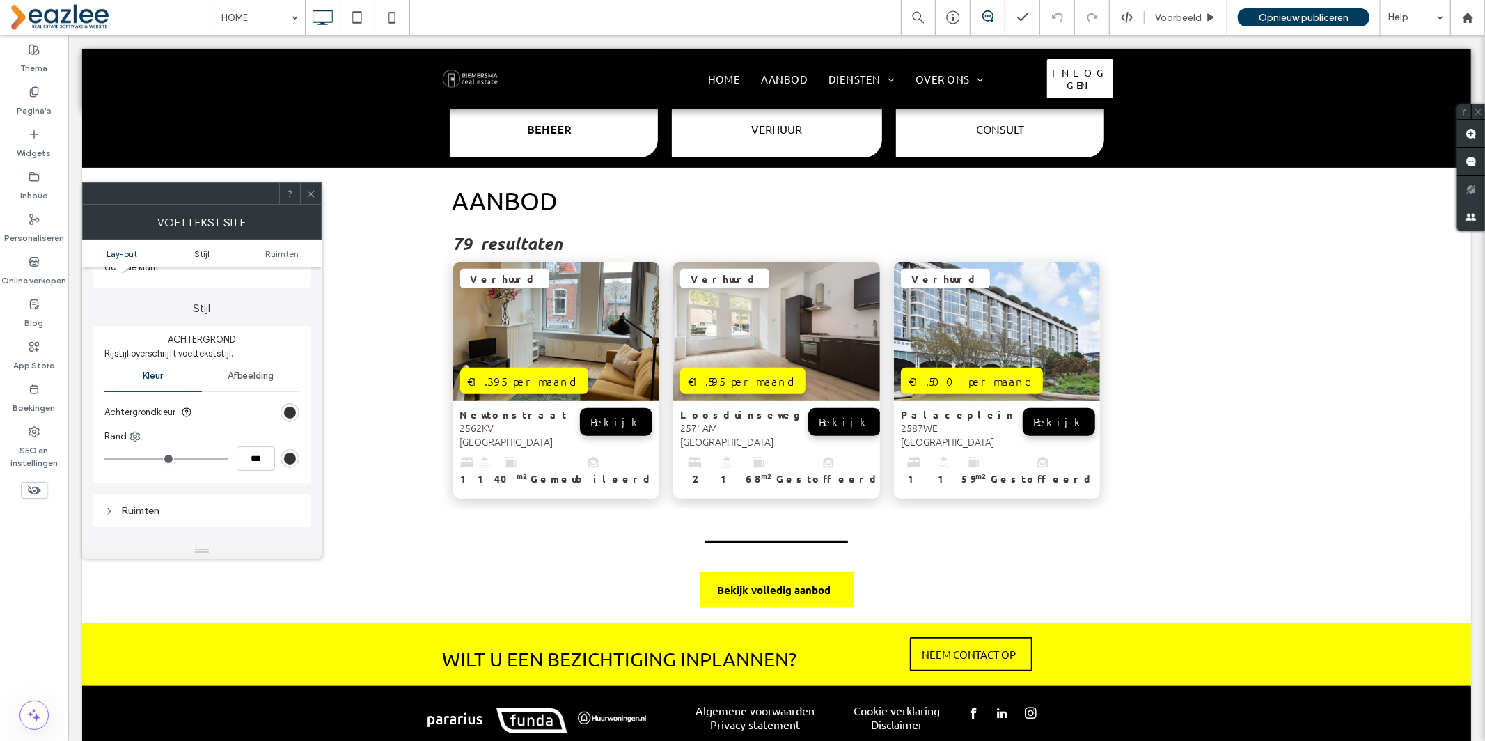
scroll to position [129, 0]
click at [310, 200] on span at bounding box center [311, 193] width 10 height 21
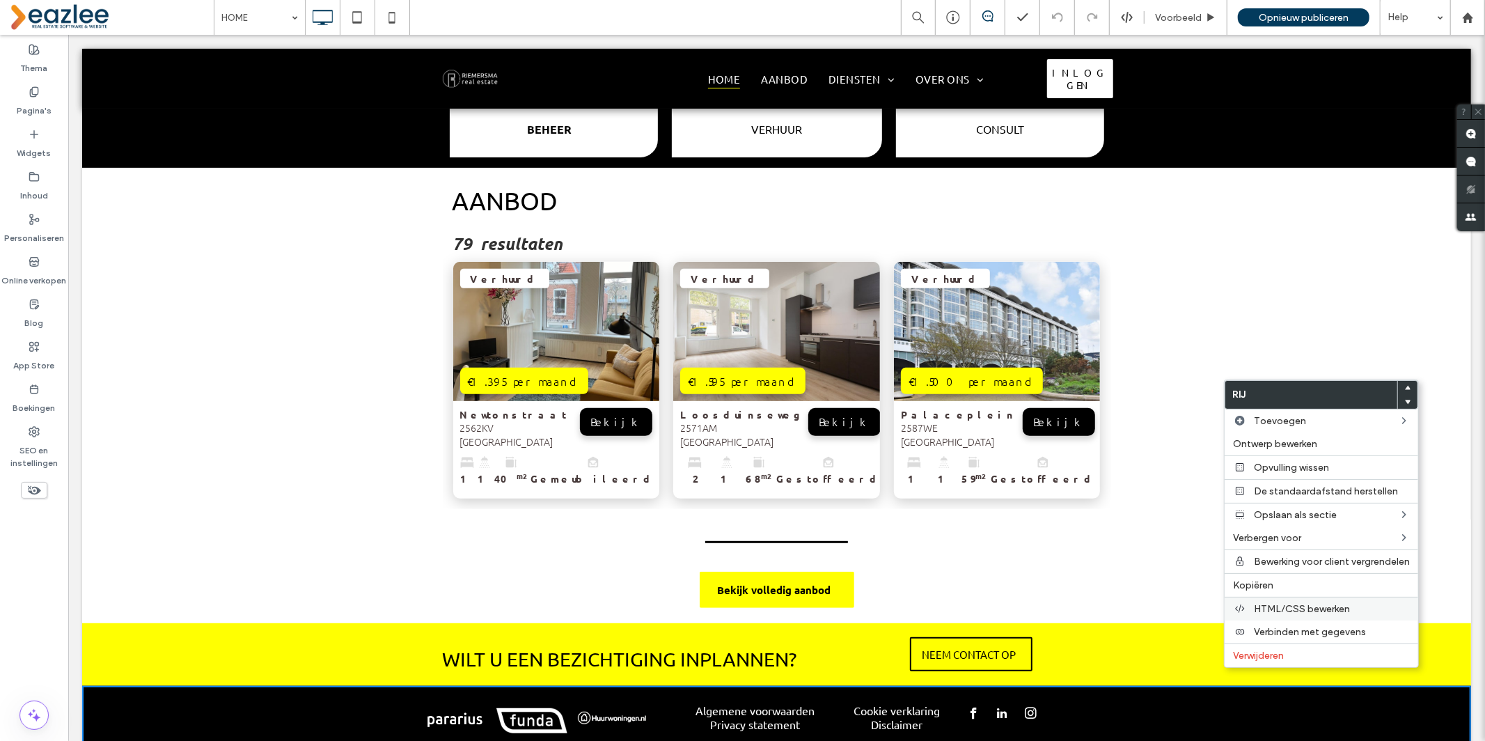
click at [1279, 607] on span "HTML/CSS bewerken" at bounding box center [1302, 609] width 96 height 12
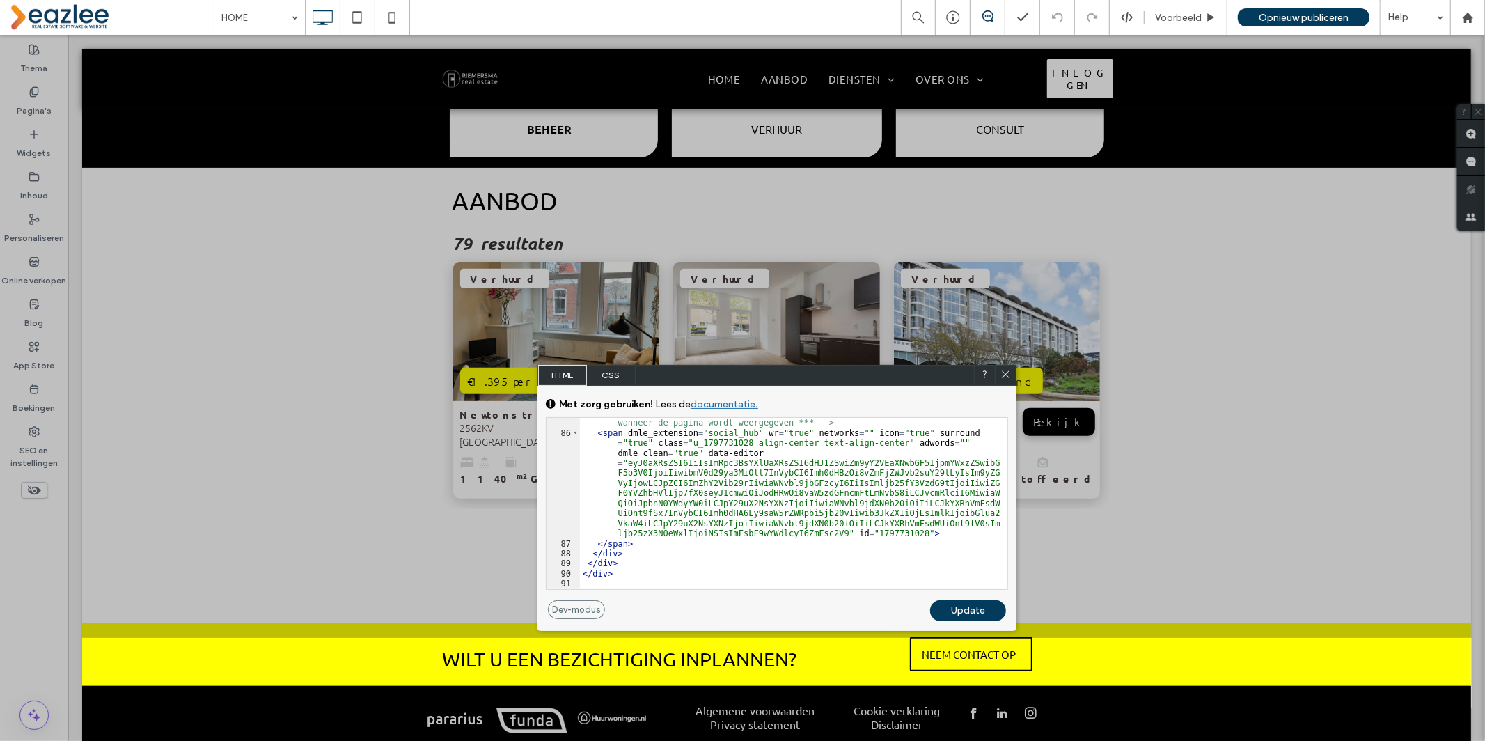
scroll to position [1317, 0]
click at [1007, 373] on icon at bounding box center [1005, 374] width 10 height 10
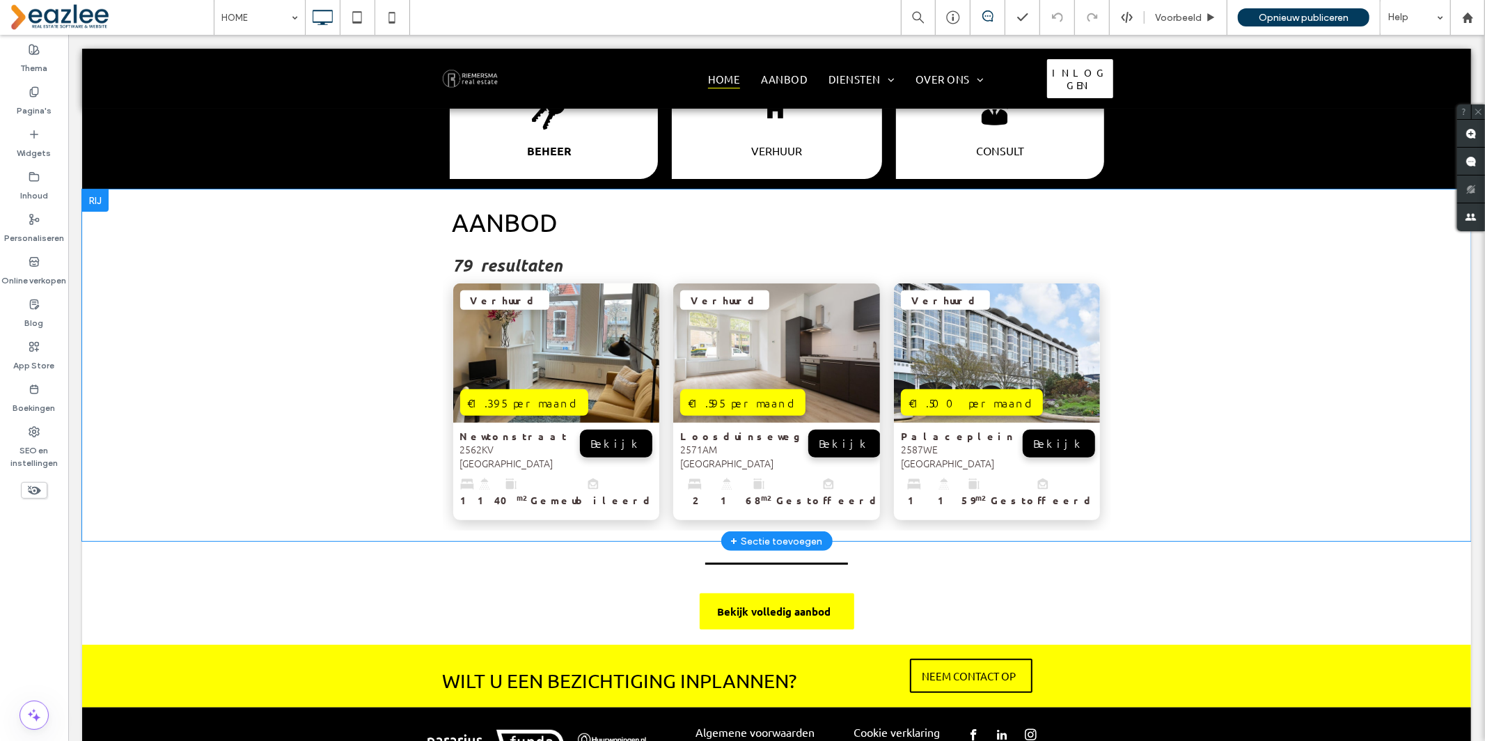
scroll to position [393, 0]
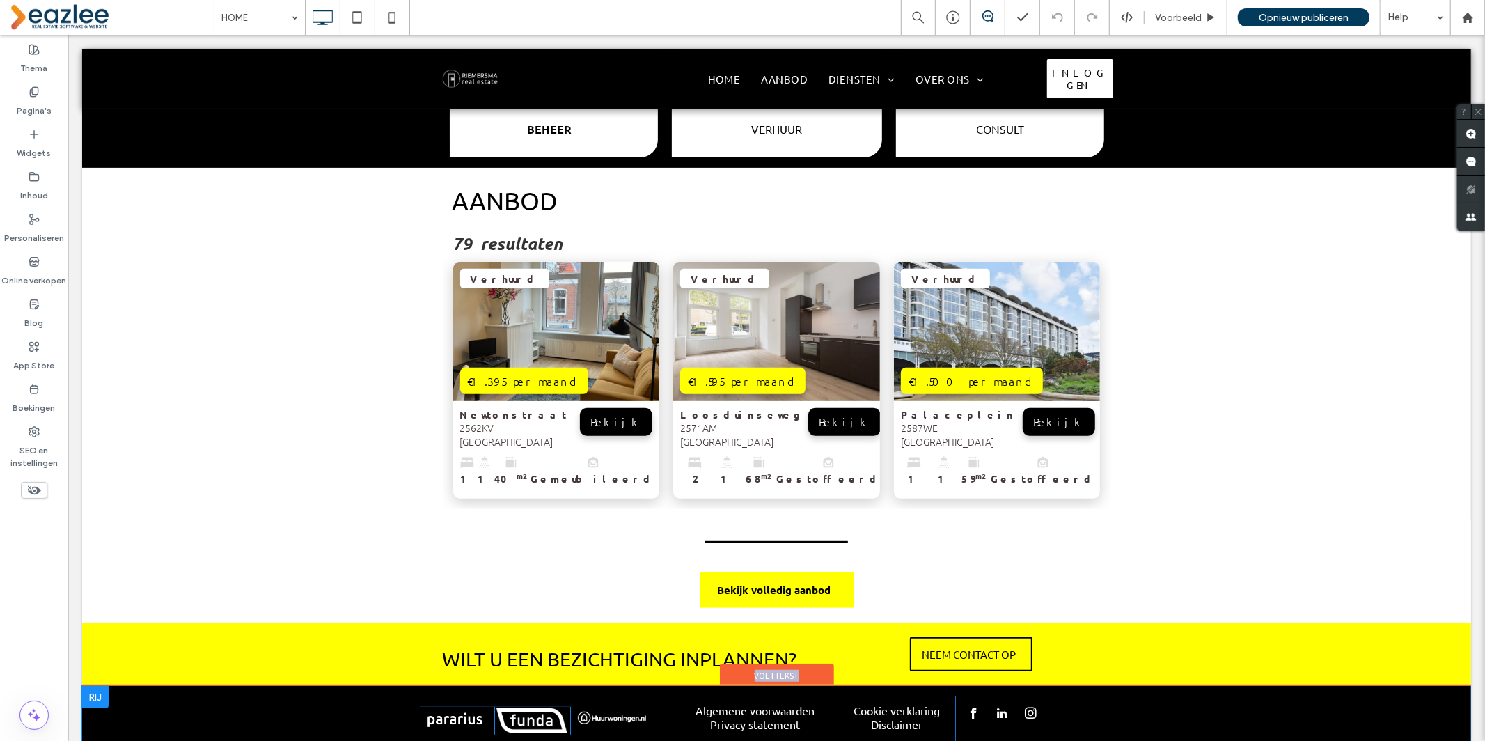
click at [96, 685] on div at bounding box center [94, 696] width 26 height 22
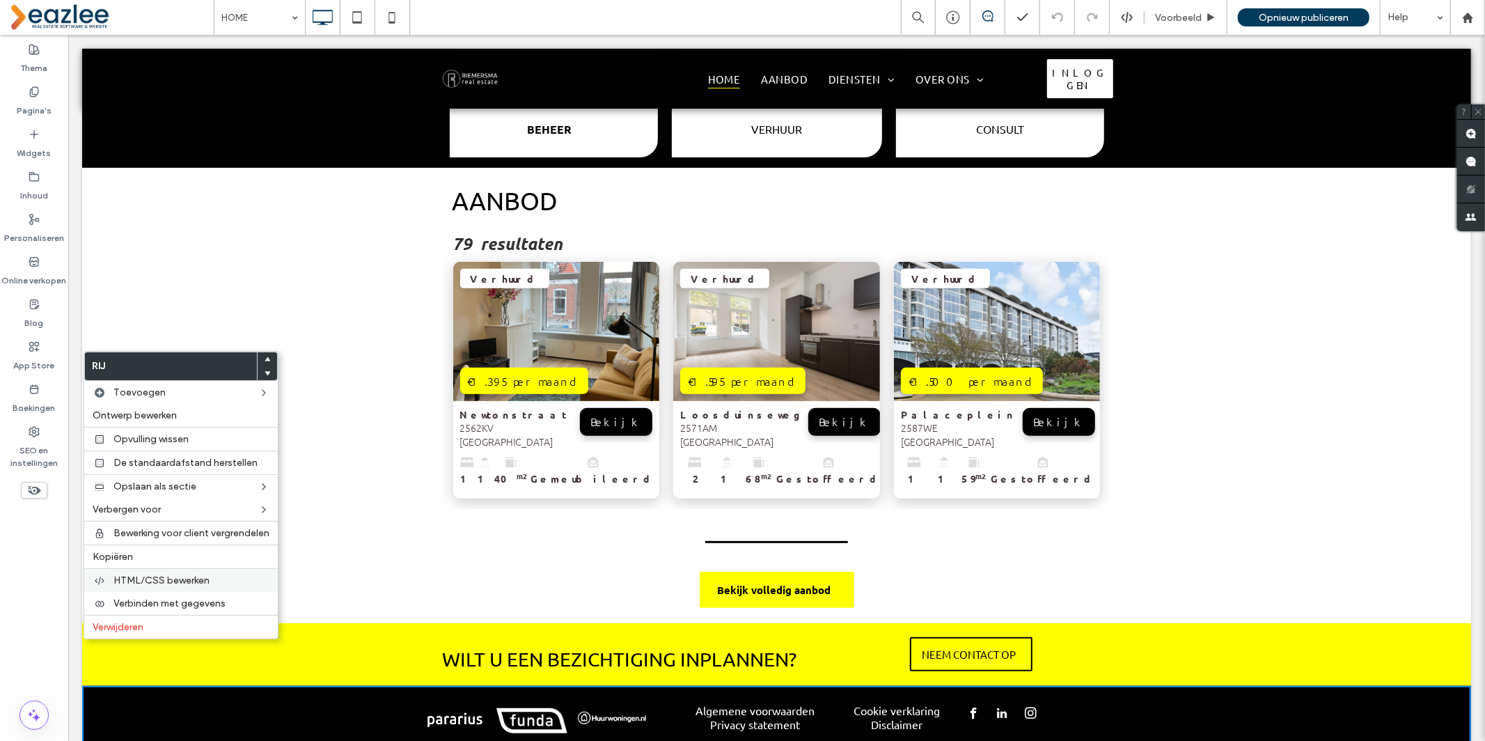
click at [189, 578] on span "HTML/CSS bewerken" at bounding box center [161, 580] width 96 height 12
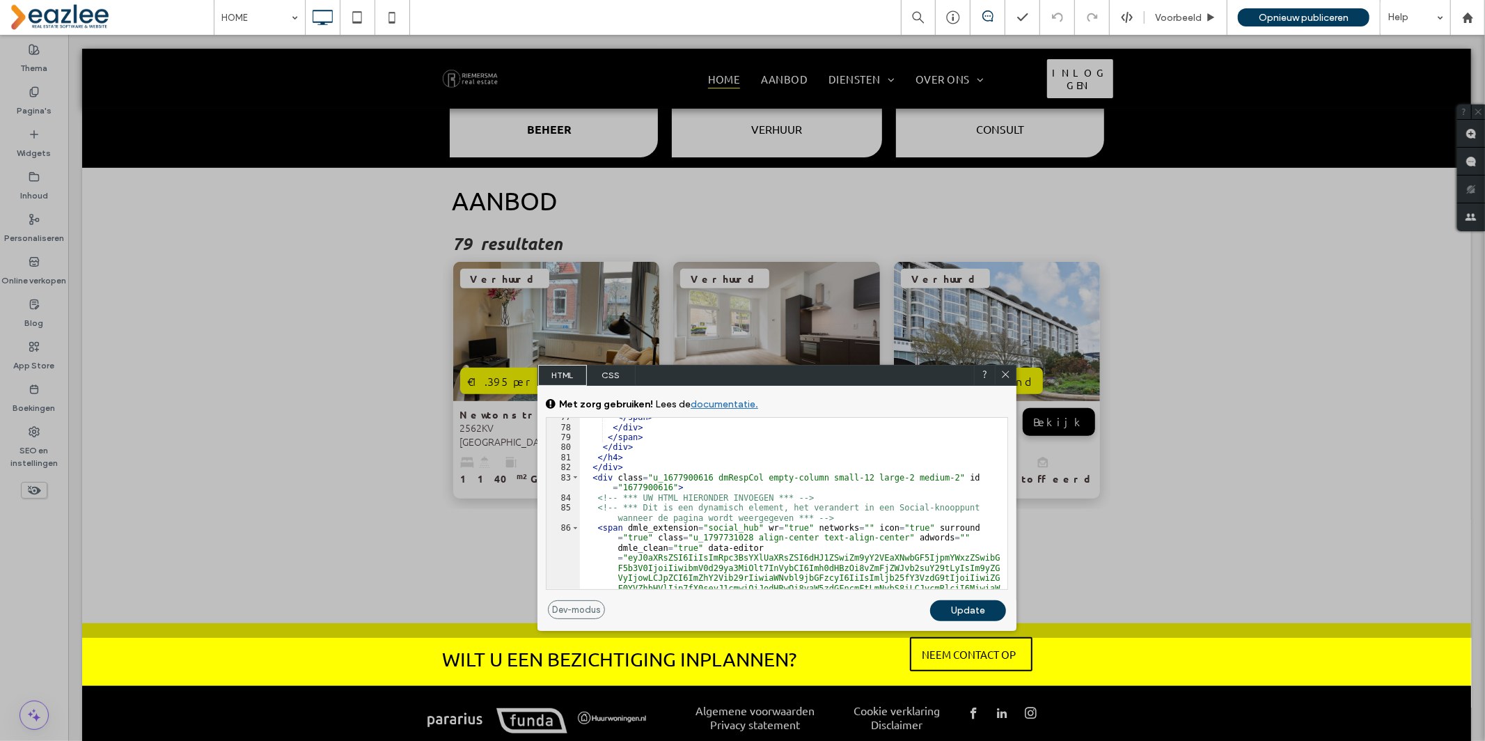
scroll to position [1317, 0]
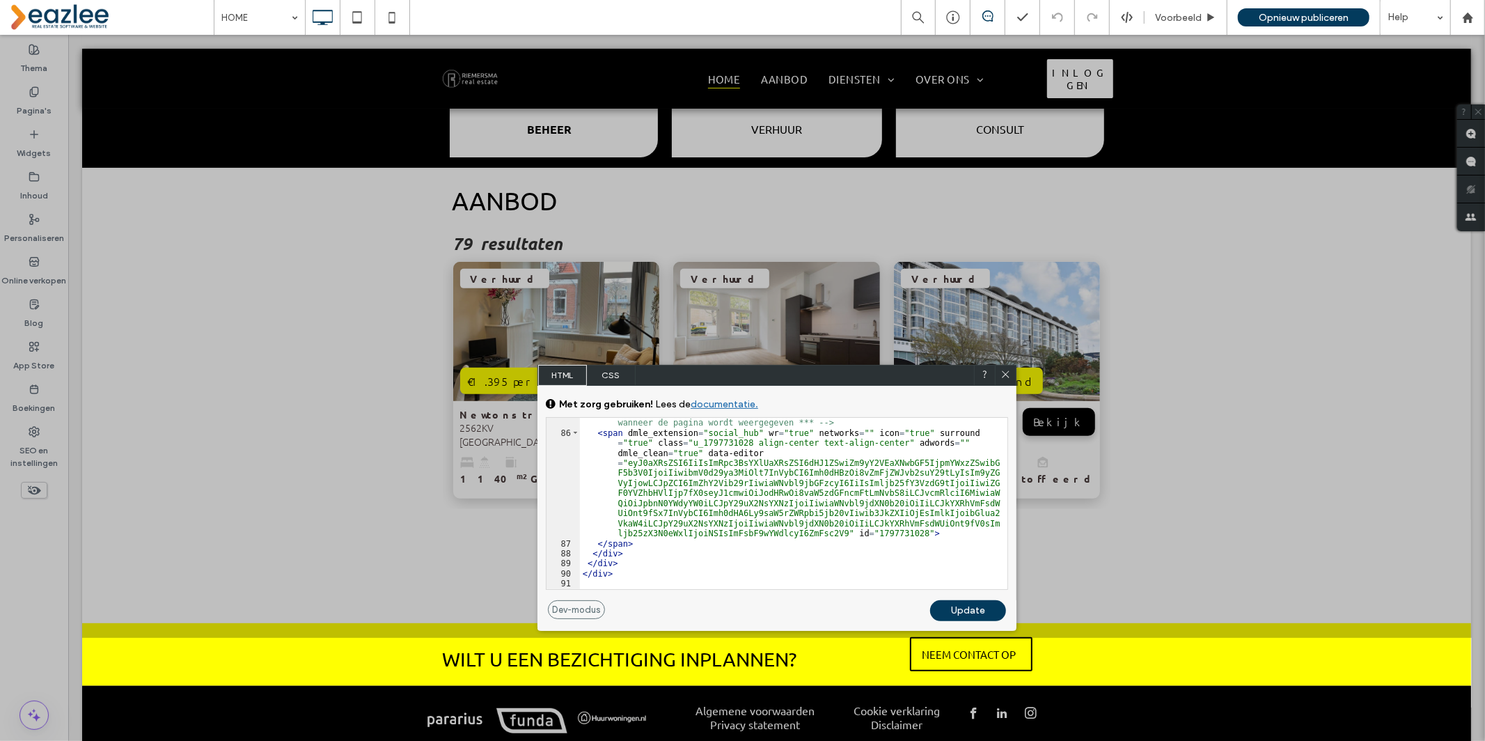
click at [1004, 372] on icon at bounding box center [1005, 374] width 10 height 10
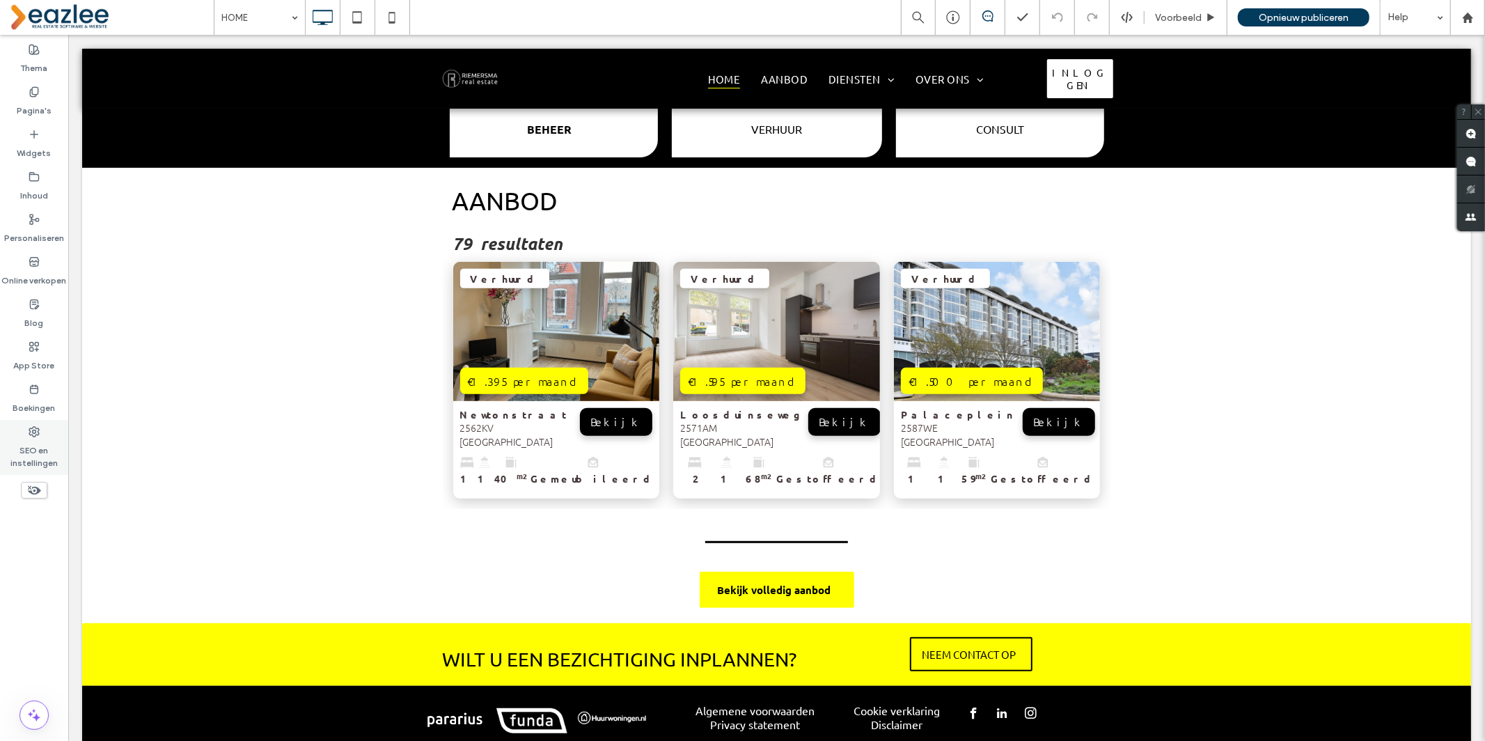
click at [41, 462] on label "SEO en instellingen" at bounding box center [34, 453] width 68 height 32
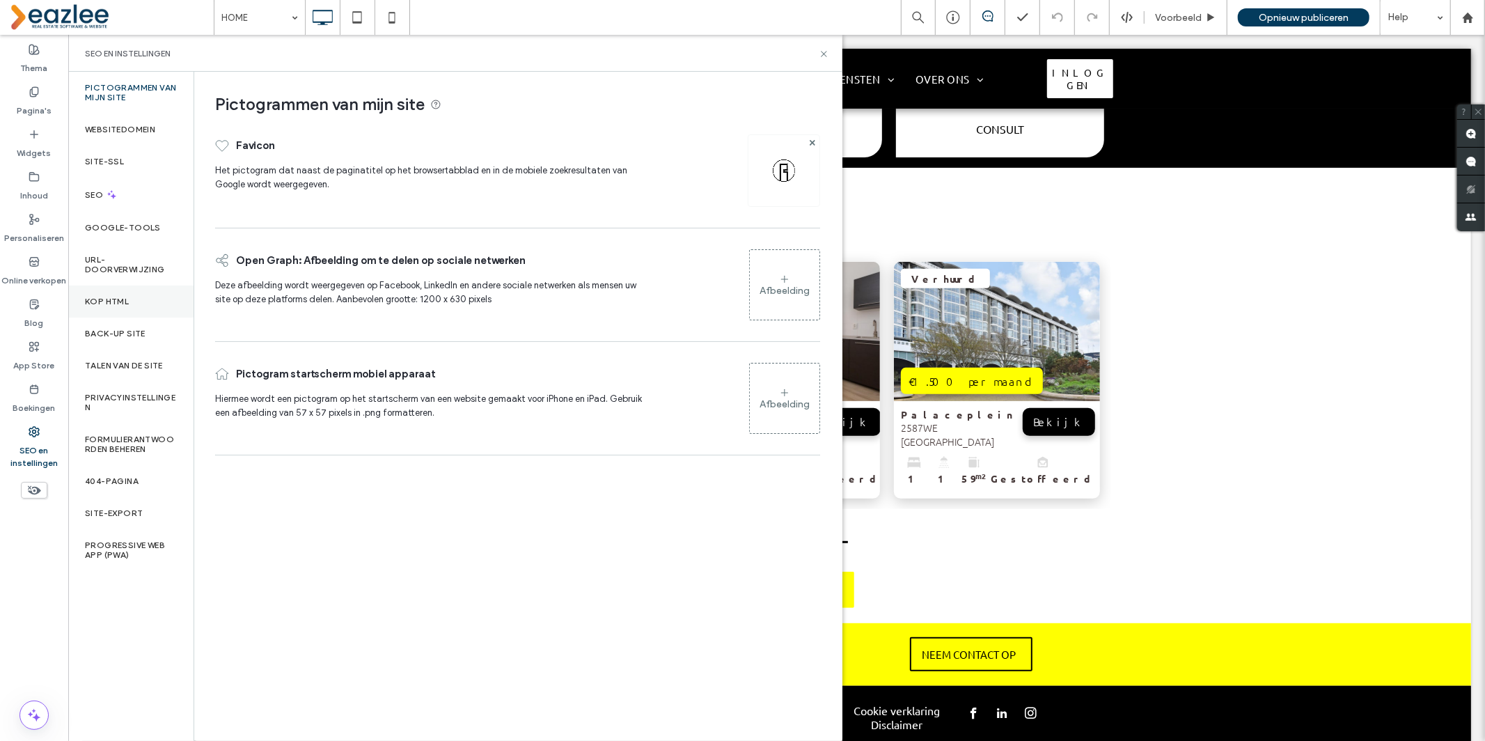
click at [77, 306] on div "Kop HTML" at bounding box center [130, 301] width 125 height 32
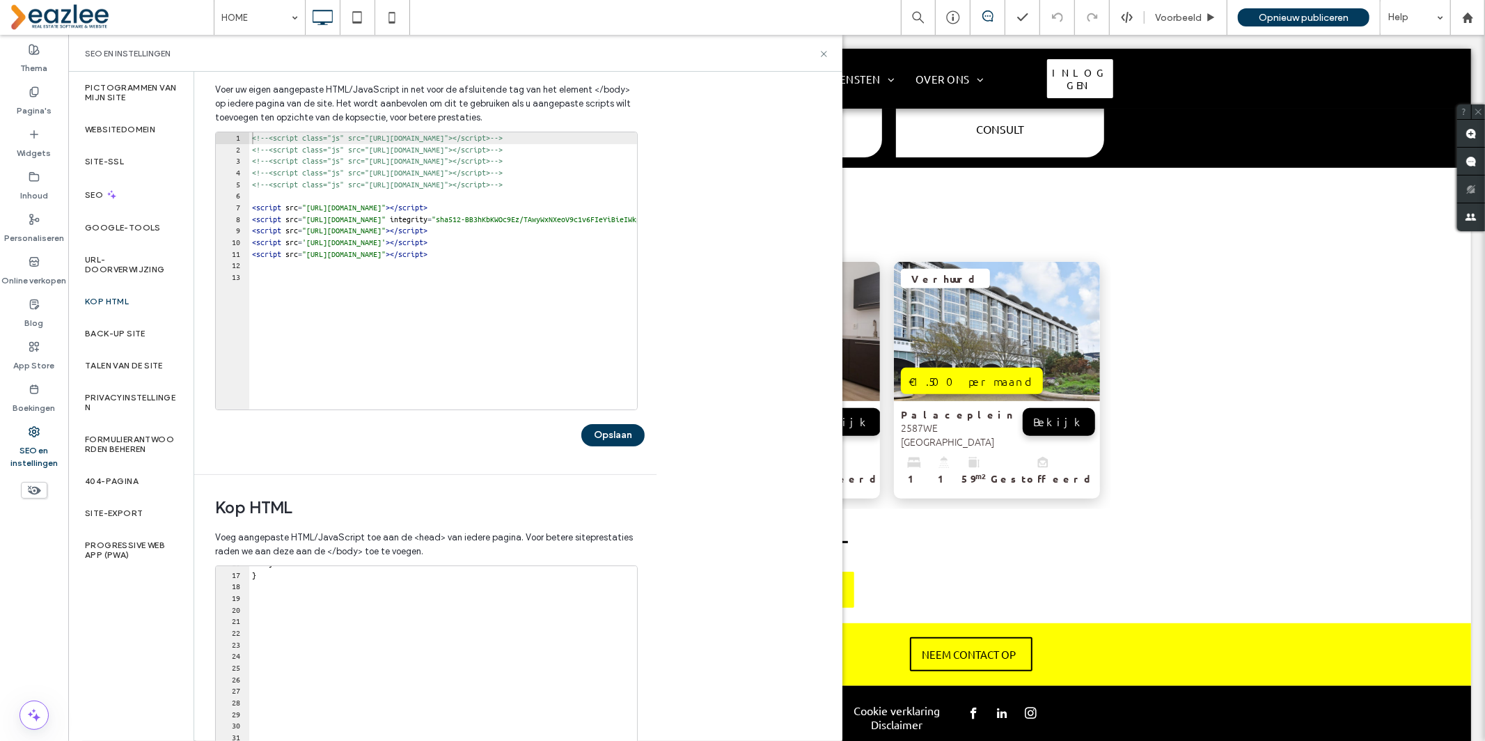
scroll to position [52, 0]
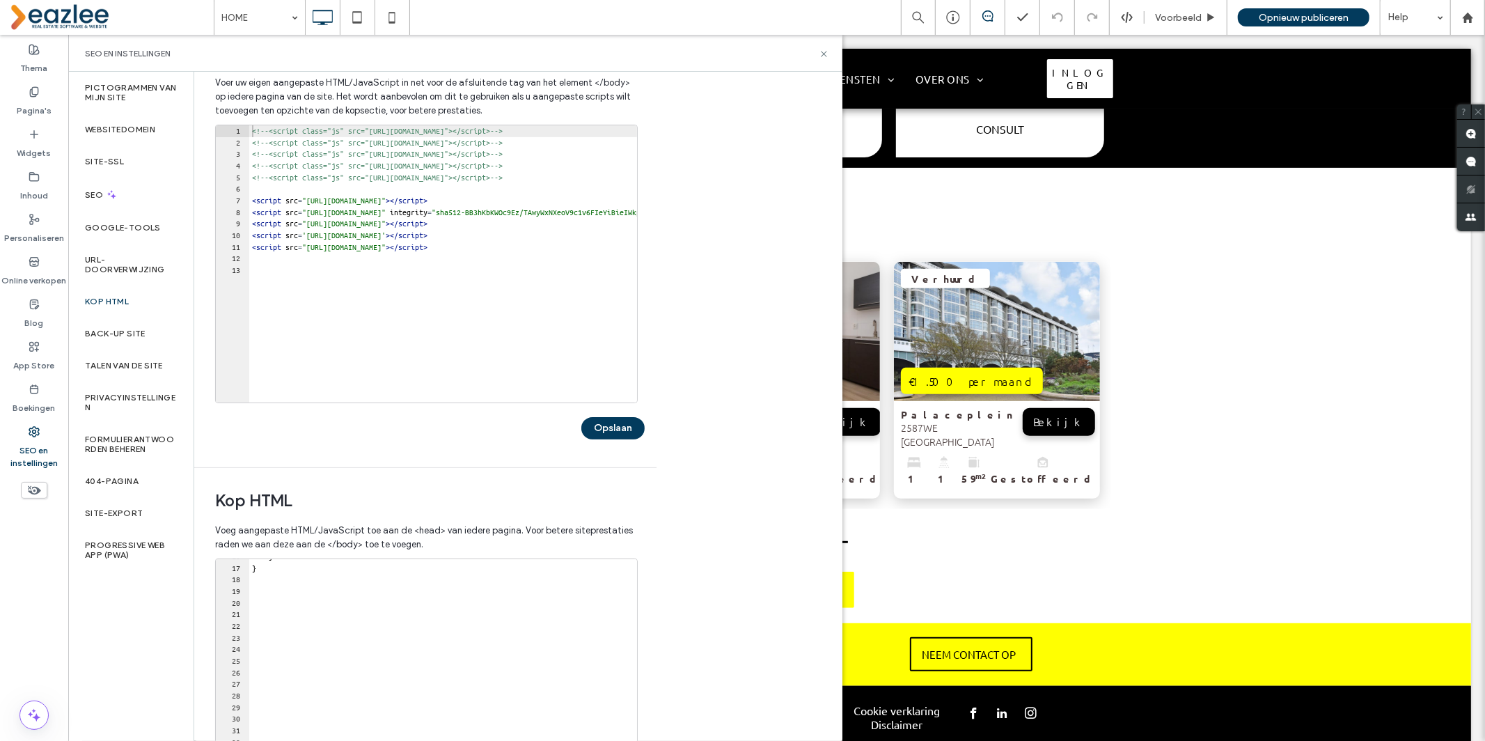
click at [246, 276] on div "1 2 3 4 5 6 7 8 9 10 11 12 13" at bounding box center [232, 275] width 33 height 300
click at [273, 268] on div "<!--<script class="js" src="https://cdn.eazlee.com/plugins/in-viewport/viewport…" at bounding box center [737, 275] width 977 height 300
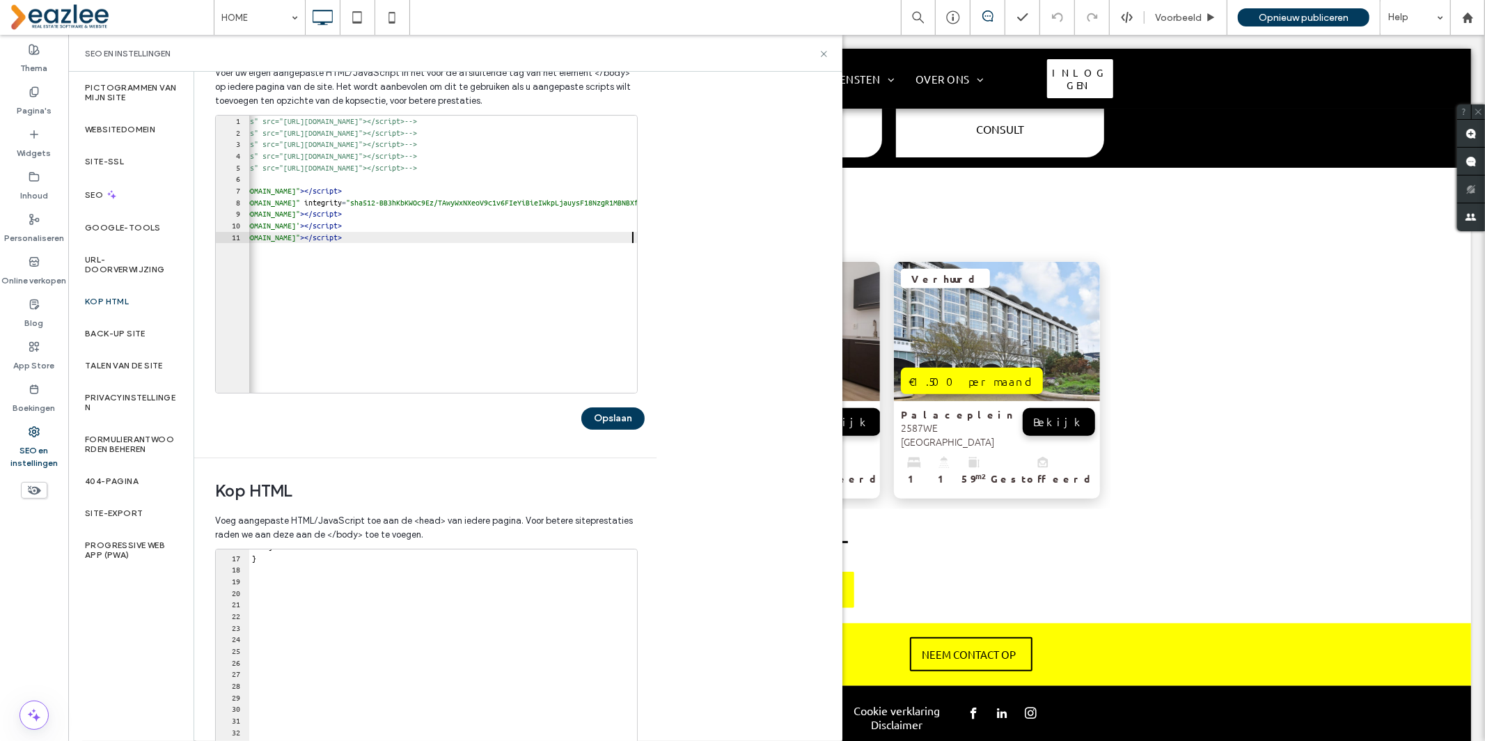
scroll to position [0, 13]
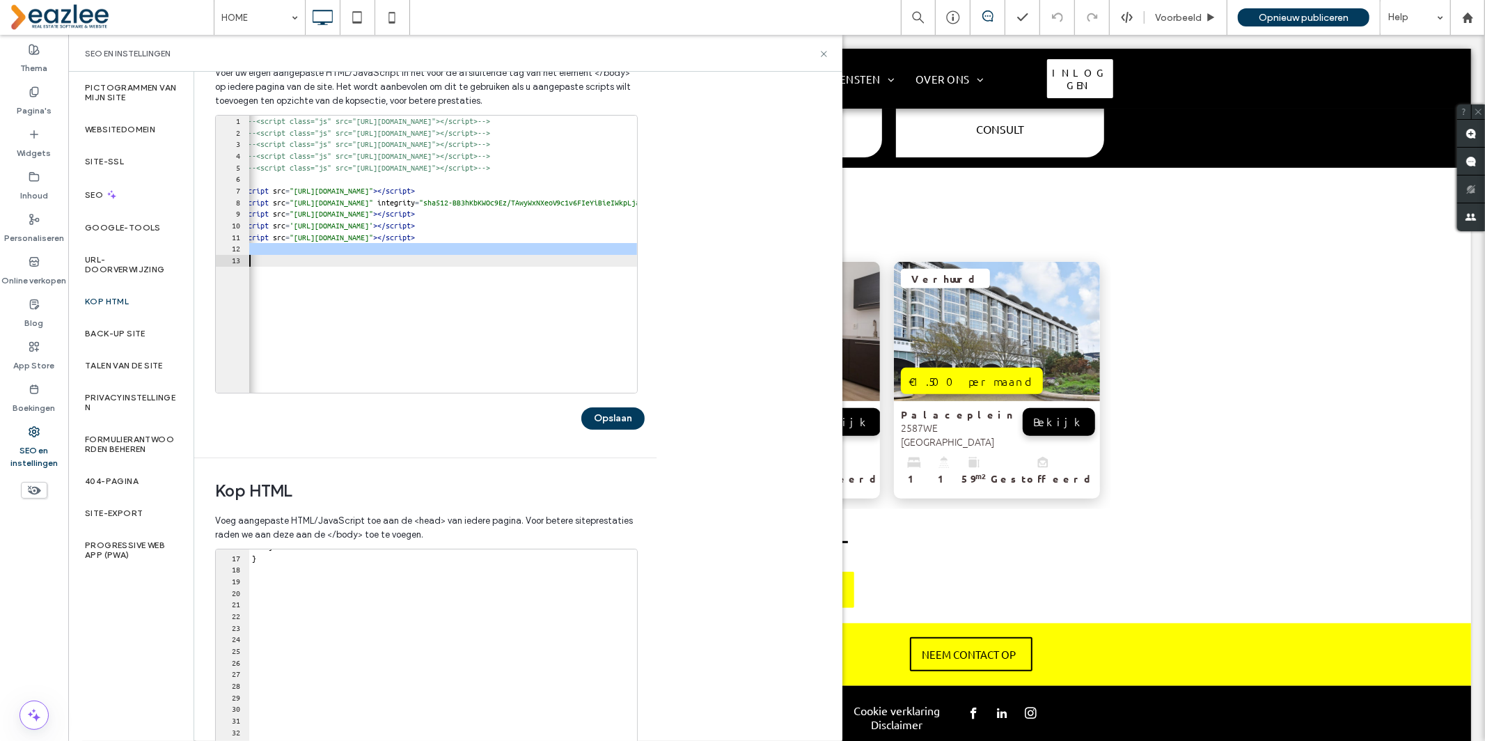
click at [511, 313] on div "<!--<script class="js" src="https://cdn.eazlee.com/plugins/in-viewport/viewport…" at bounding box center [725, 266] width 977 height 300
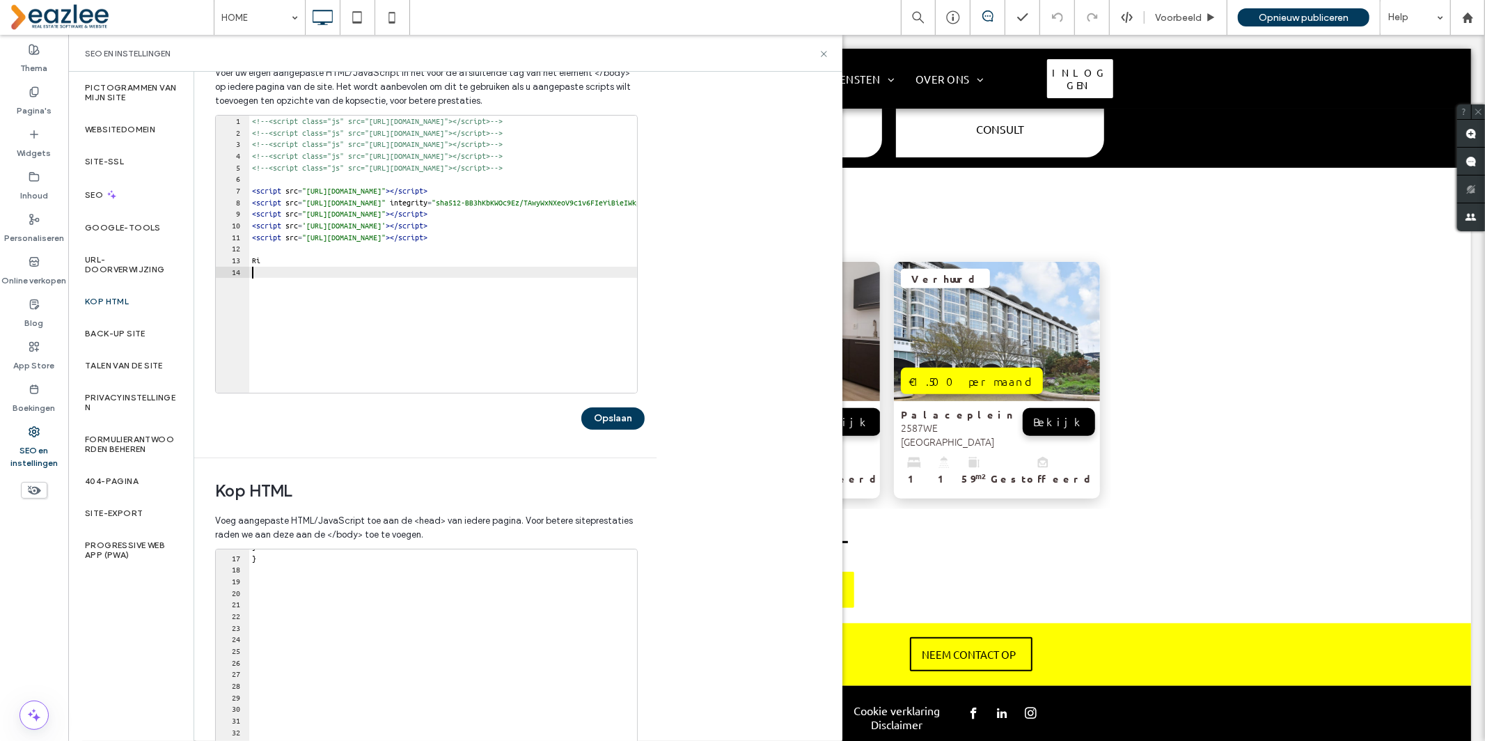
type textarea "**"
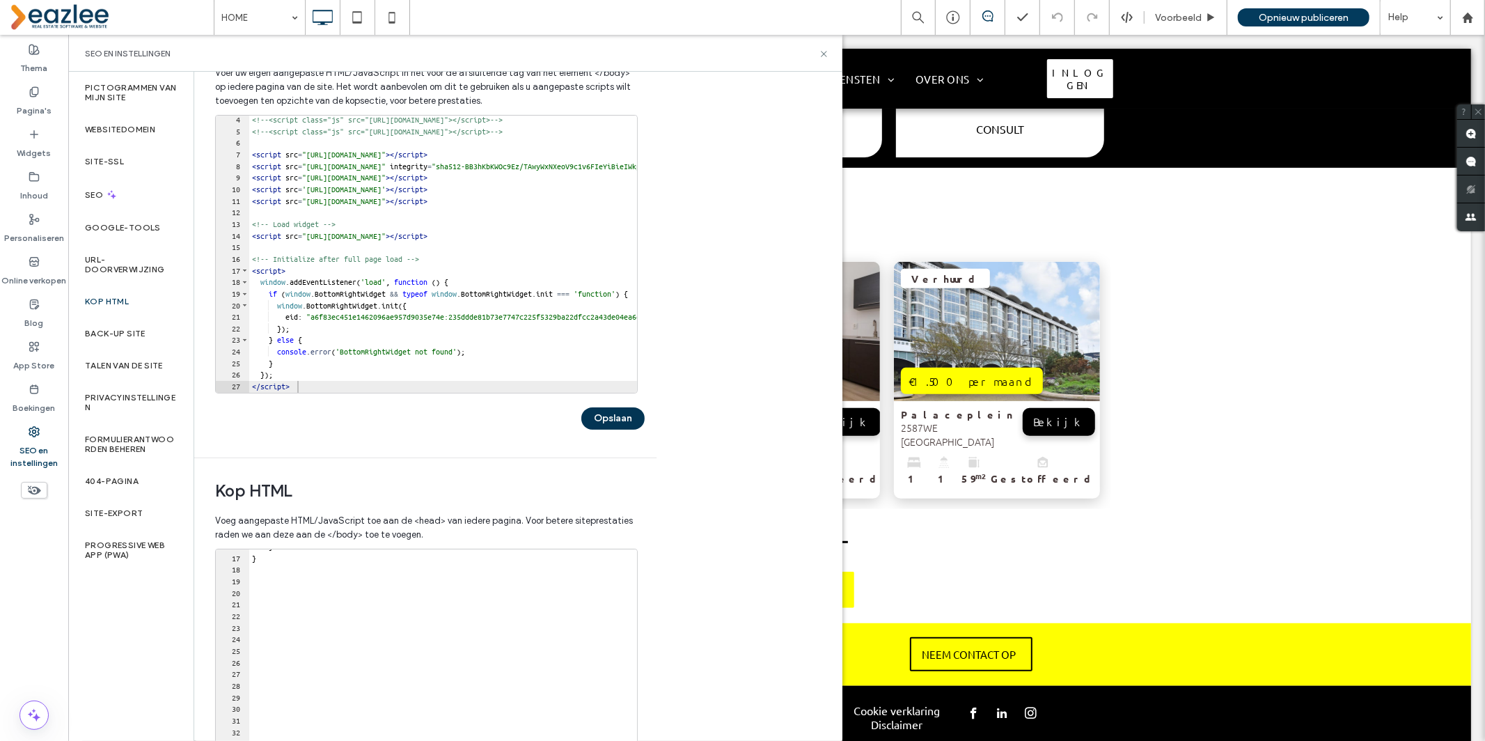
click at [608, 418] on button "Opslaan" at bounding box center [612, 418] width 63 height 22
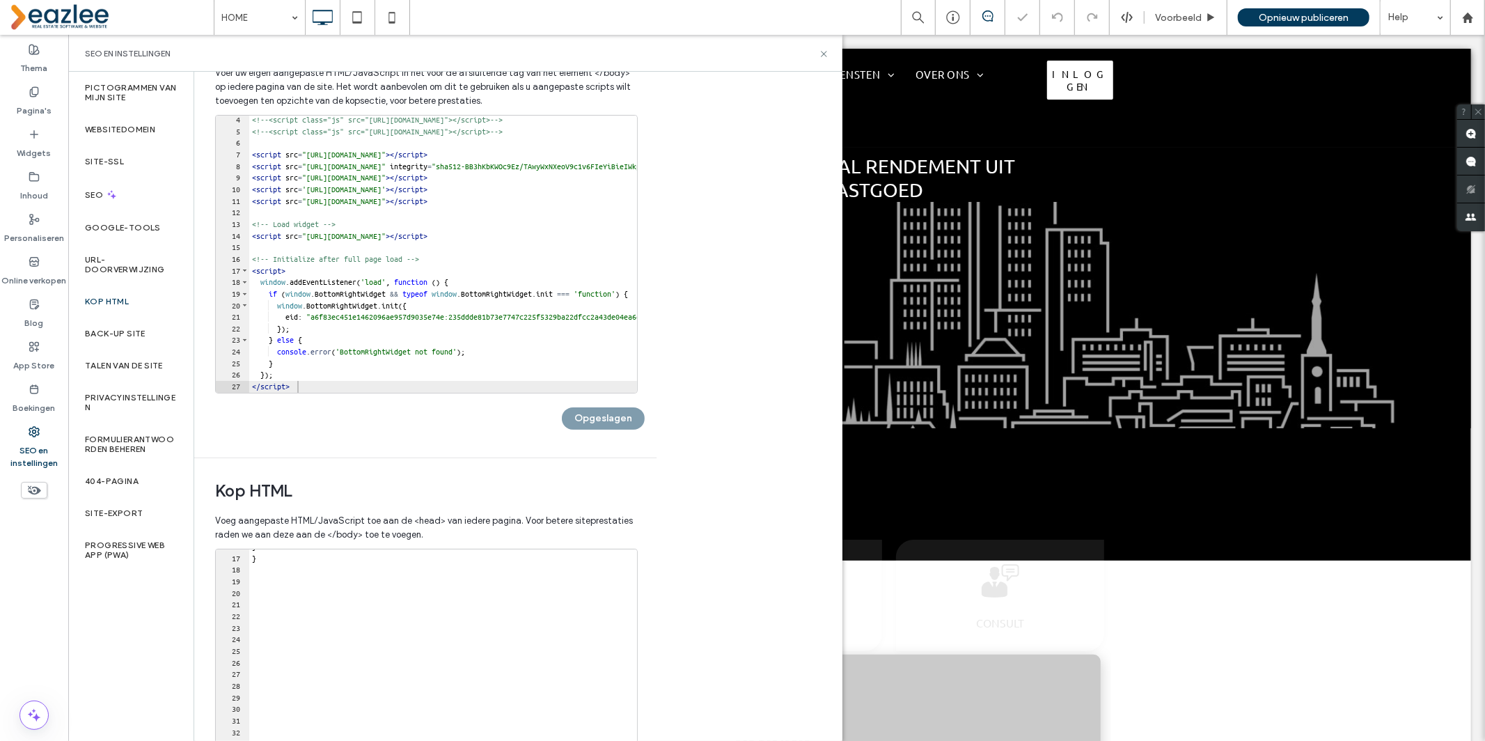
scroll to position [0, 0]
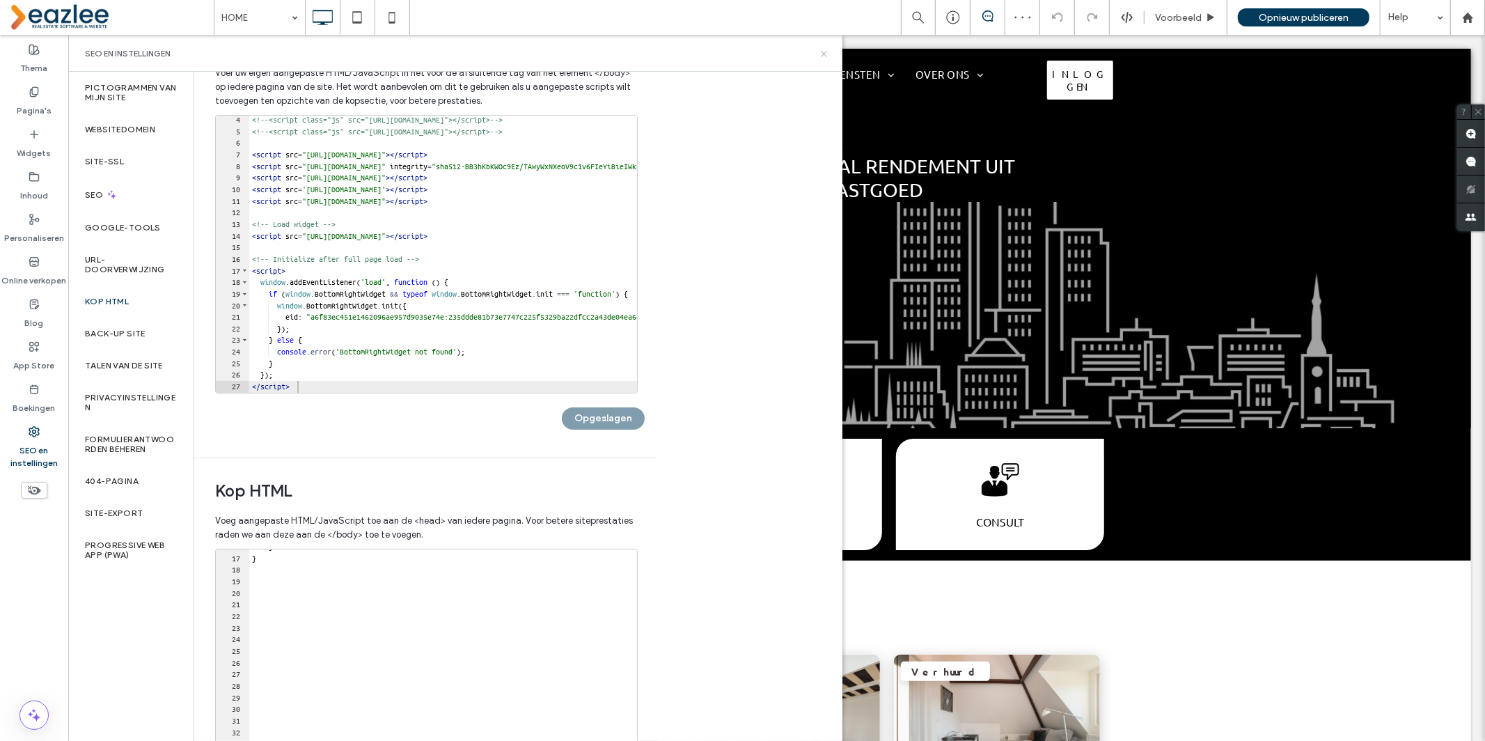
click at [819, 50] on icon at bounding box center [824, 54] width 10 height 10
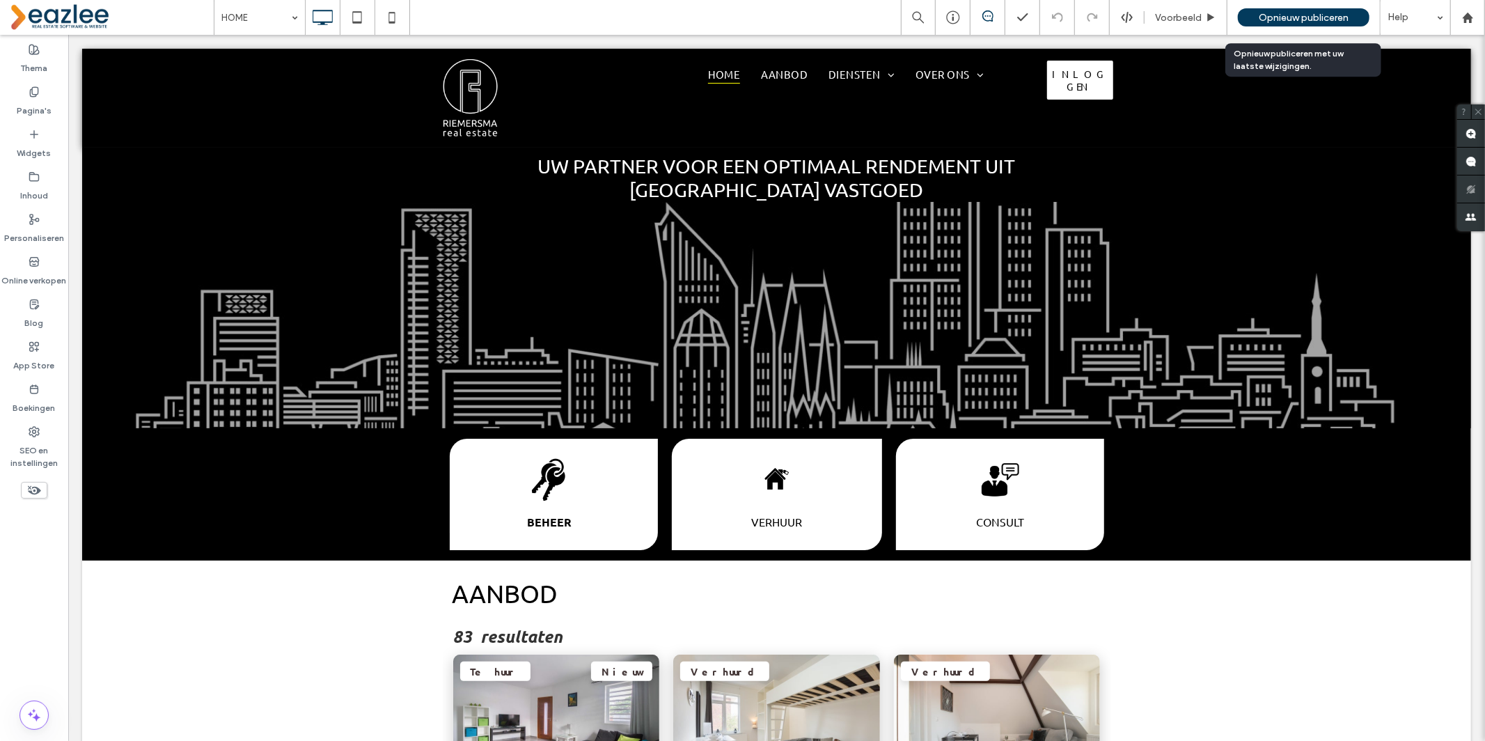
click at [1261, 17] on span "Opnieuw publiceren" at bounding box center [1303, 18] width 90 height 12
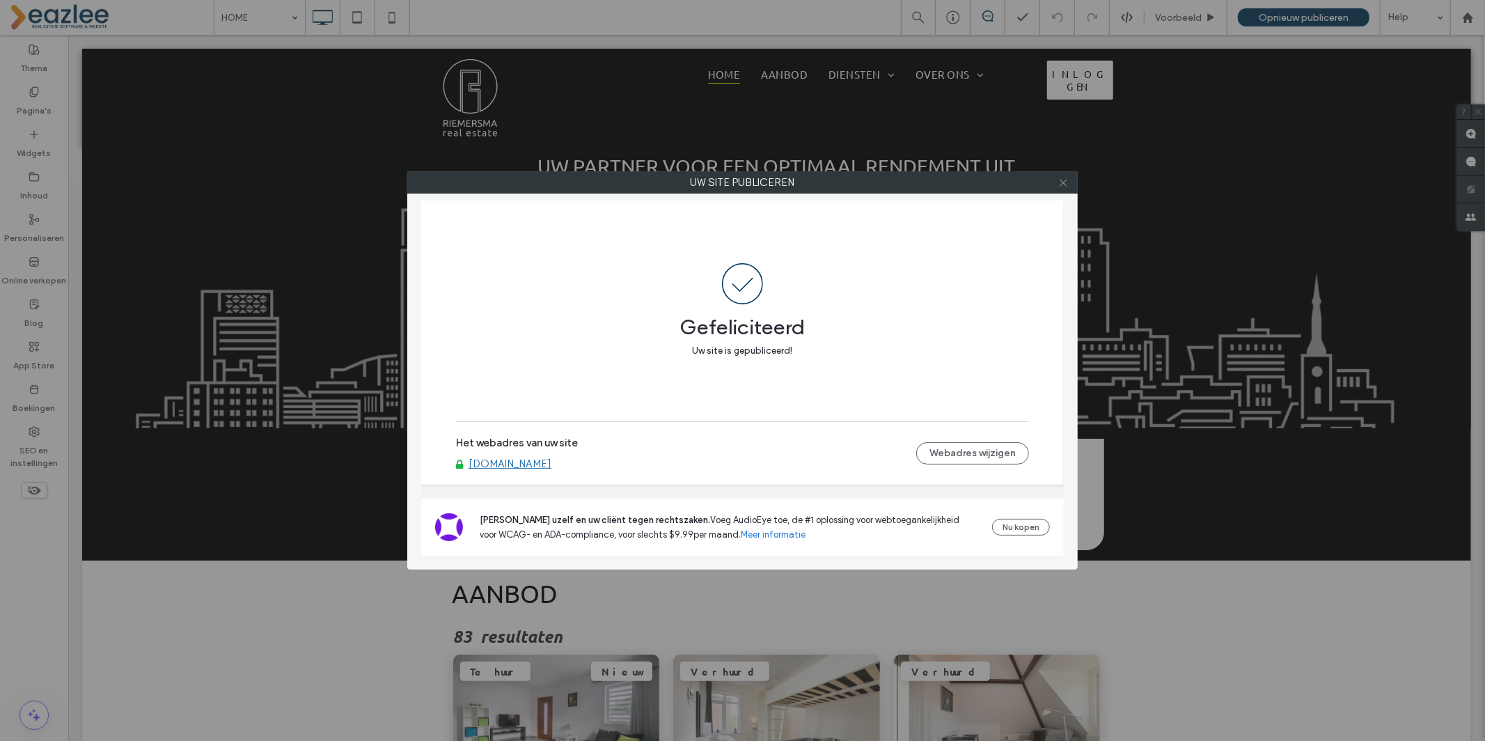
click at [1064, 181] on icon at bounding box center [1063, 182] width 10 height 10
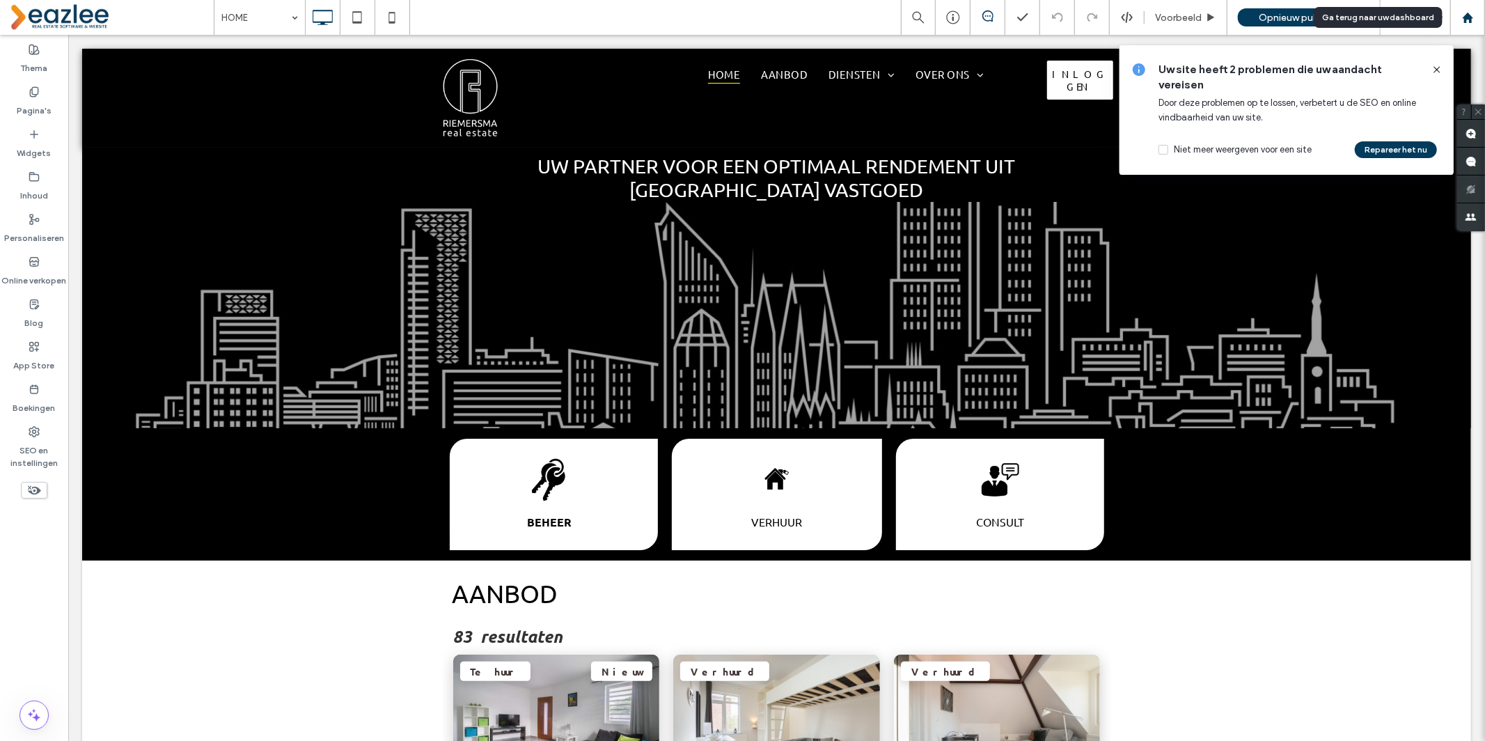
click at [1463, 19] on icon at bounding box center [1468, 18] width 12 height 12
